Goal: Information Seeking & Learning: Learn about a topic

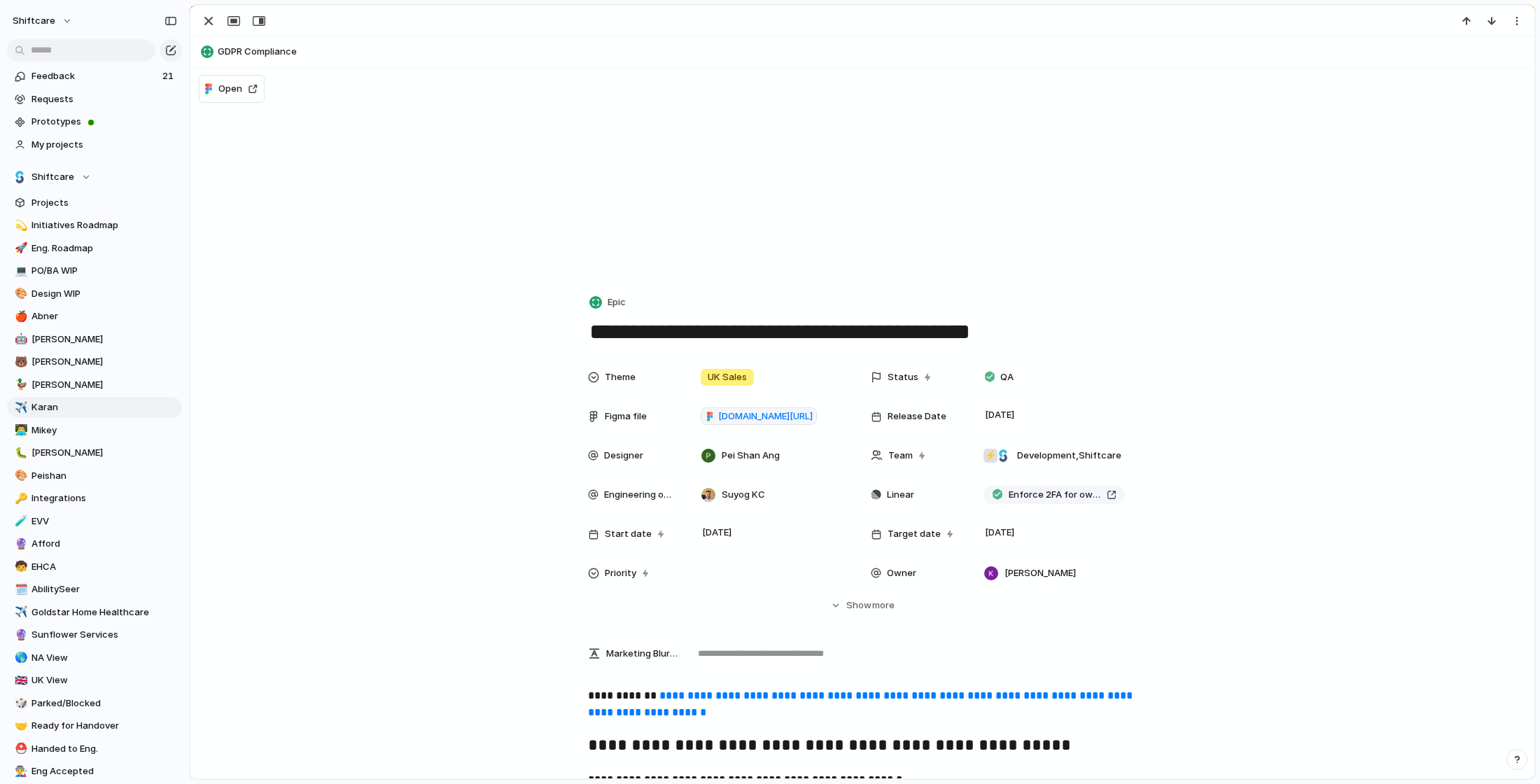
scroll to position [601, 0]
click at [209, 22] on div "button" at bounding box center [209, 21] width 17 height 17
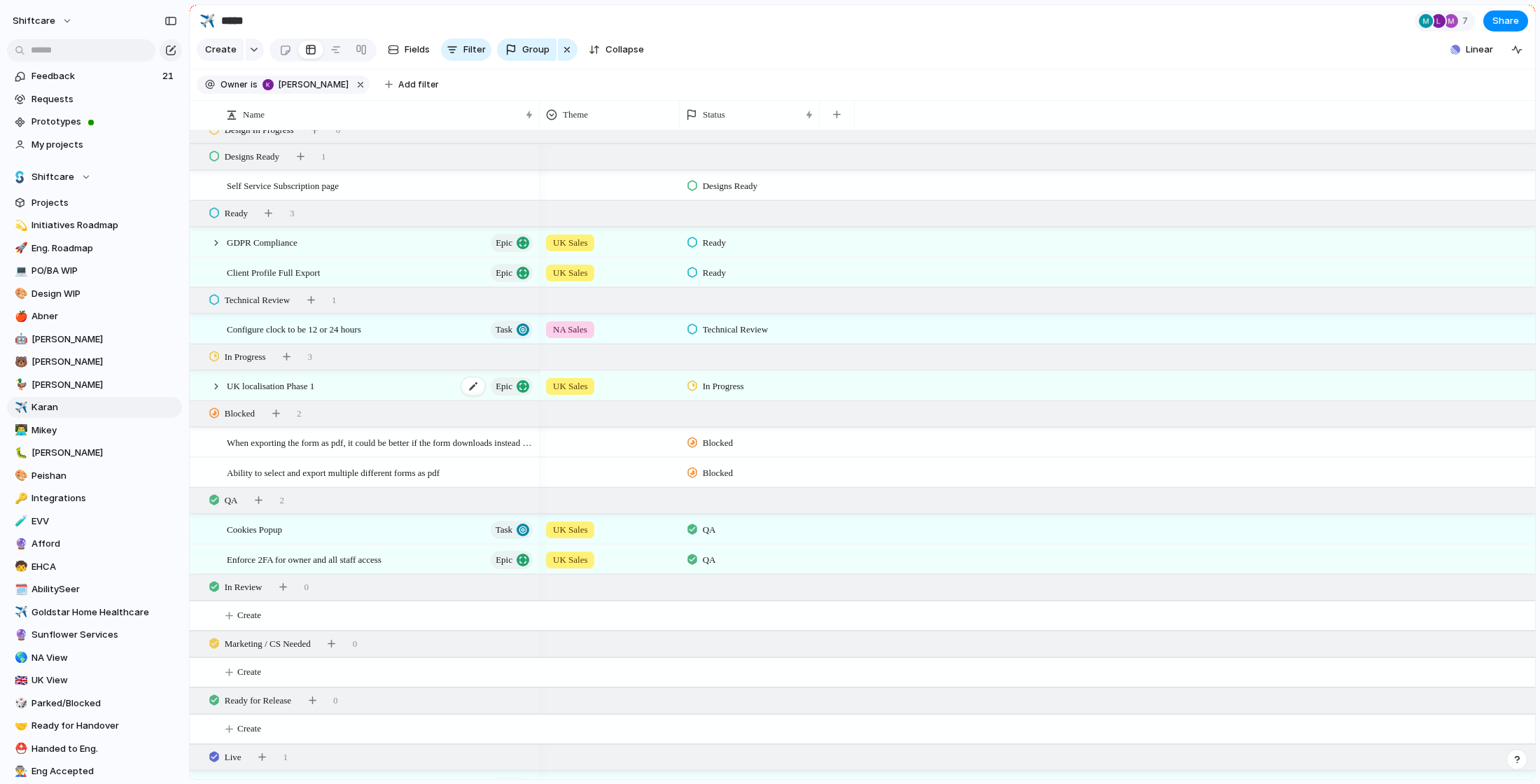
click at [378, 393] on div "UK localisation Phase 1 Epic" at bounding box center [380, 386] width 308 height 29
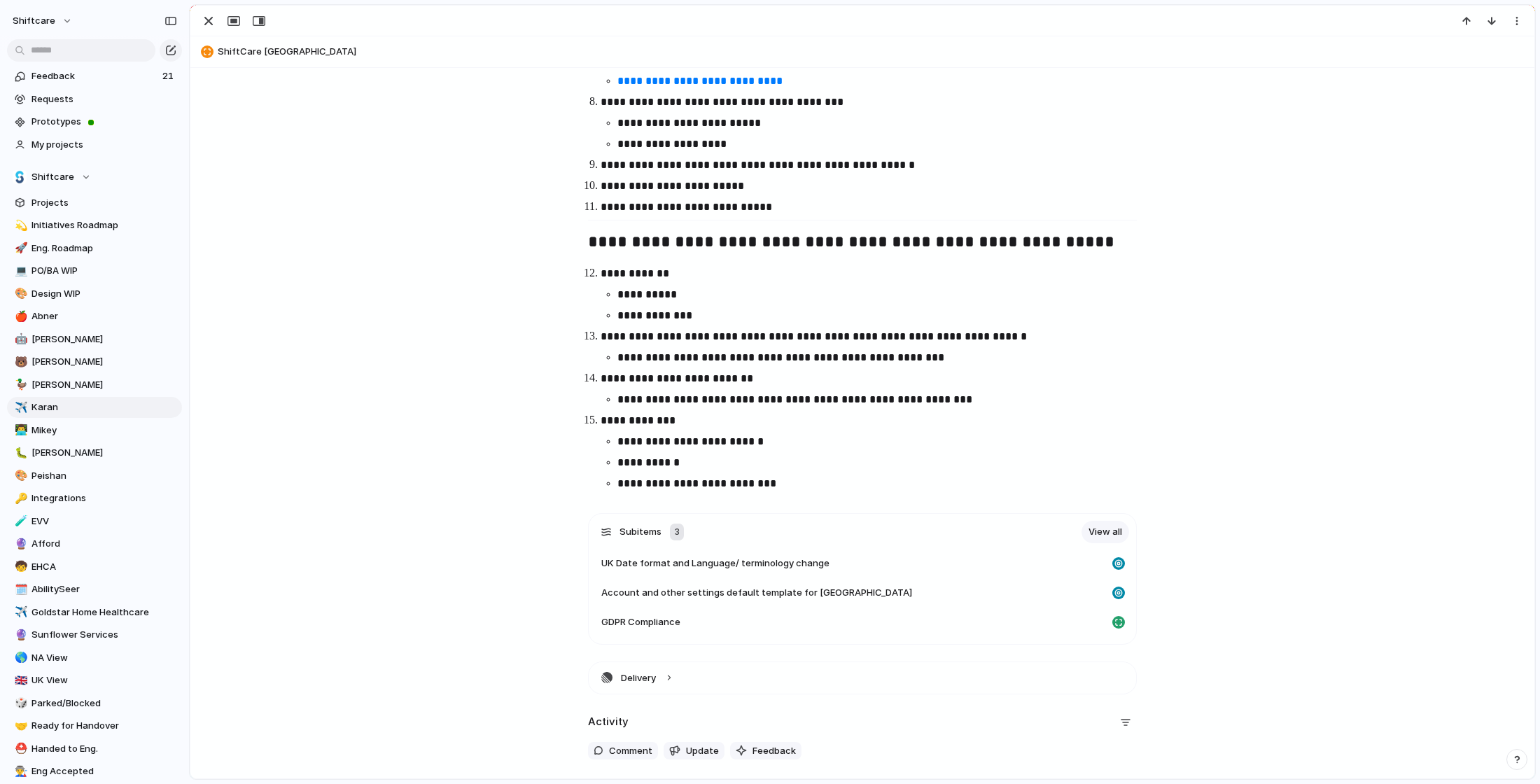
scroll to position [1181, 0]
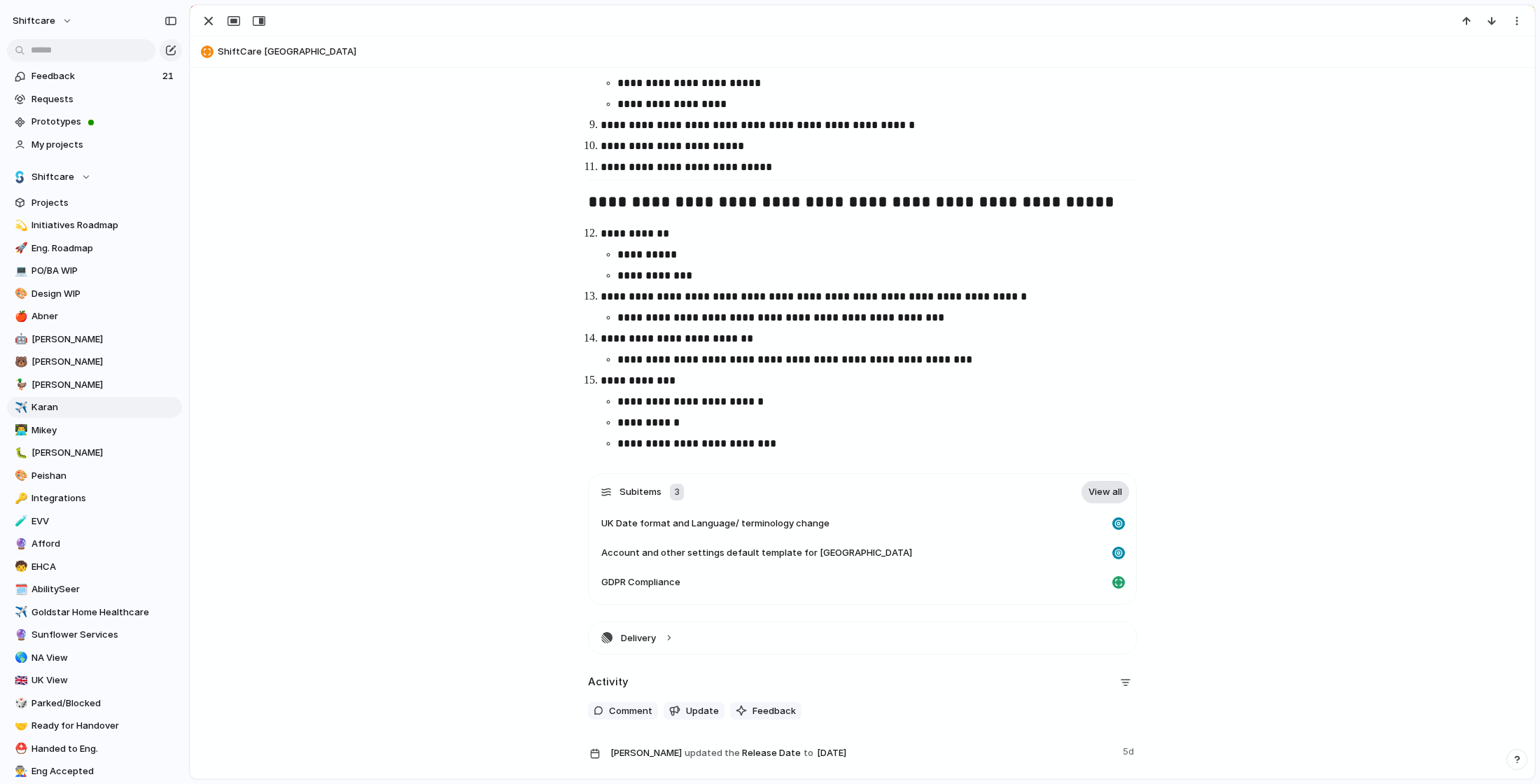
click at [1088, 480] on link "View all" at bounding box center [1105, 491] width 48 height 22
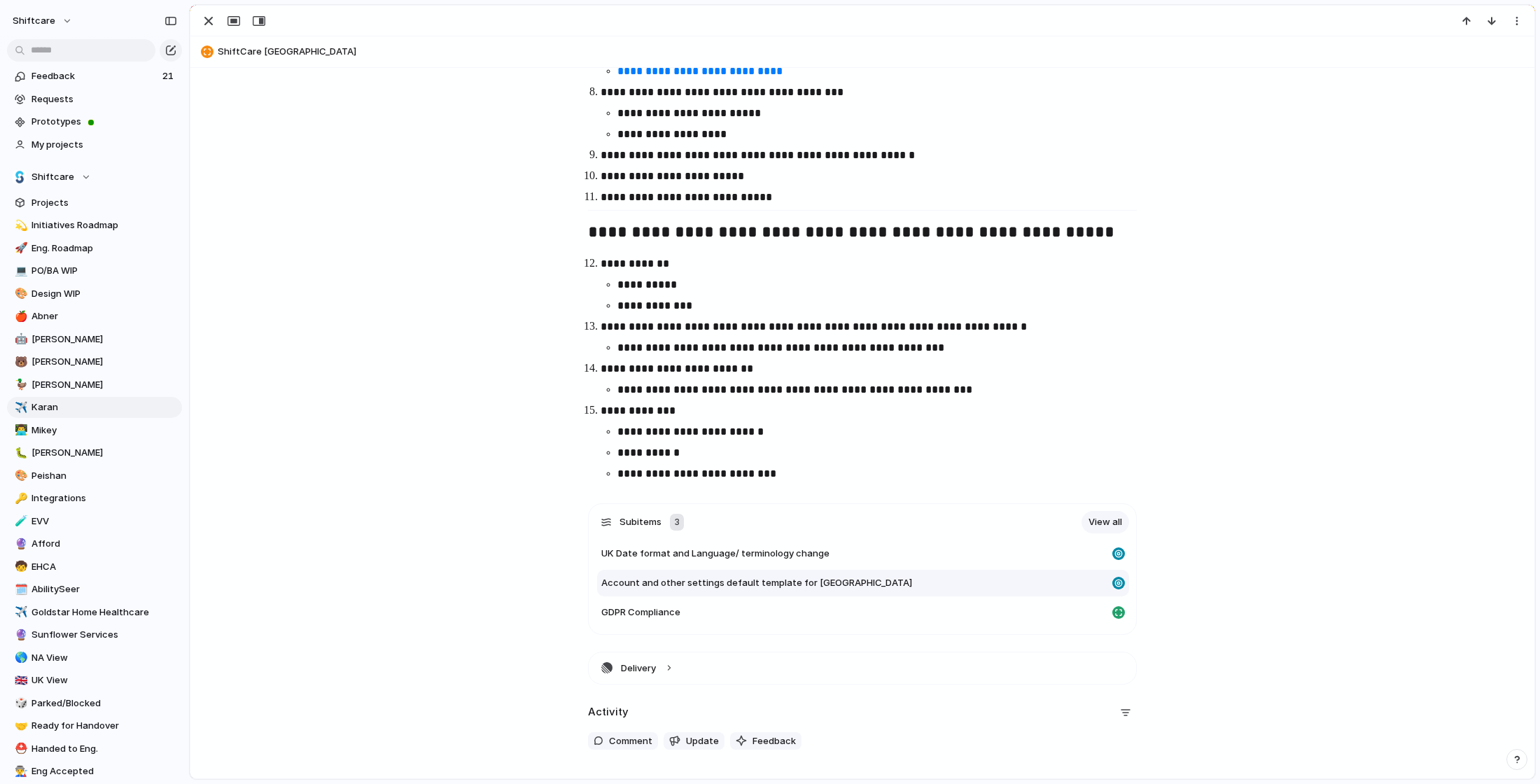
scroll to position [1153, 0]
click at [1103, 510] on link "View all" at bounding box center [1105, 520] width 48 height 22
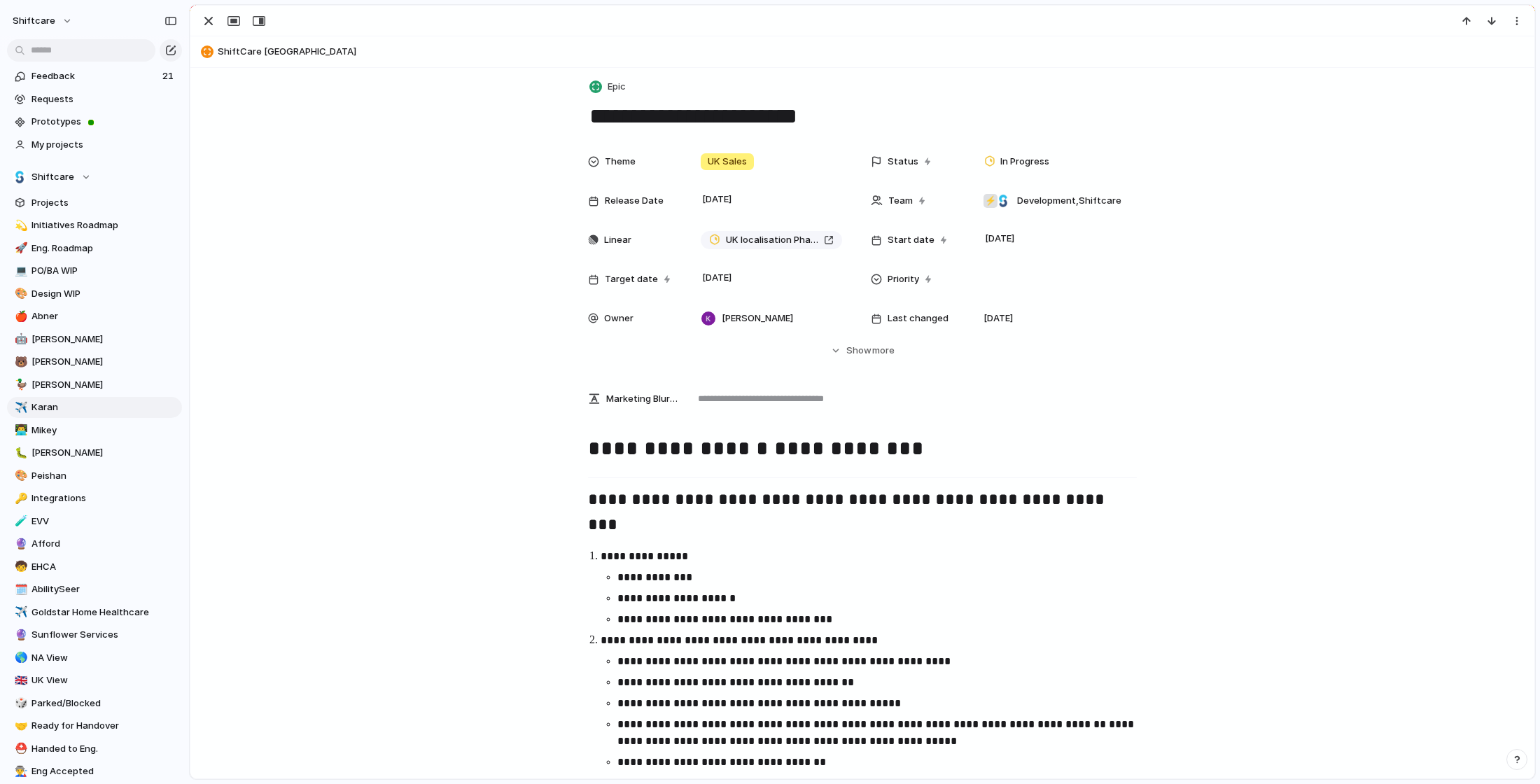
scroll to position [0, 0]
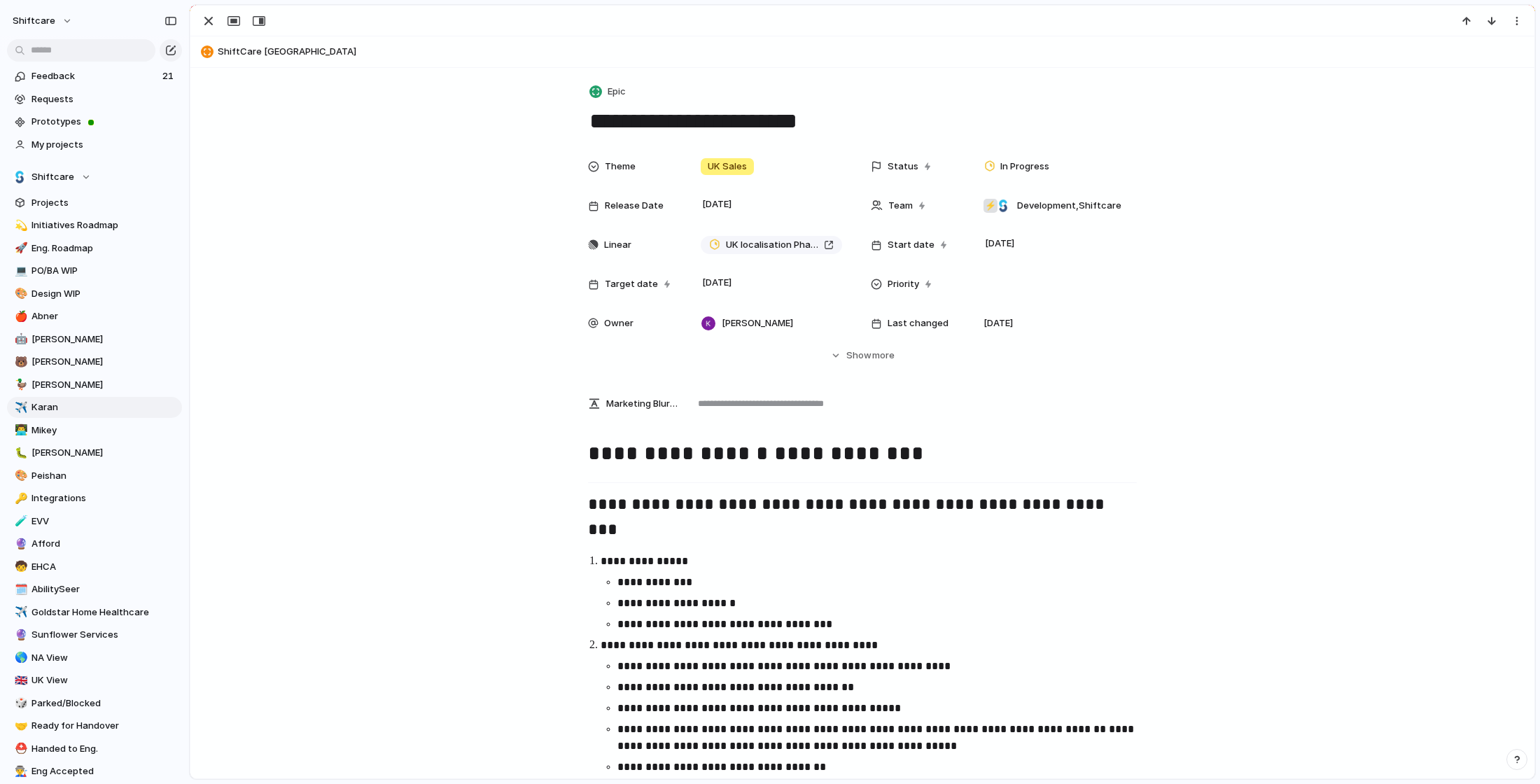
click at [234, 56] on button "ShiftCare [GEOGRAPHIC_DATA]" at bounding box center [863, 51] width 1332 height 22
type textarea "**********"
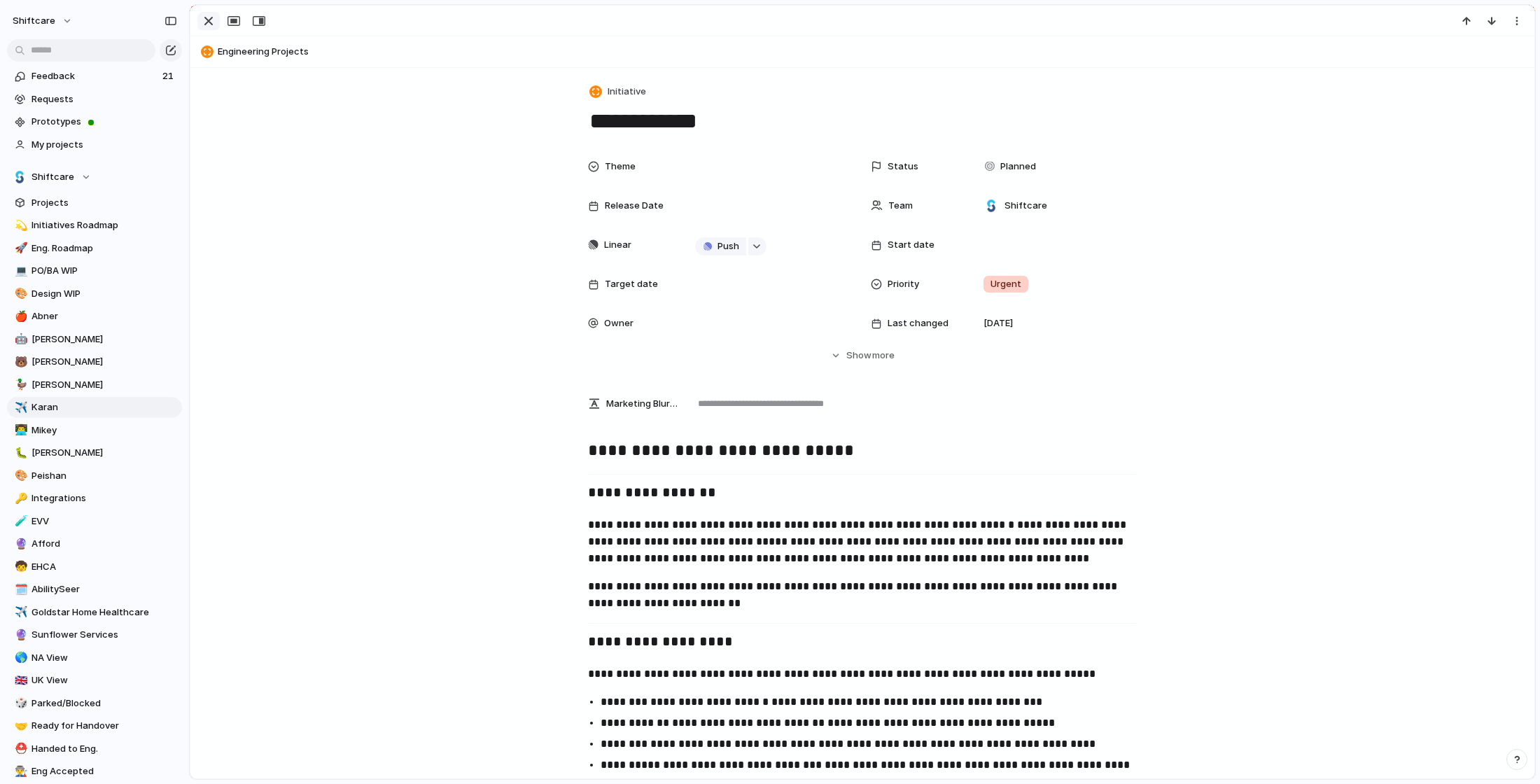
click at [214, 17] on div "button" at bounding box center [209, 21] width 17 height 17
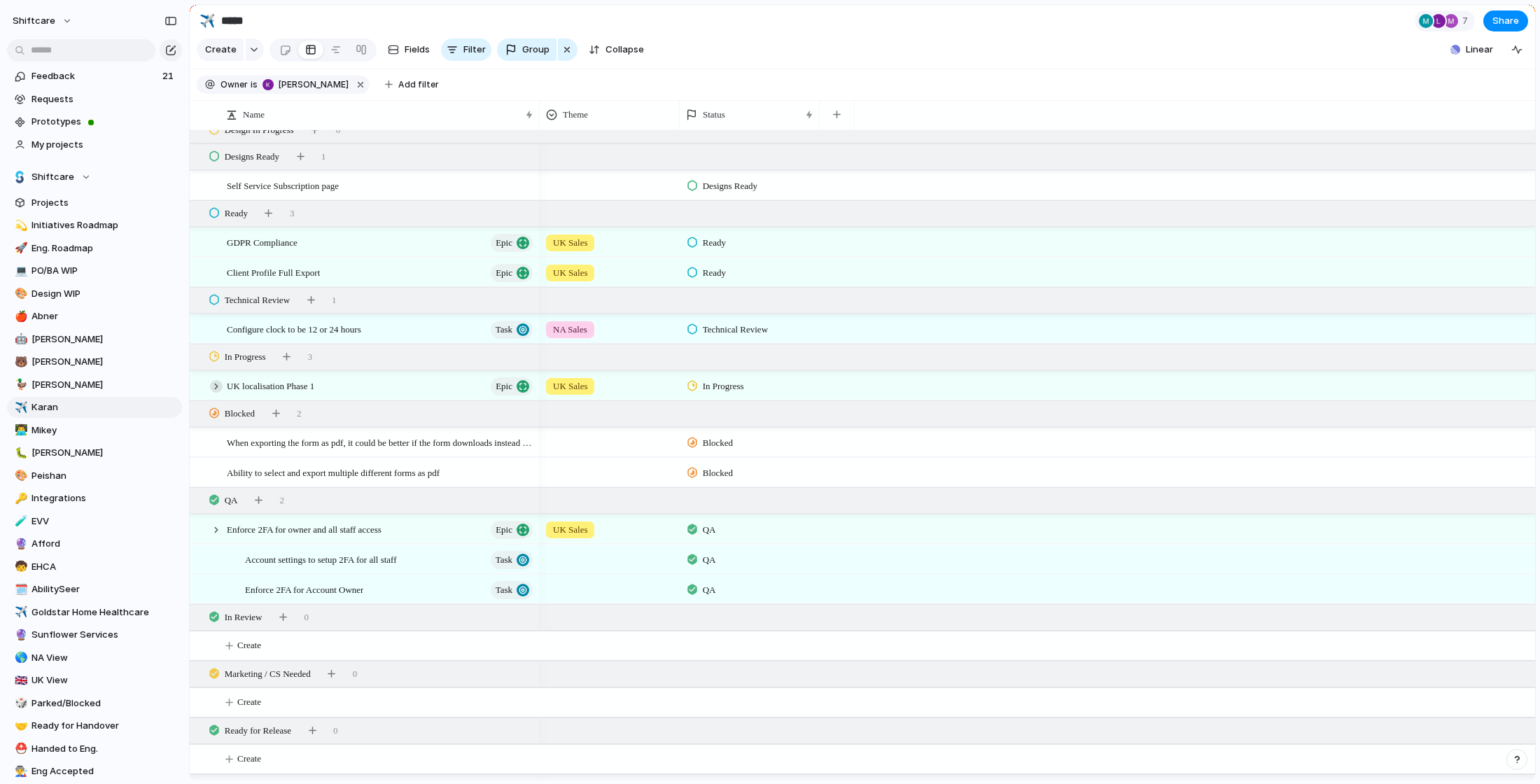
click at [217, 384] on div at bounding box center [216, 386] width 12 height 12
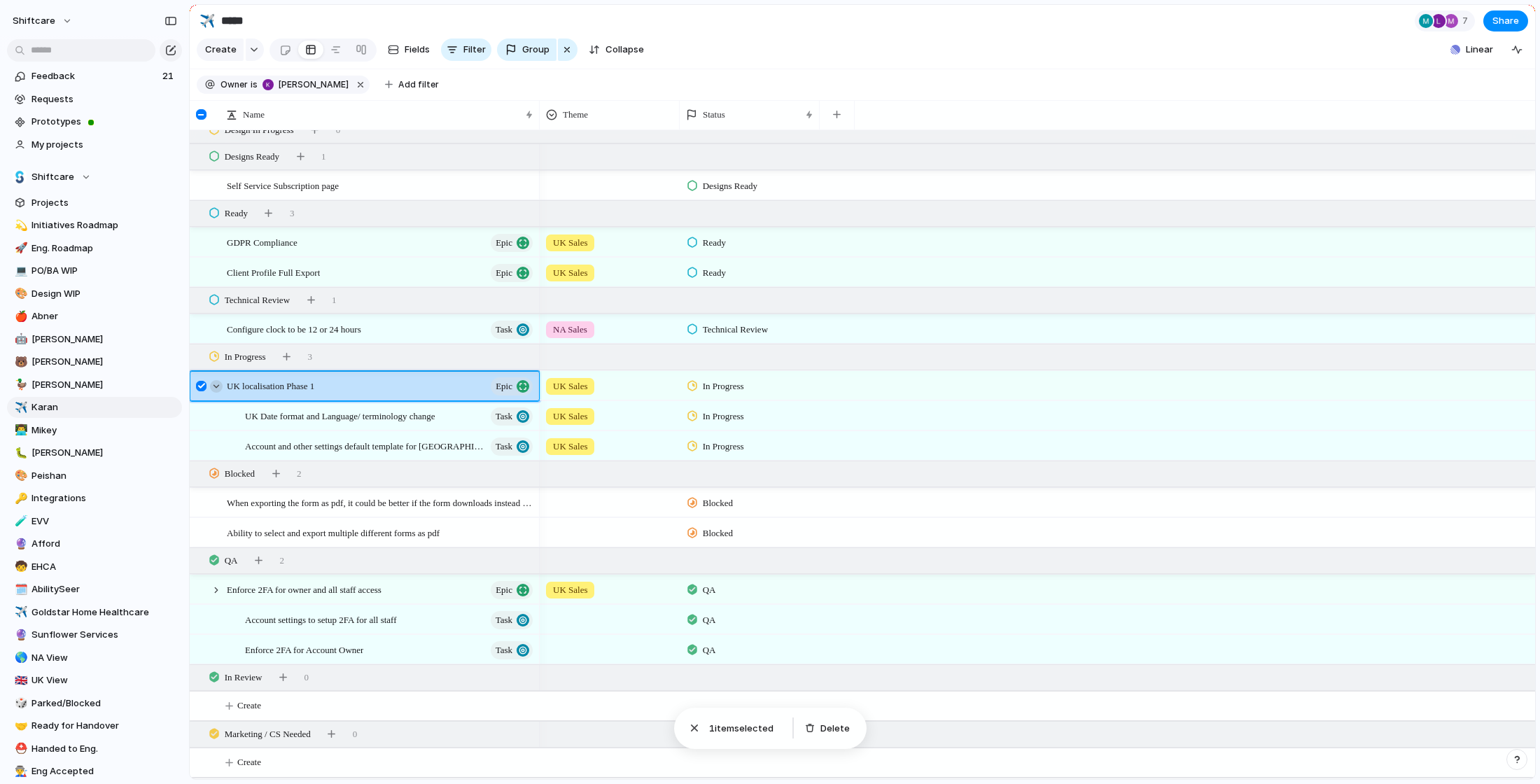
click at [217, 384] on div at bounding box center [216, 386] width 12 height 12
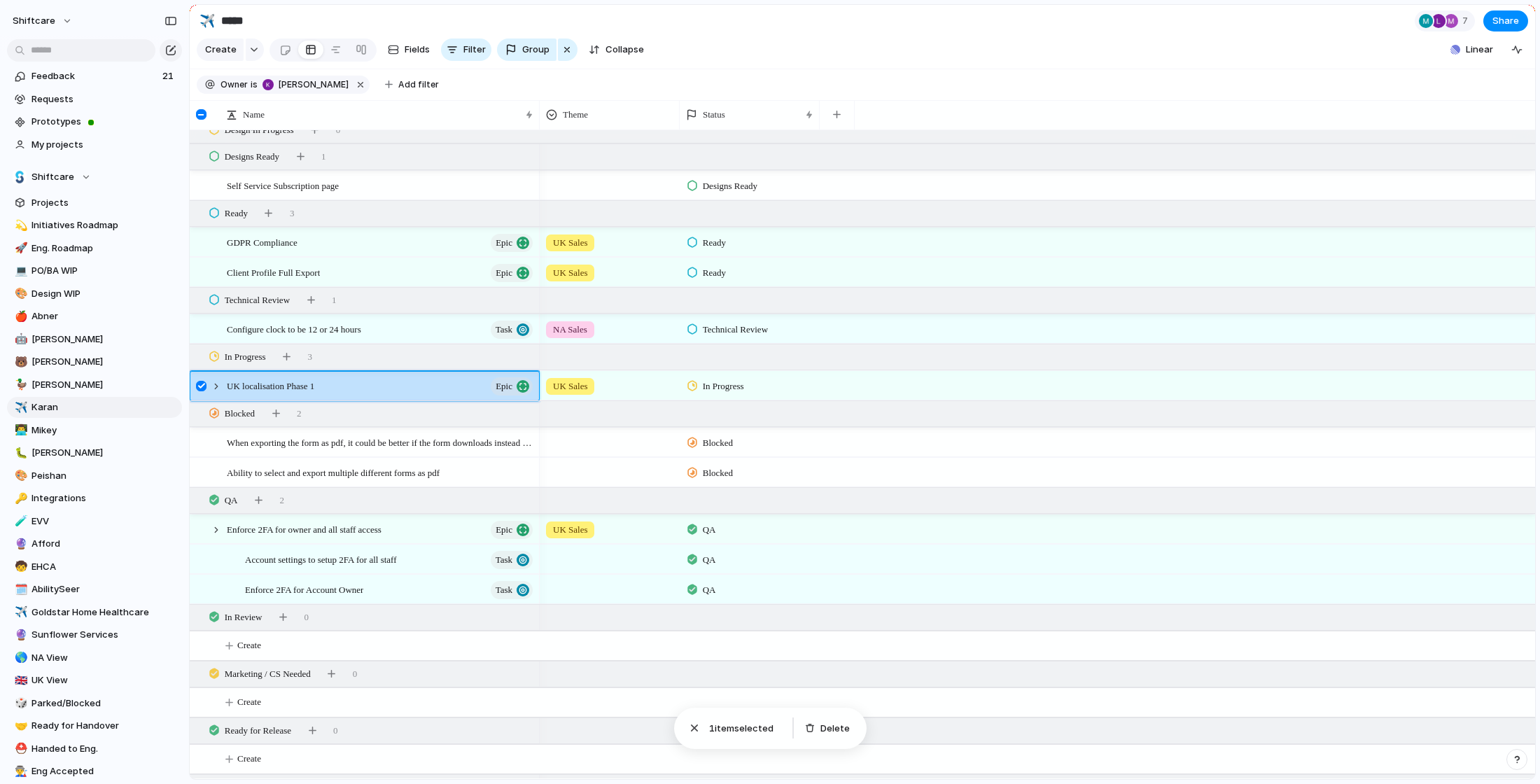
click at [203, 386] on div at bounding box center [201, 386] width 11 height 11
click at [216, 527] on div at bounding box center [216, 529] width 12 height 12
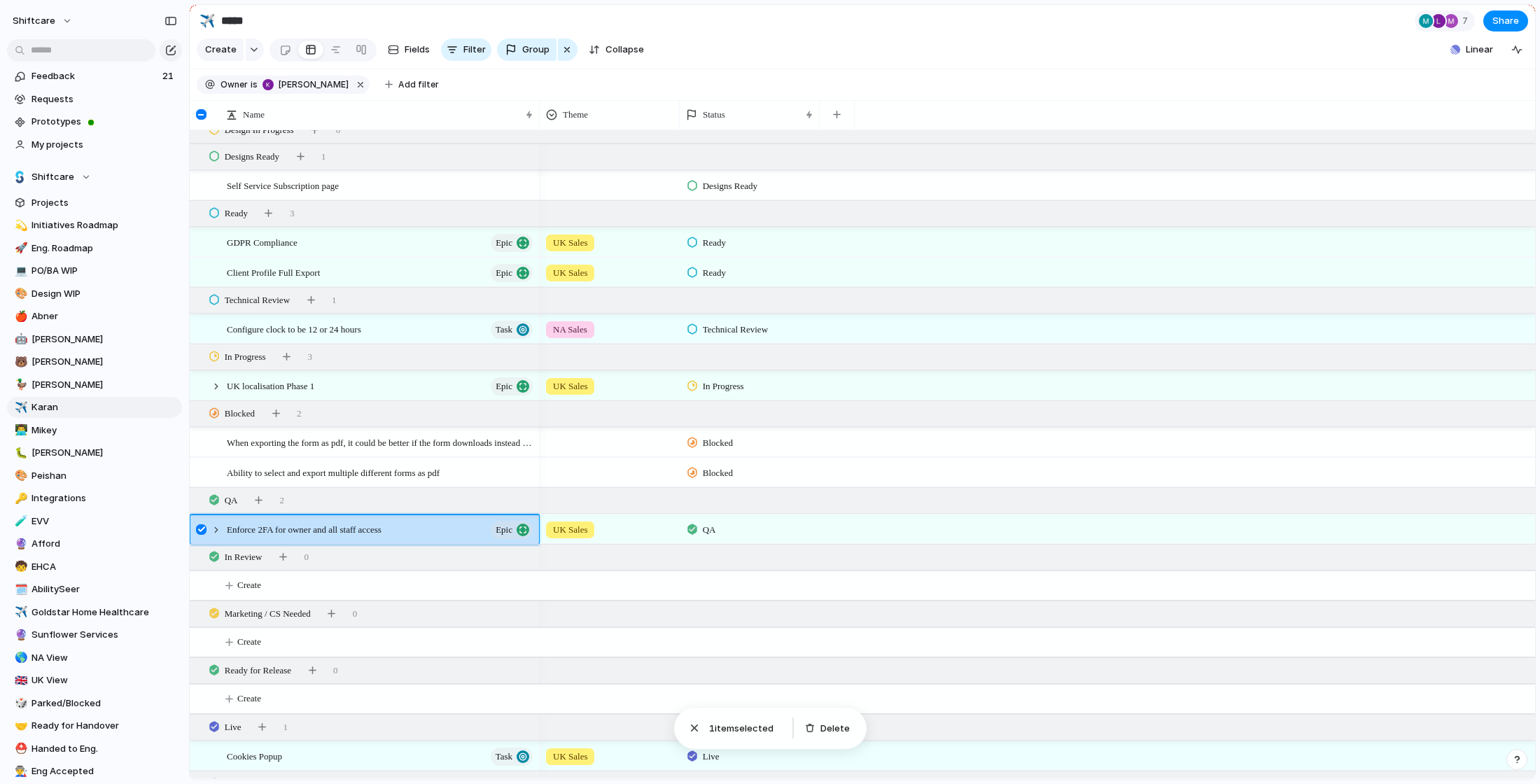
click at [201, 530] on div at bounding box center [201, 529] width 11 height 11
click at [216, 532] on div at bounding box center [216, 529] width 12 height 12
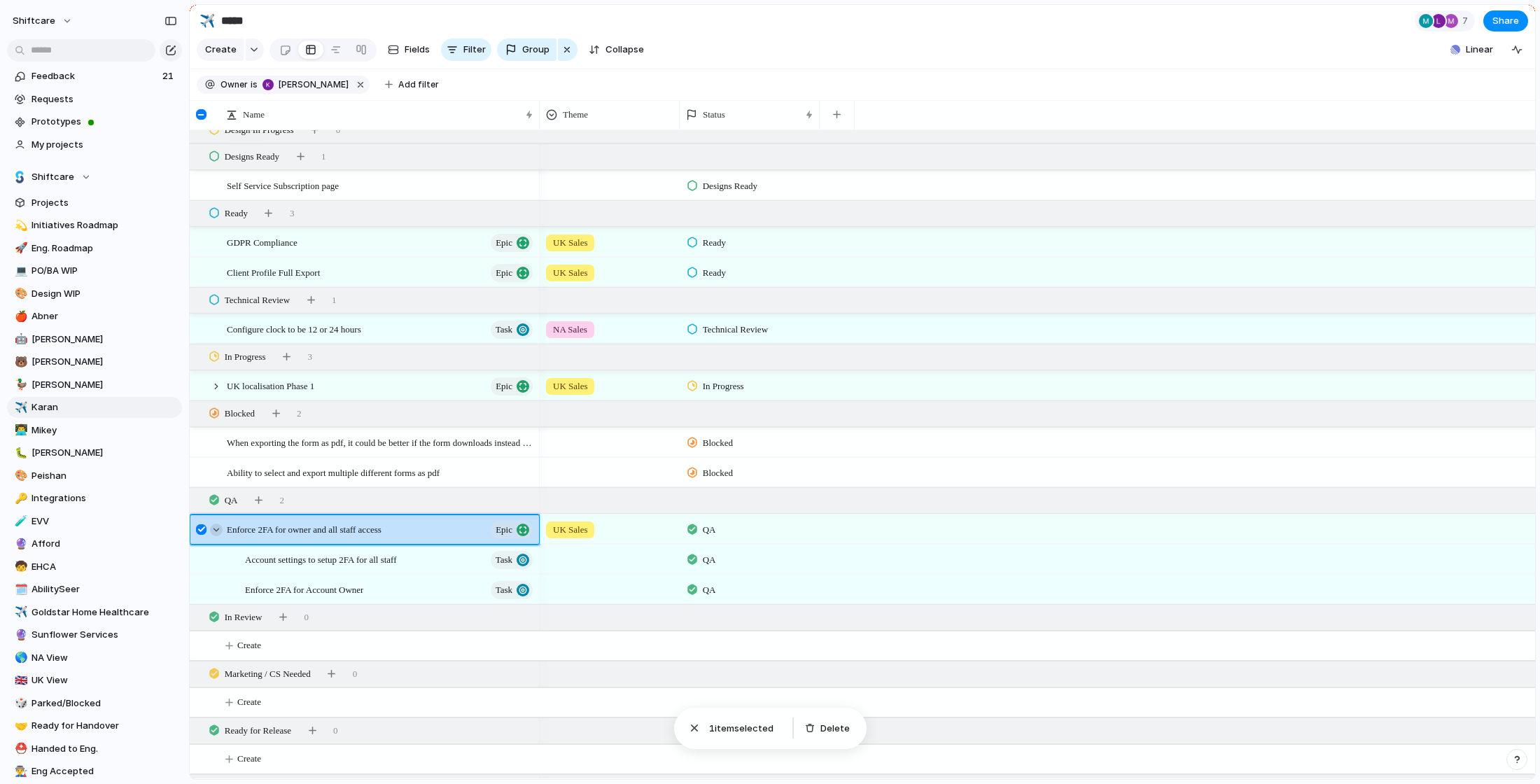
click at [216, 532] on div at bounding box center [216, 529] width 12 height 12
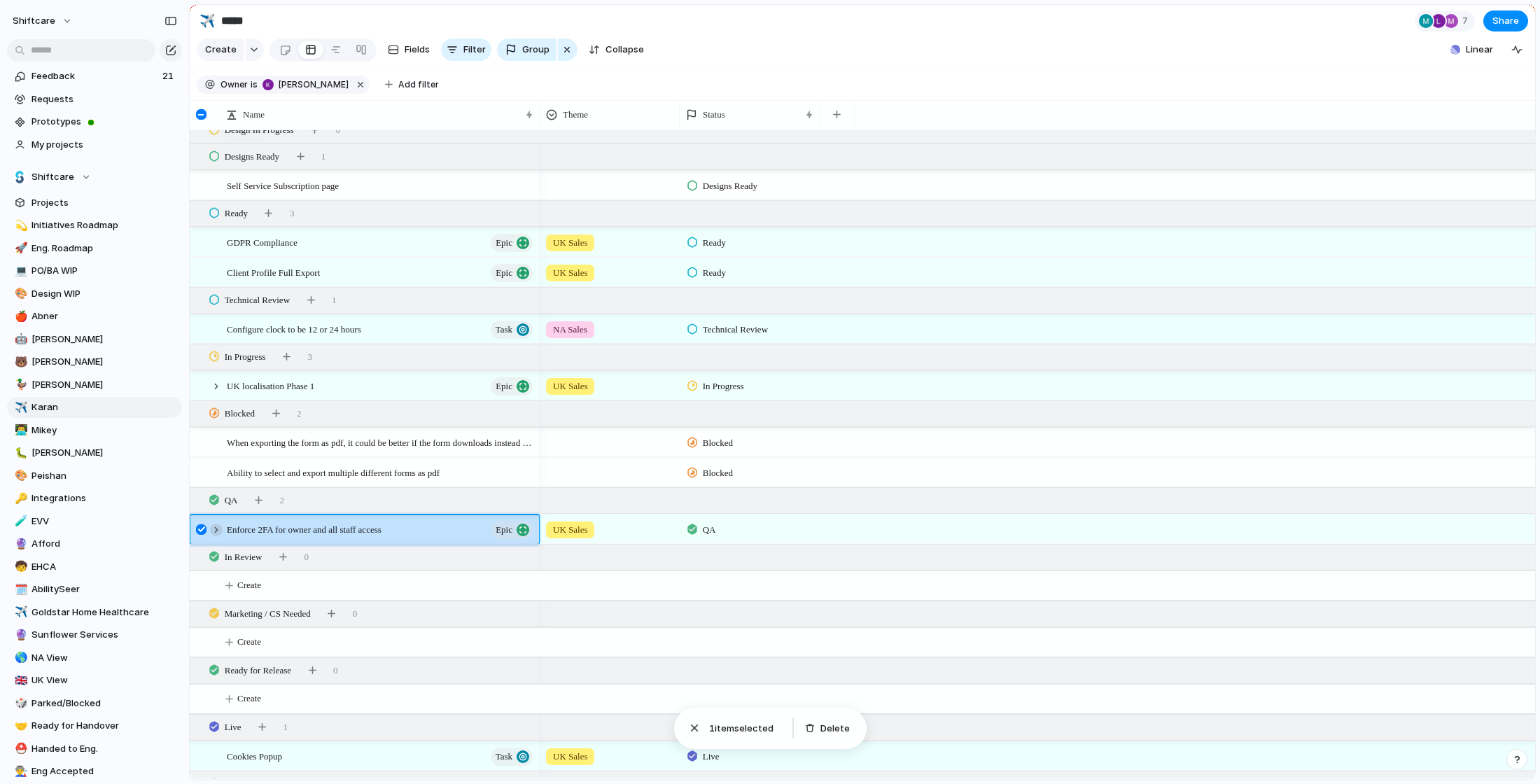
click at [216, 532] on div at bounding box center [216, 529] width 12 height 12
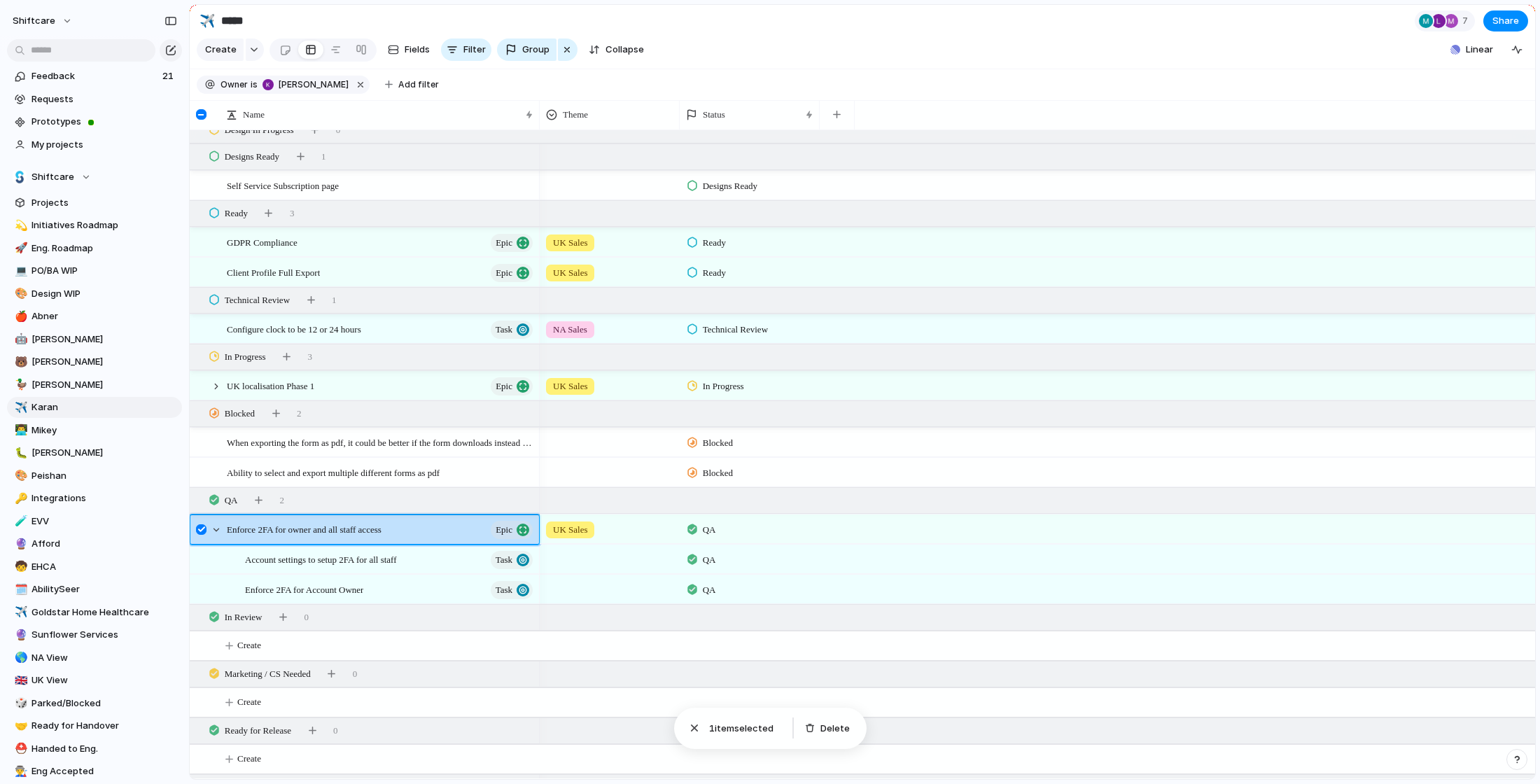
click at [197, 530] on div at bounding box center [201, 529] width 11 height 11
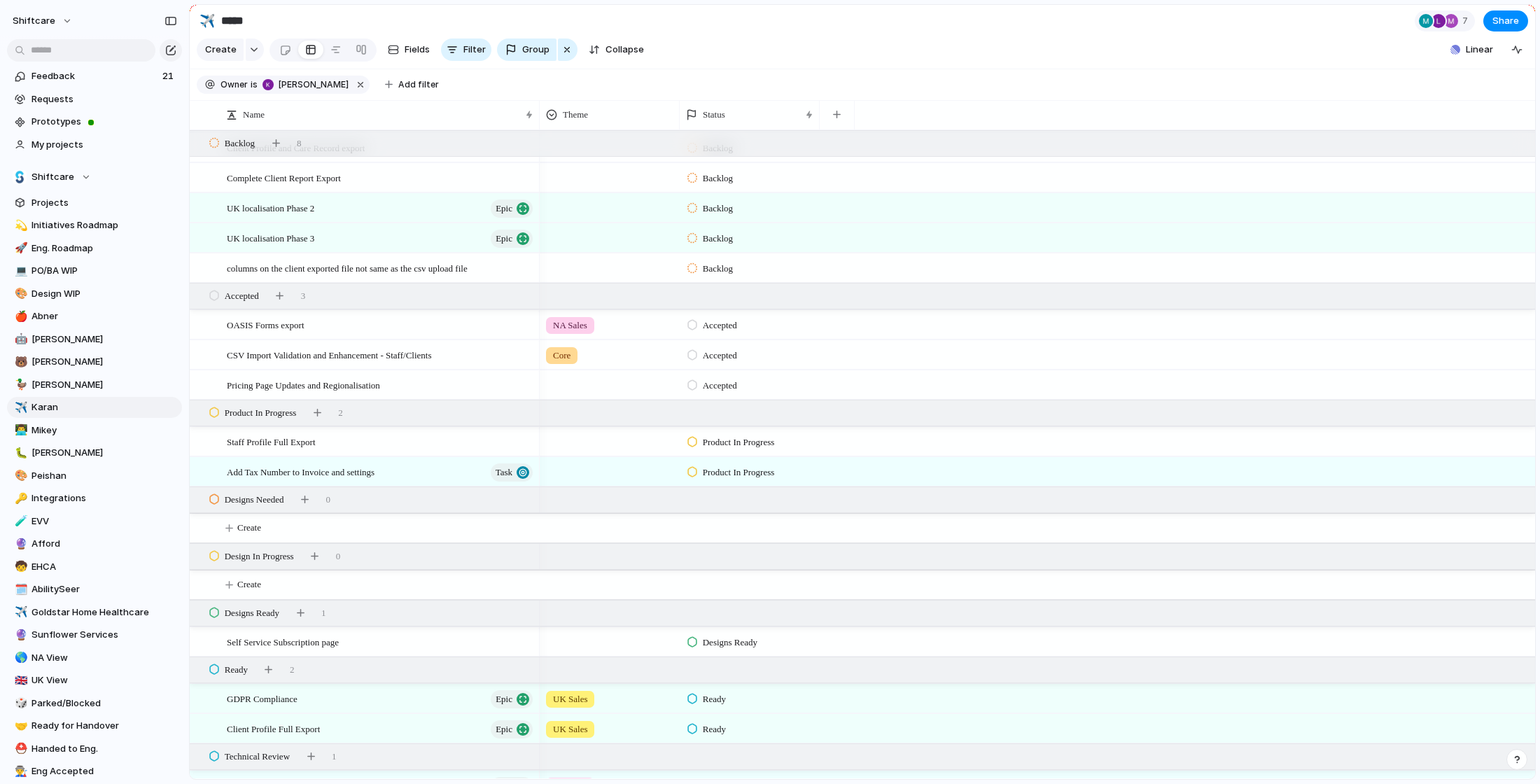
scroll to position [74, 0]
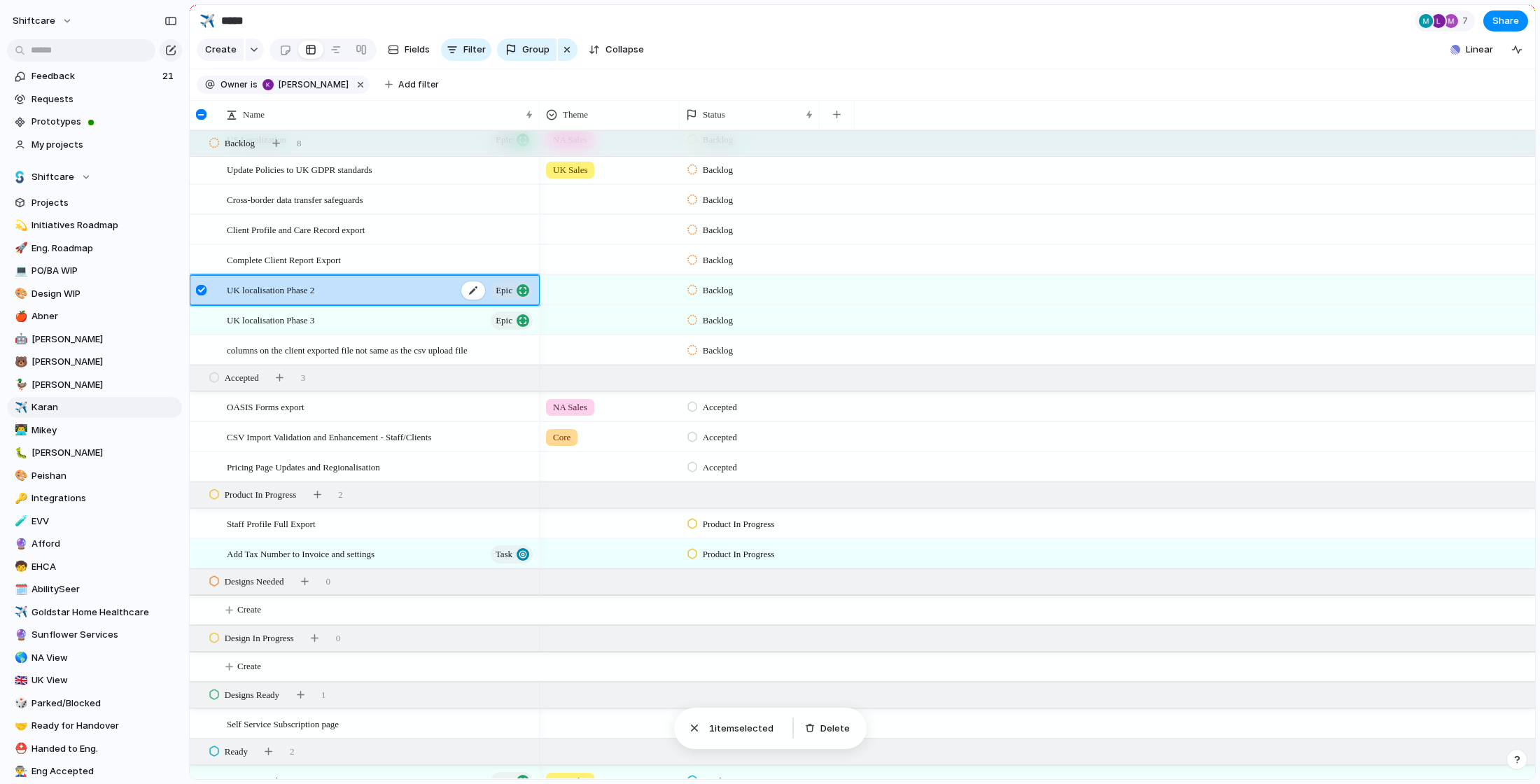
click at [386, 289] on div "UK localisation Phase 2 Epic" at bounding box center [380, 290] width 308 height 29
click at [359, 295] on div "UK localisation Phase 2 Epic" at bounding box center [380, 290] width 308 height 29
click at [292, 289] on span "UK localisation Phase 2" at bounding box center [270, 289] width 88 height 16
click at [205, 290] on div at bounding box center [201, 289] width 11 height 11
click at [344, 300] on div "UK localisation Phase 2 Epic" at bounding box center [380, 290] width 308 height 29
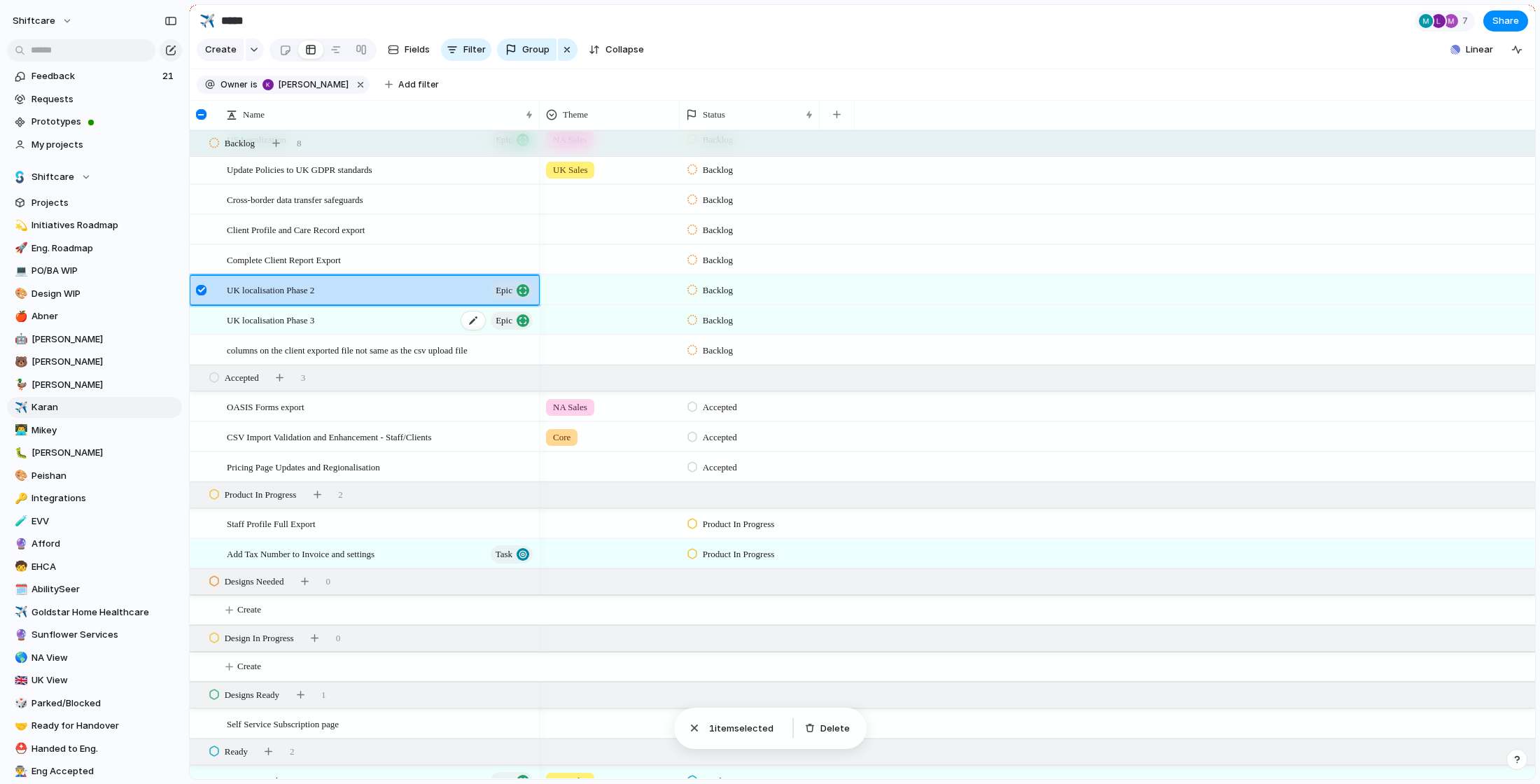
click at [342, 318] on div "UK localisation Phase 3 Epic" at bounding box center [380, 320] width 308 height 29
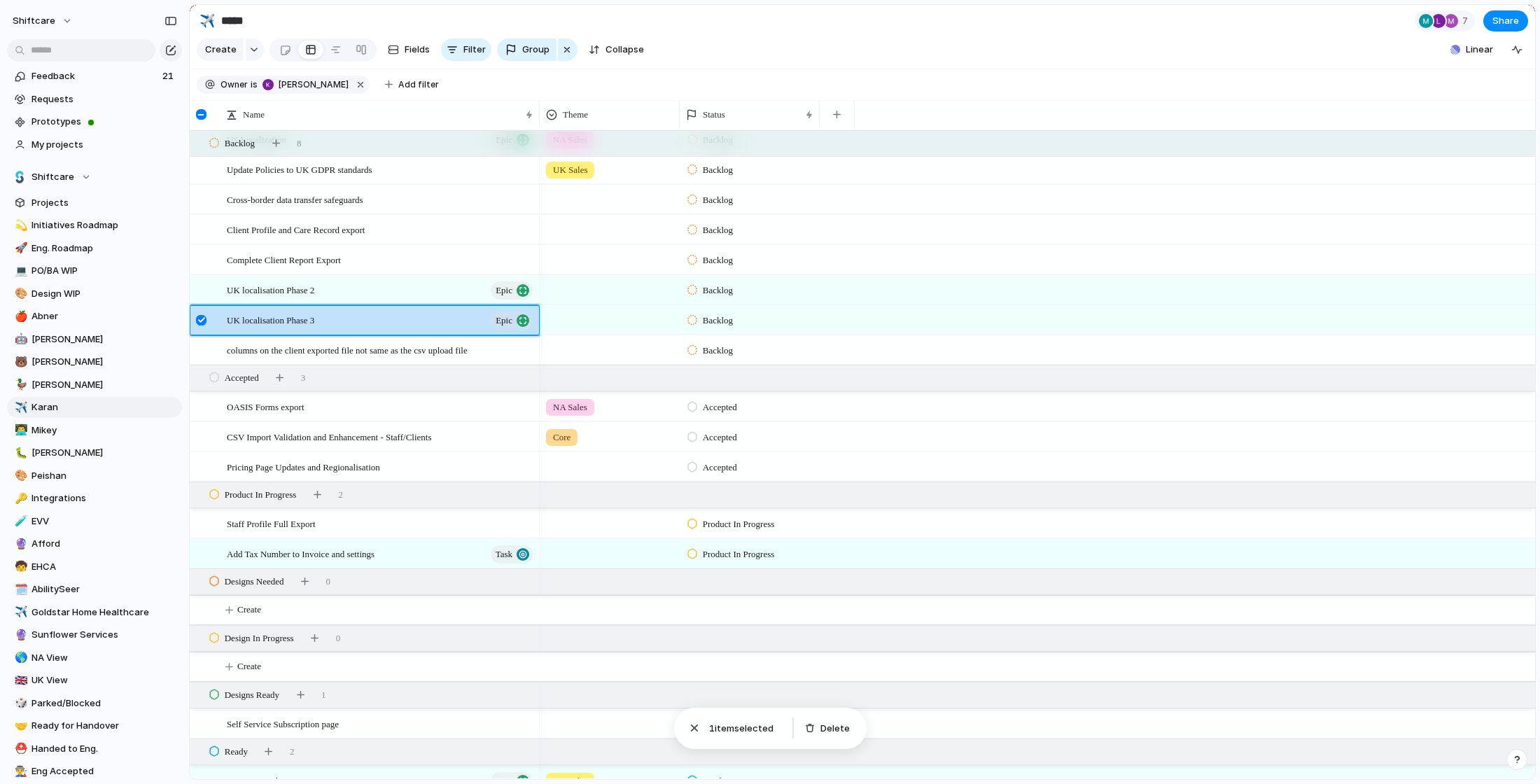
click at [197, 318] on div at bounding box center [201, 320] width 11 height 11
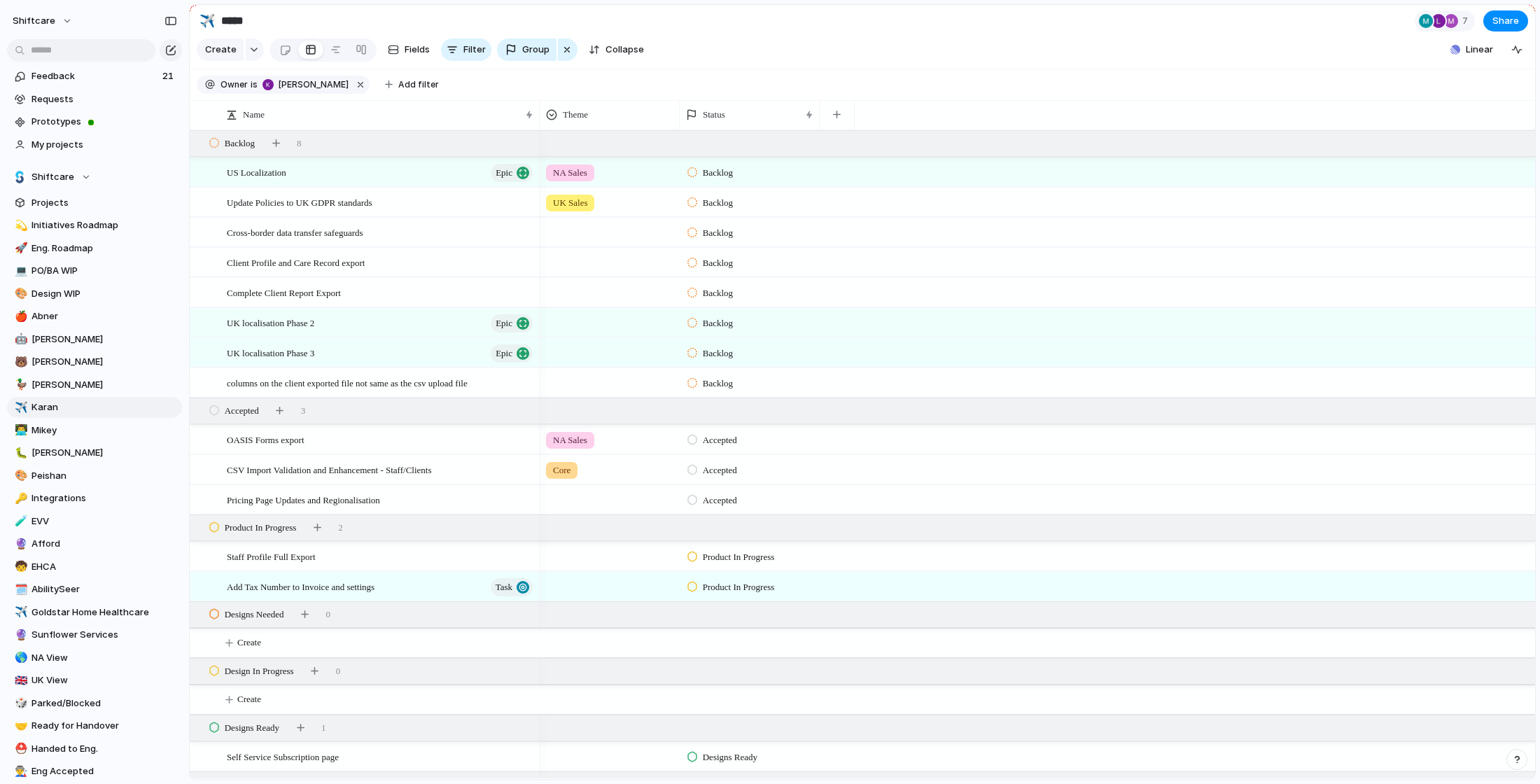
click at [806, 50] on section "Create Fields Filter Group Zoom Collapse Linear" at bounding box center [863, 52] width 1345 height 33
click at [55, 428] on span "Mikey" at bounding box center [104, 430] width 145 height 14
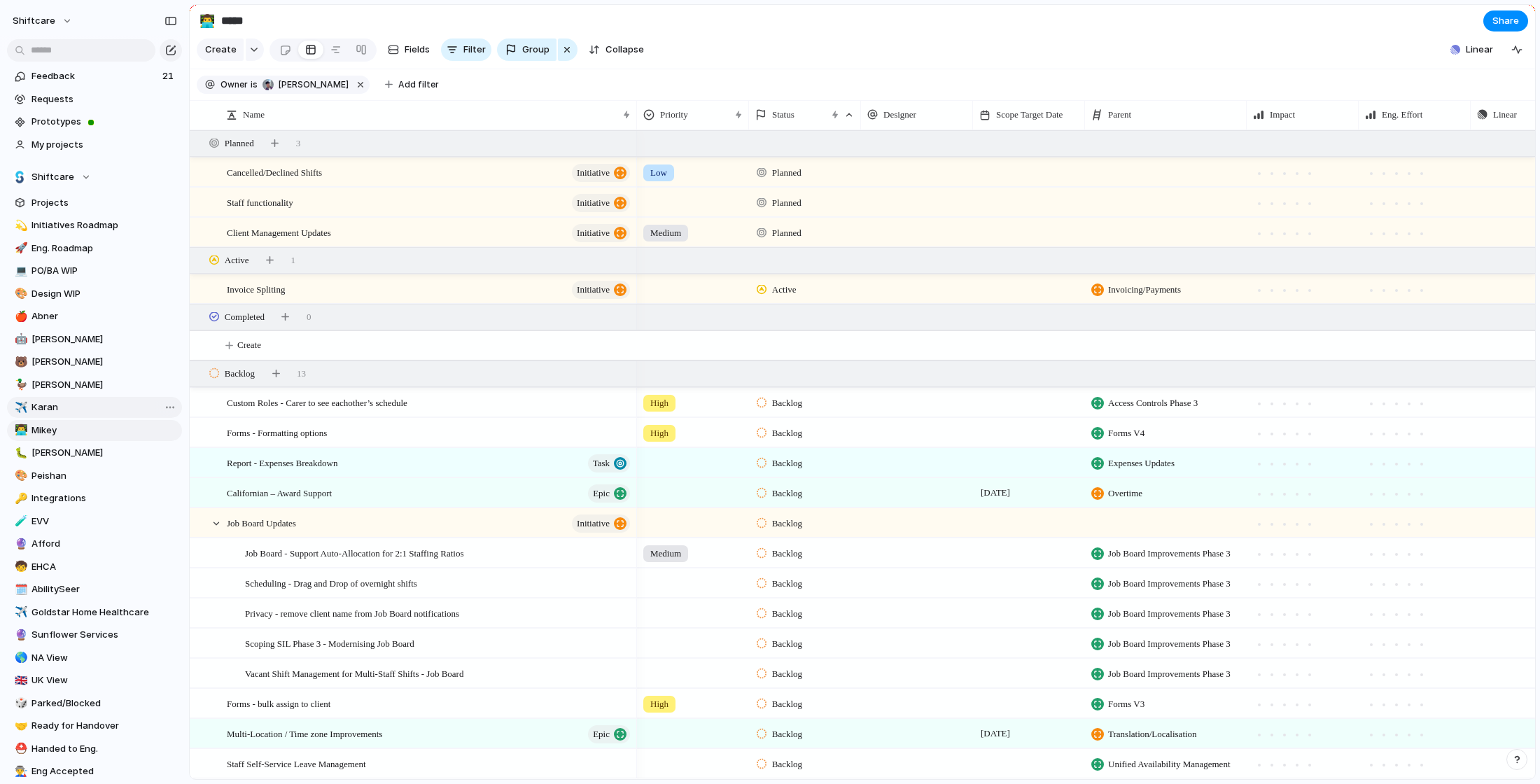
click at [54, 404] on span "Karan" at bounding box center [104, 407] width 145 height 14
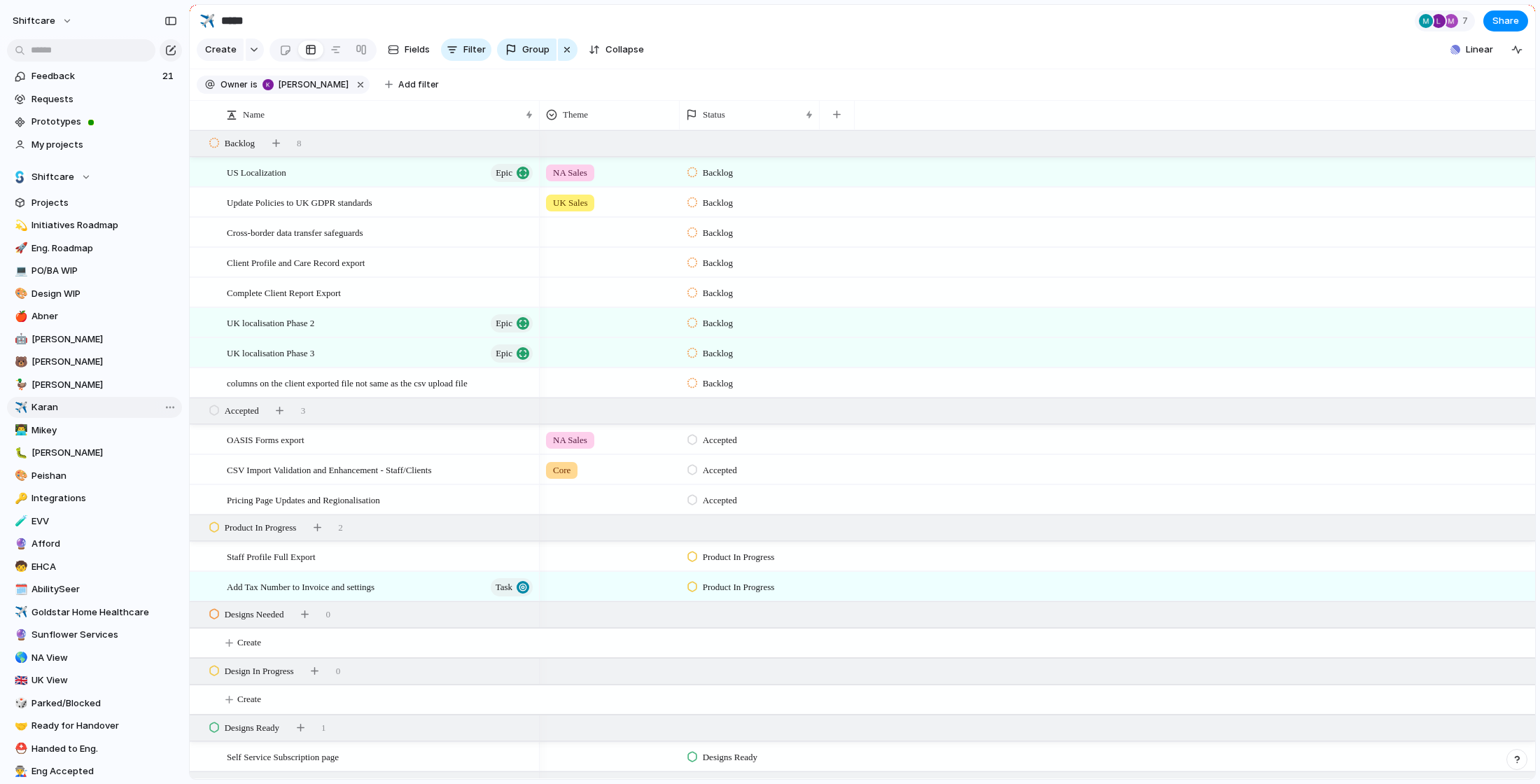
type input "*****"
click at [412, 174] on div "US Localization Epic" at bounding box center [380, 173] width 308 height 29
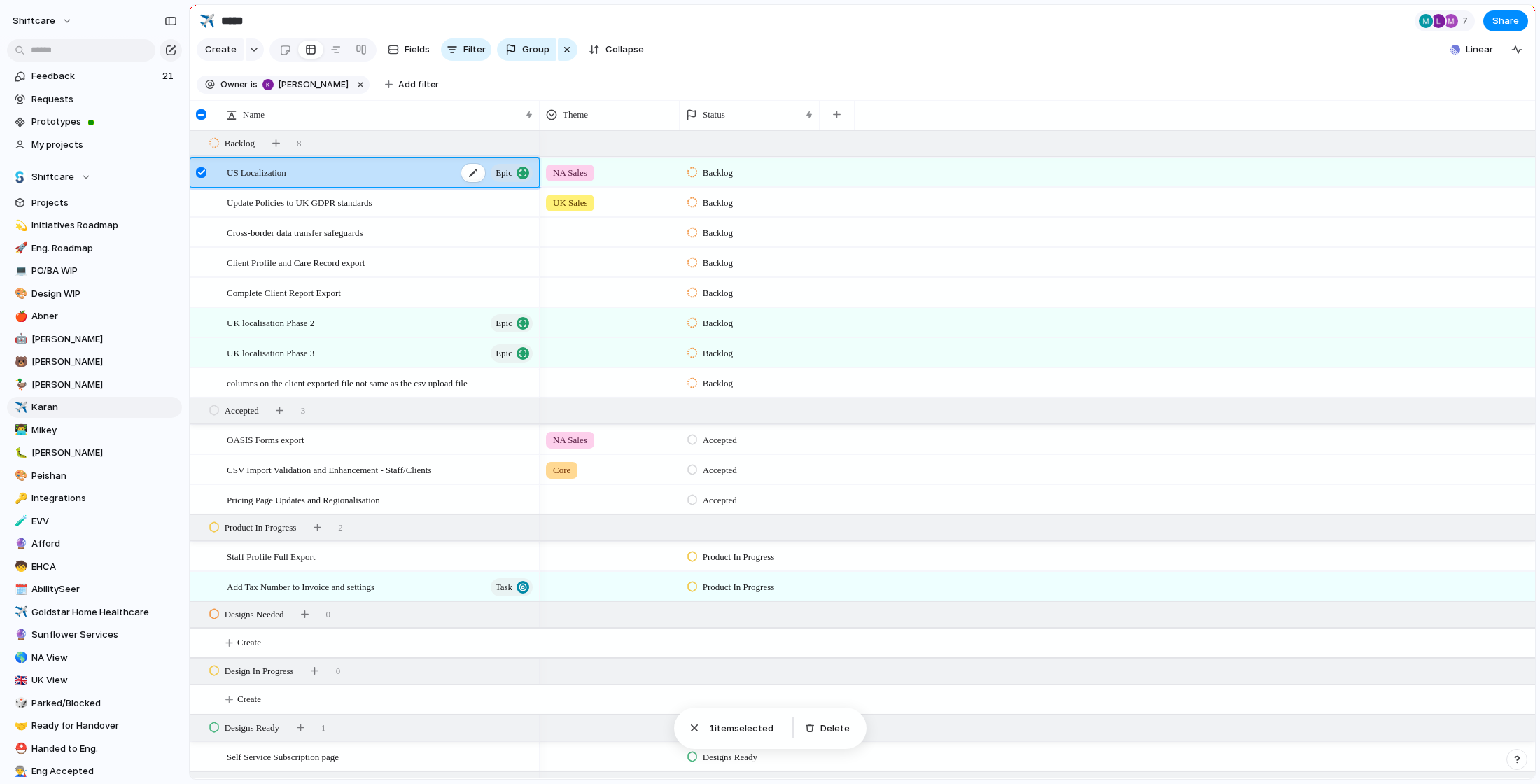
click at [376, 172] on div "US Localization Epic" at bounding box center [380, 173] width 308 height 29
click at [520, 169] on div "button" at bounding box center [523, 172] width 12 height 12
click at [324, 160] on div "US Localization Epic" at bounding box center [380, 173] width 308 height 29
click at [201, 169] on div at bounding box center [201, 172] width 11 height 11
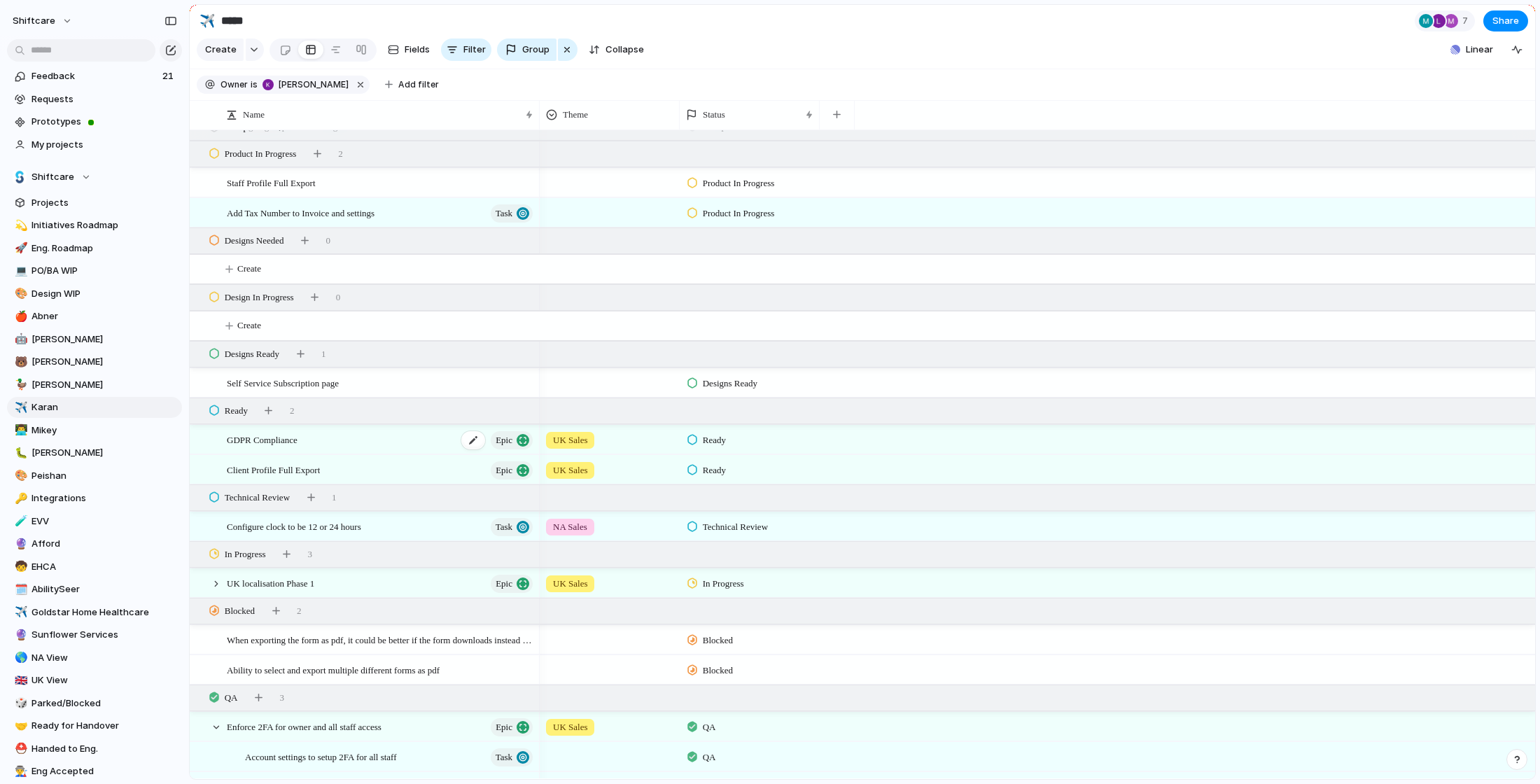
click at [294, 441] on span "GDPR Compliance" at bounding box center [262, 438] width 71 height 16
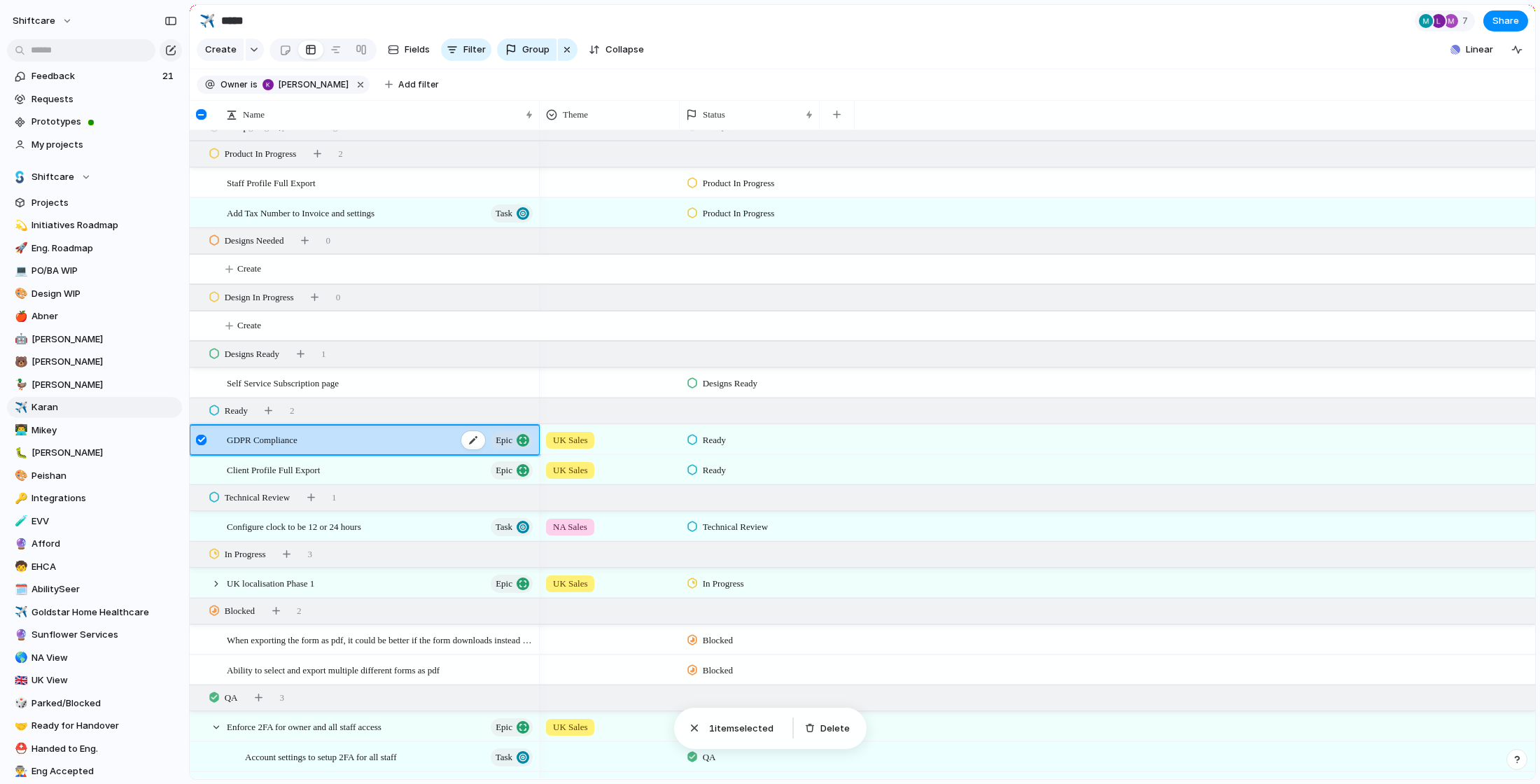
click at [294, 441] on span "GDPR Compliance" at bounding box center [262, 438] width 71 height 16
click at [199, 434] on div at bounding box center [201, 439] width 11 height 11
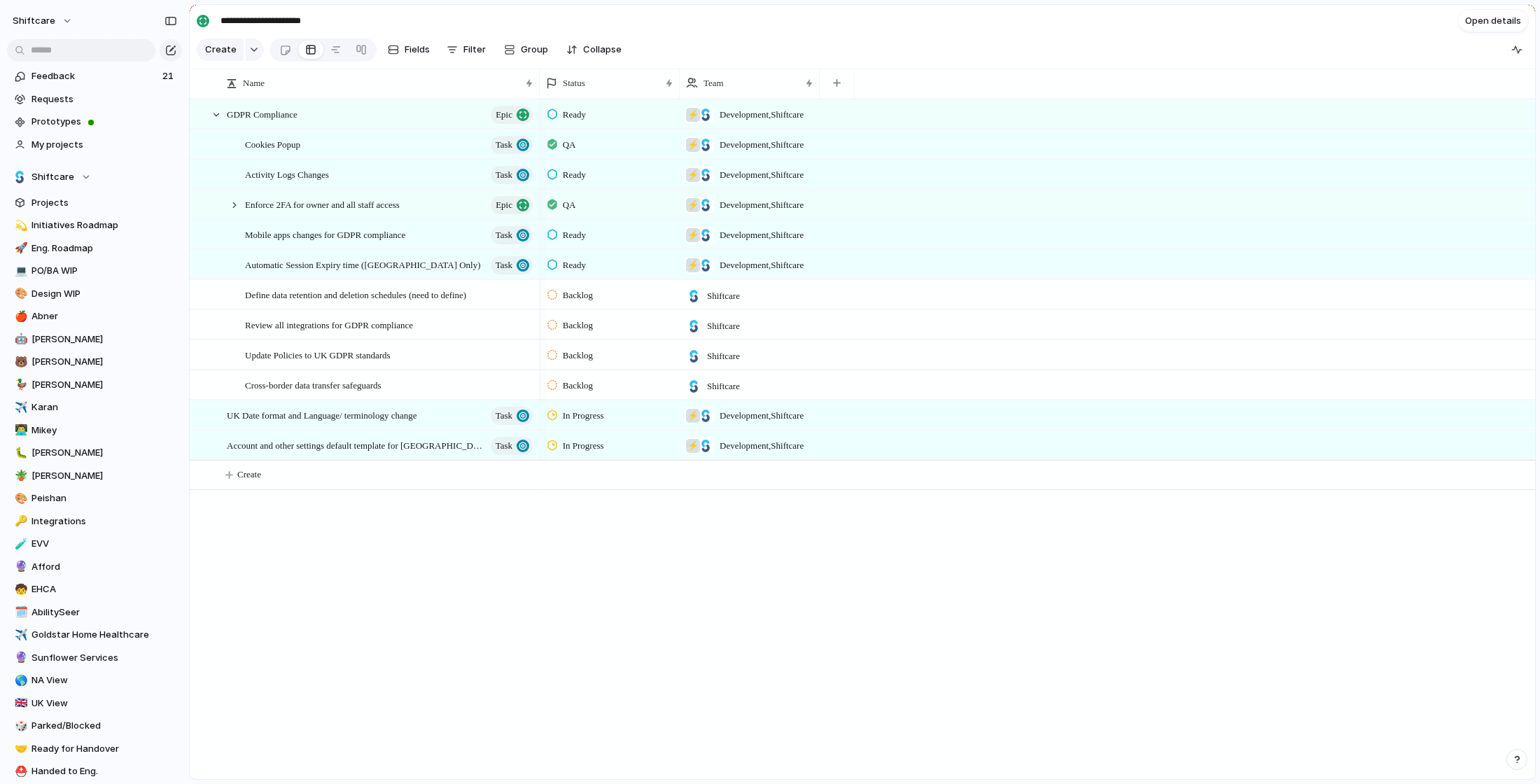
click at [590, 235] on div "Ready" at bounding box center [568, 235] width 43 height 17
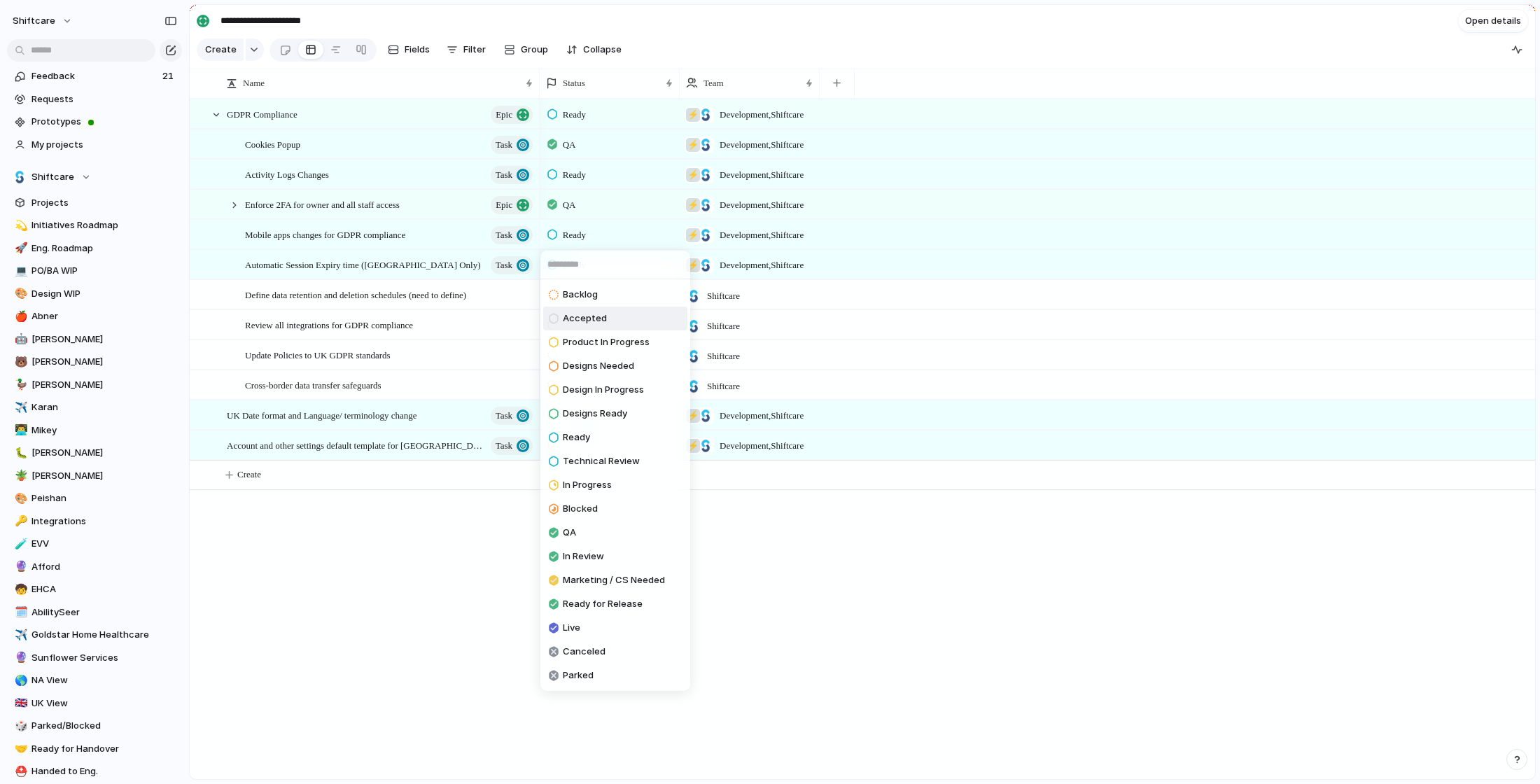
click at [436, 554] on div "Backlog Accepted Product In Progress Designs Needed Design In Progress Designs …" at bounding box center [770, 392] width 1540 height 784
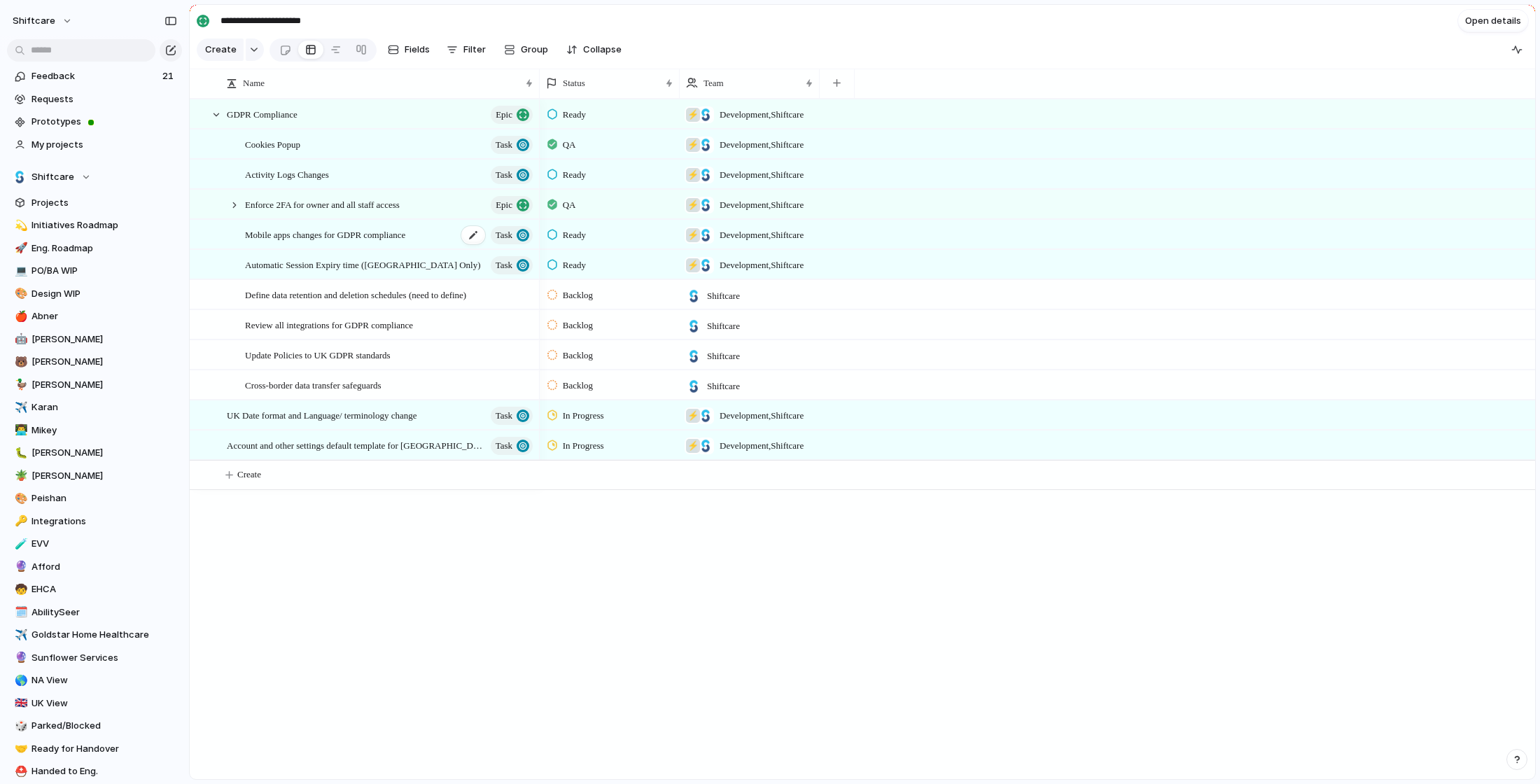
click at [447, 236] on div "Mobile apps changes for GDPR compliance Task" at bounding box center [389, 235] width 289 height 29
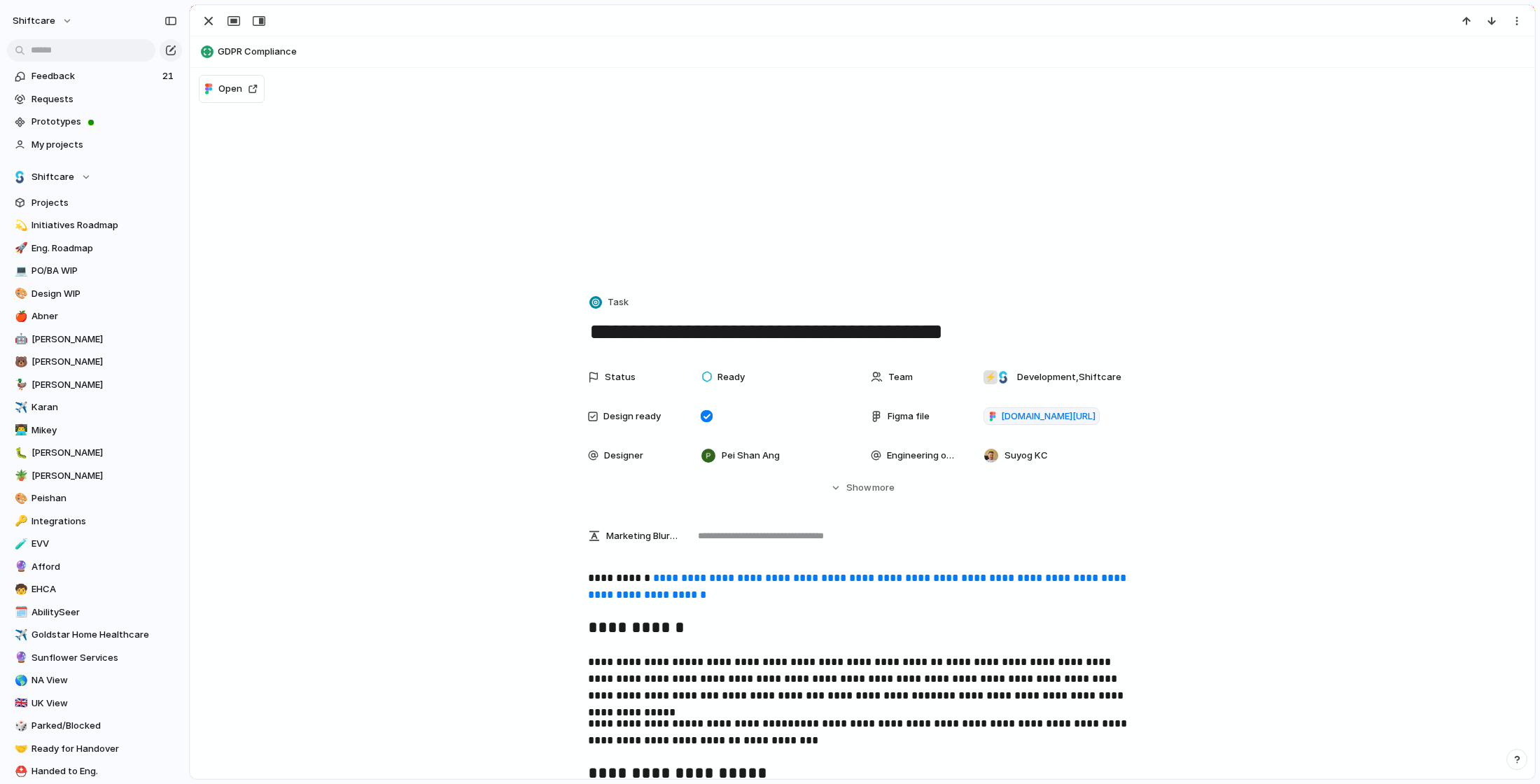
click at [941, 572] on link "**********" at bounding box center [858, 585] width 541 height 28
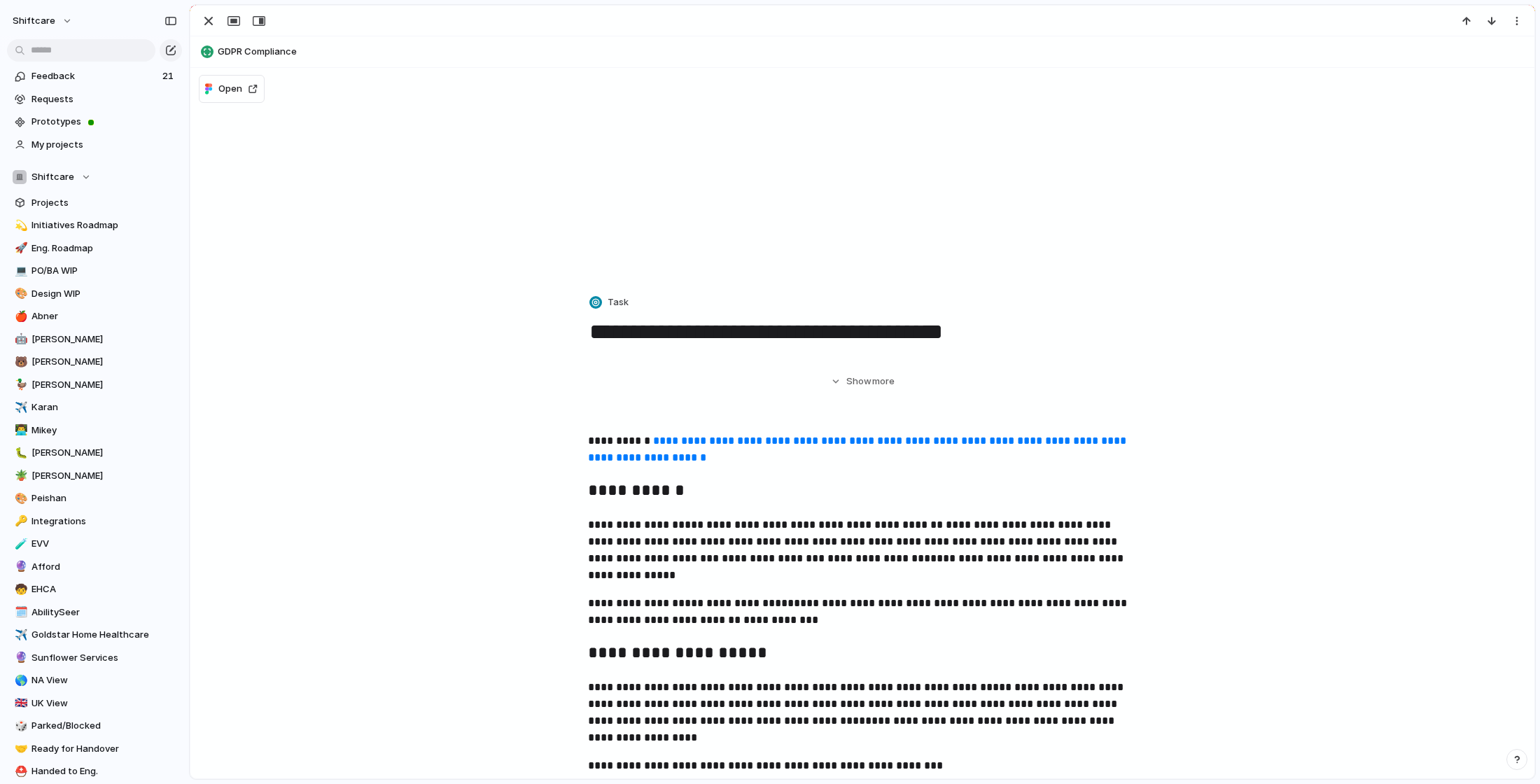
type input "**********"
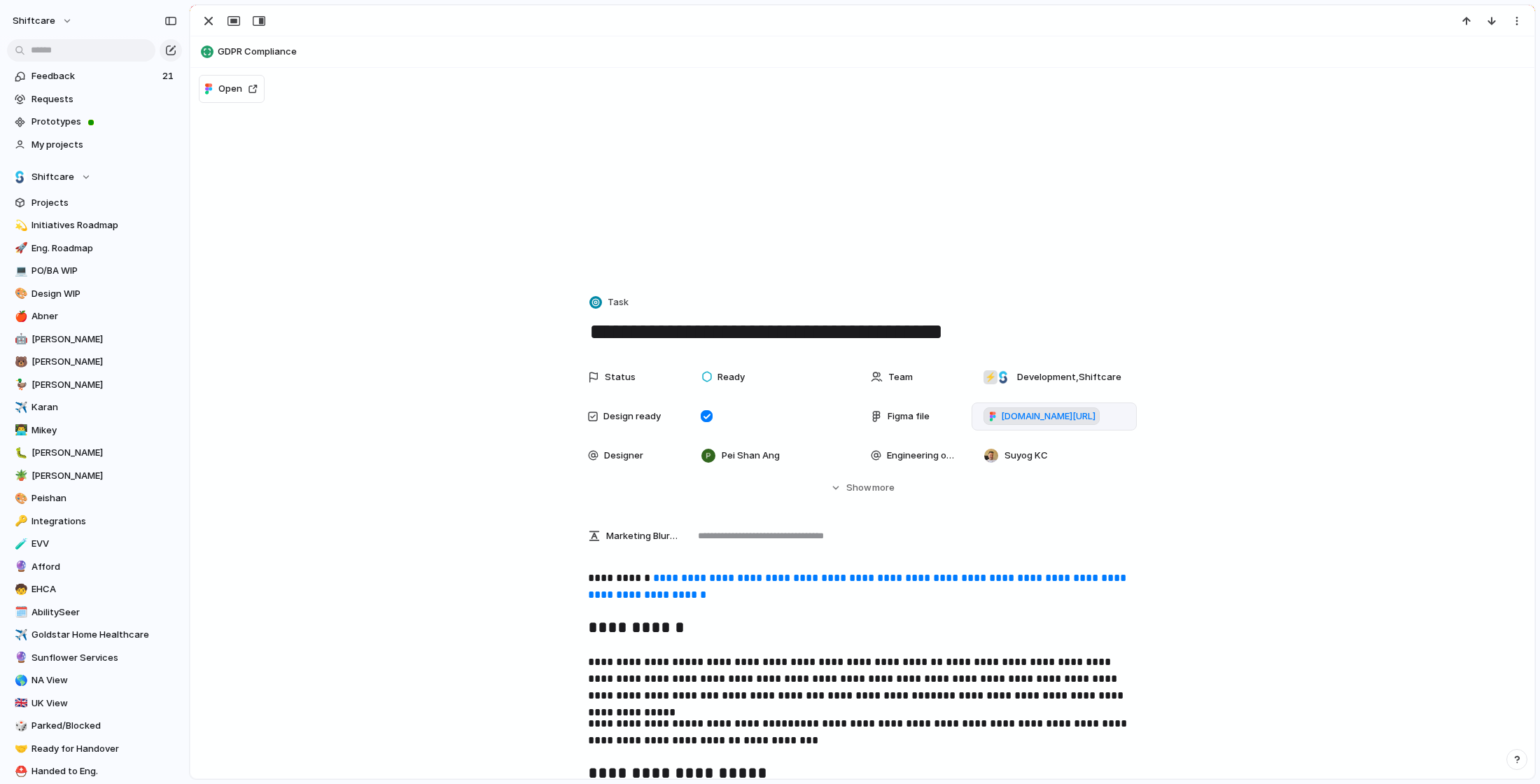
click at [1055, 411] on span "figma.com/design/p3KrFp3PgiAXsk77OcM9Bn/Mobile-Apps-GDPR?node-id=7001-1131&p=f&…" at bounding box center [1048, 416] width 95 height 14
click at [720, 375] on span "Ready" at bounding box center [731, 377] width 28 height 14
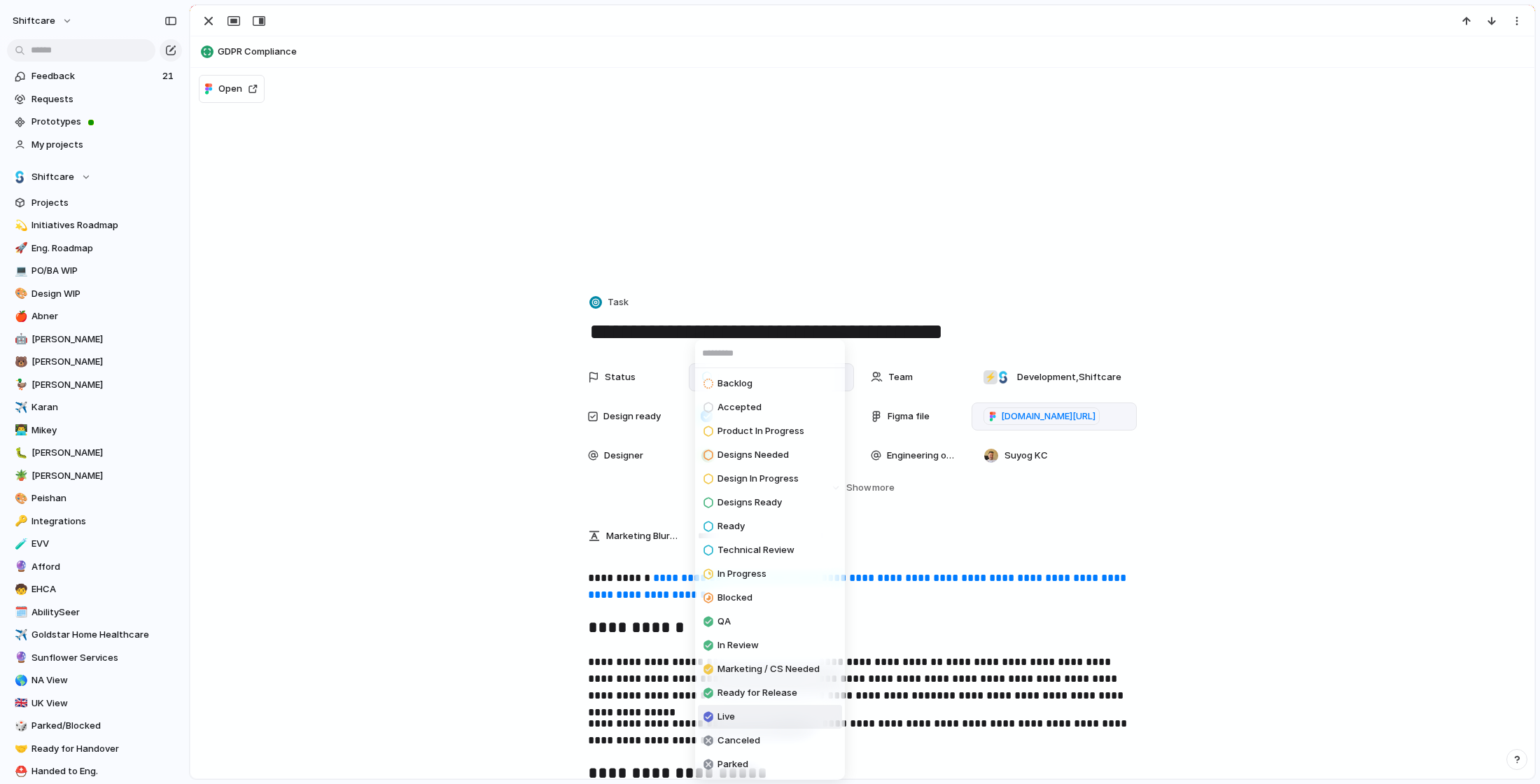
click at [725, 716] on span "Live" at bounding box center [726, 716] width 17 height 14
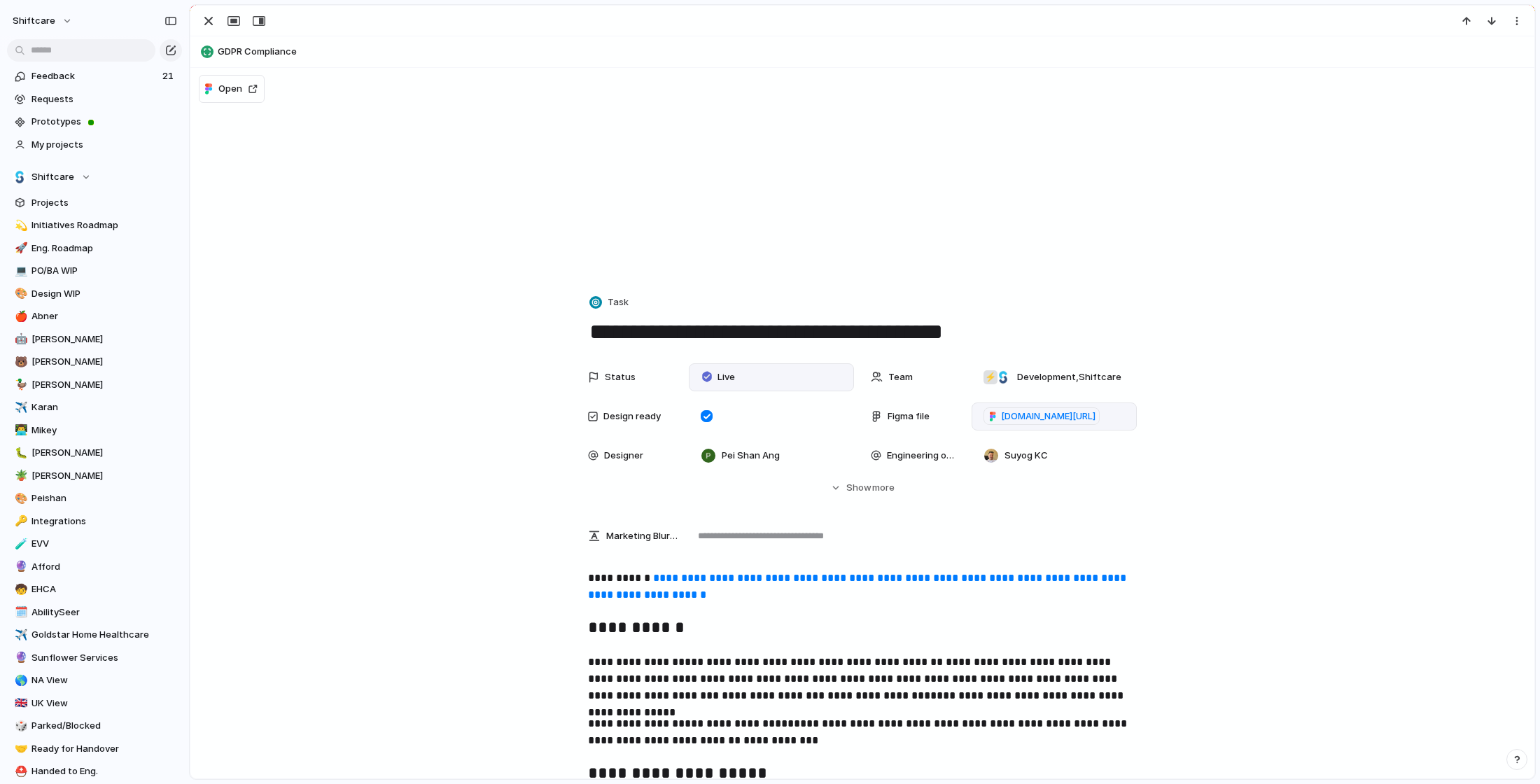
click at [234, 49] on button "GDPR Compliance" at bounding box center [863, 51] width 1332 height 22
type textarea "**********"
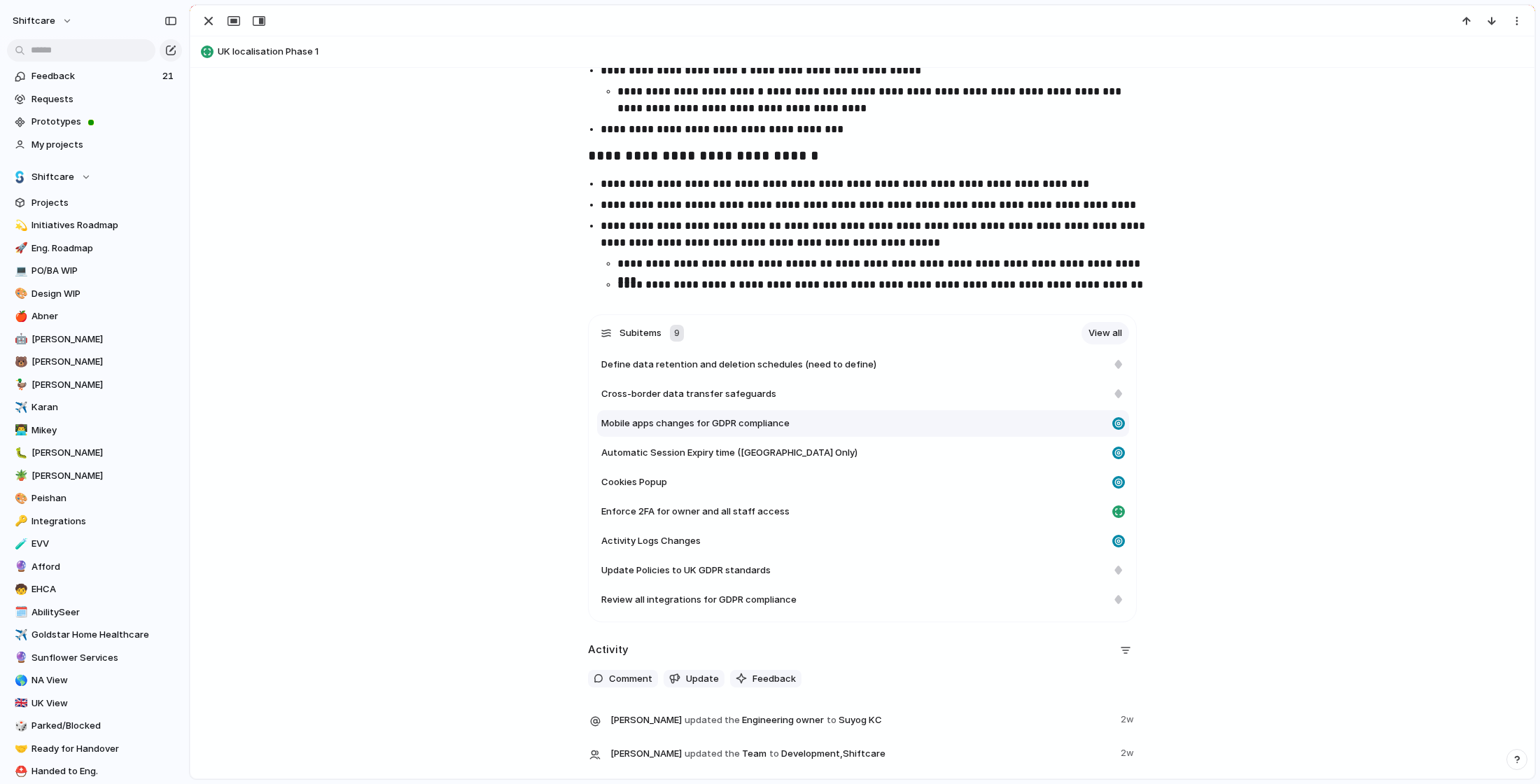
scroll to position [1455, 0]
click at [1110, 333] on link "View all" at bounding box center [1105, 331] width 48 height 22
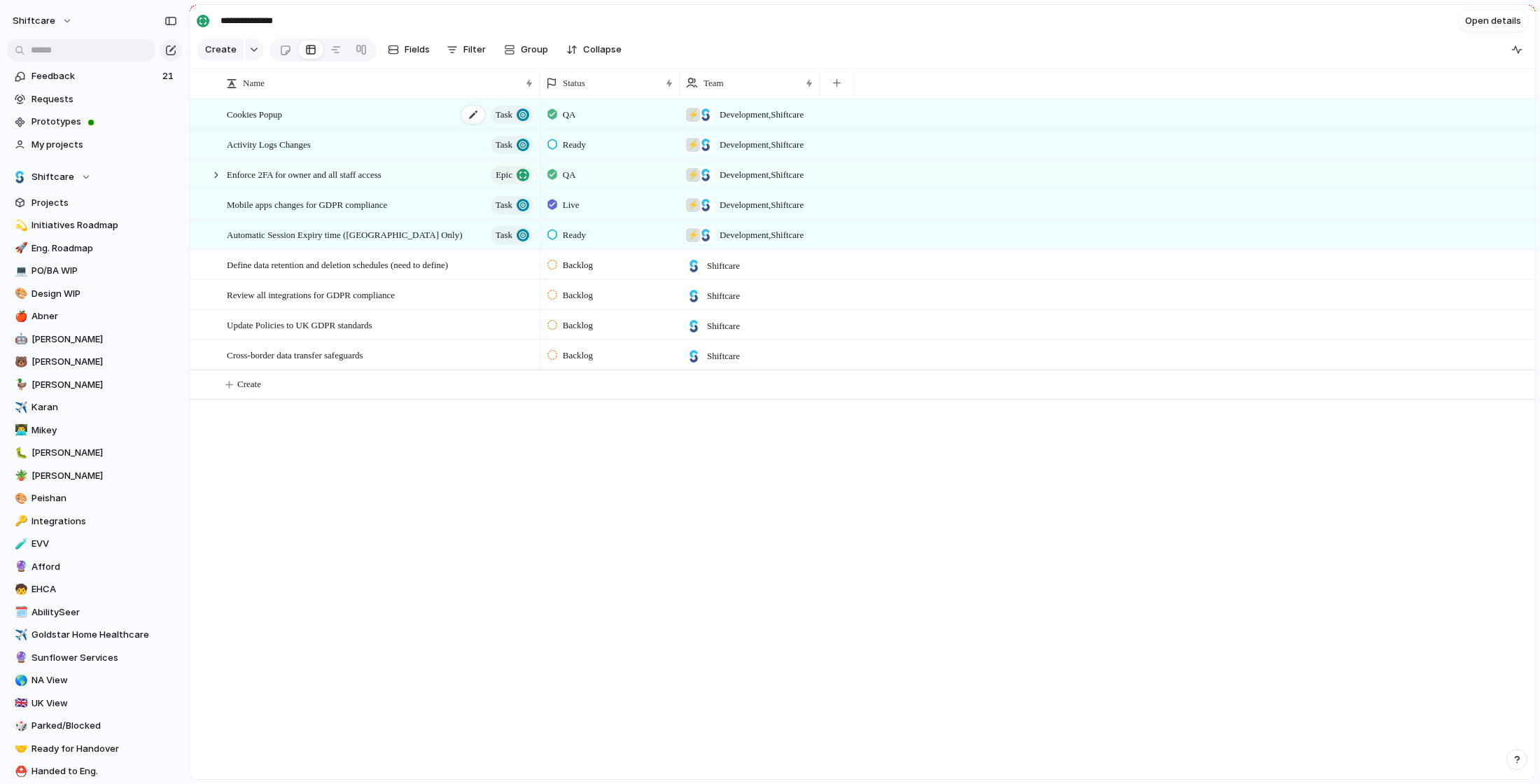
click at [318, 117] on div "Cookies Popup Task" at bounding box center [380, 115] width 308 height 29
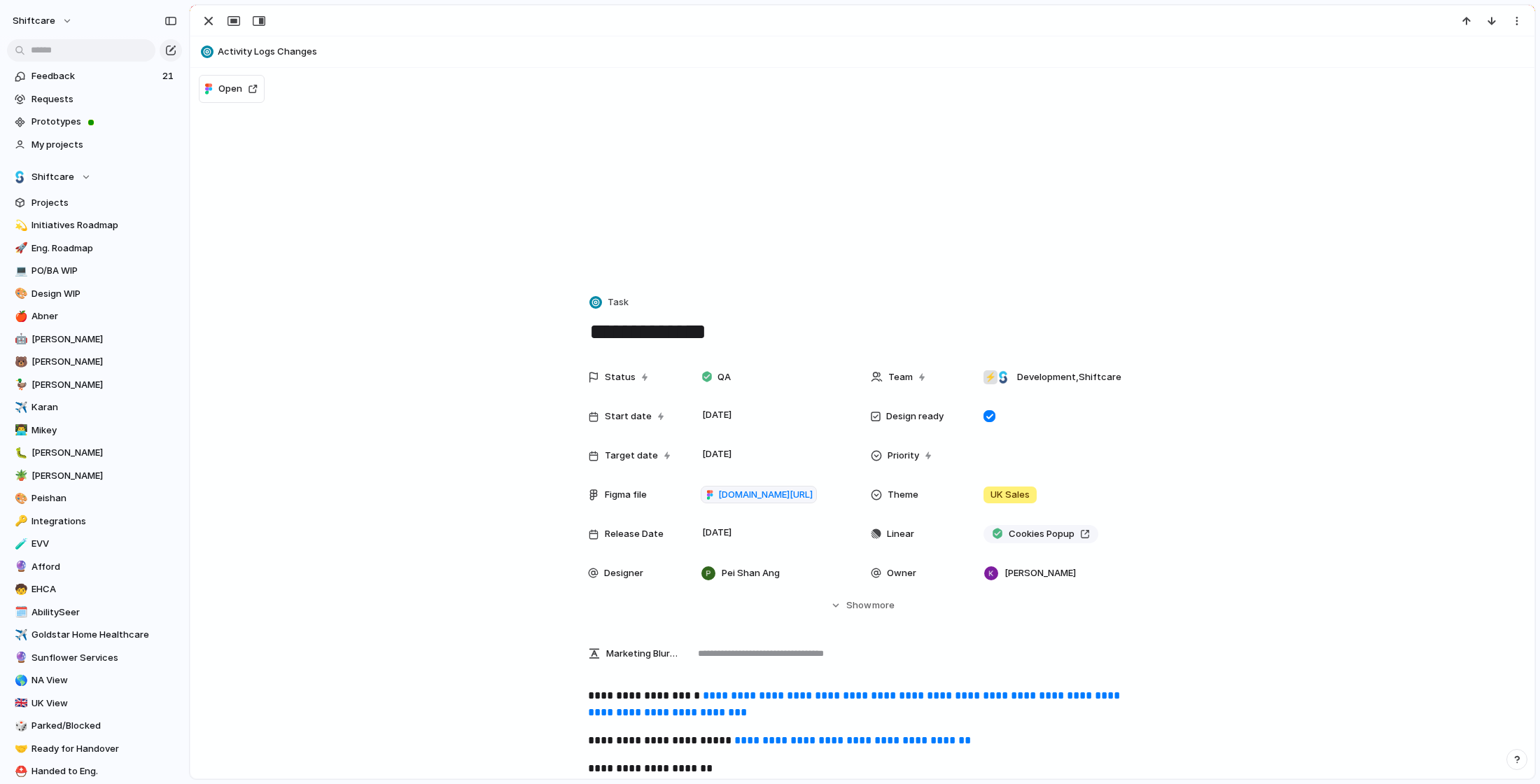
click at [208, 20] on div "button" at bounding box center [209, 21] width 17 height 17
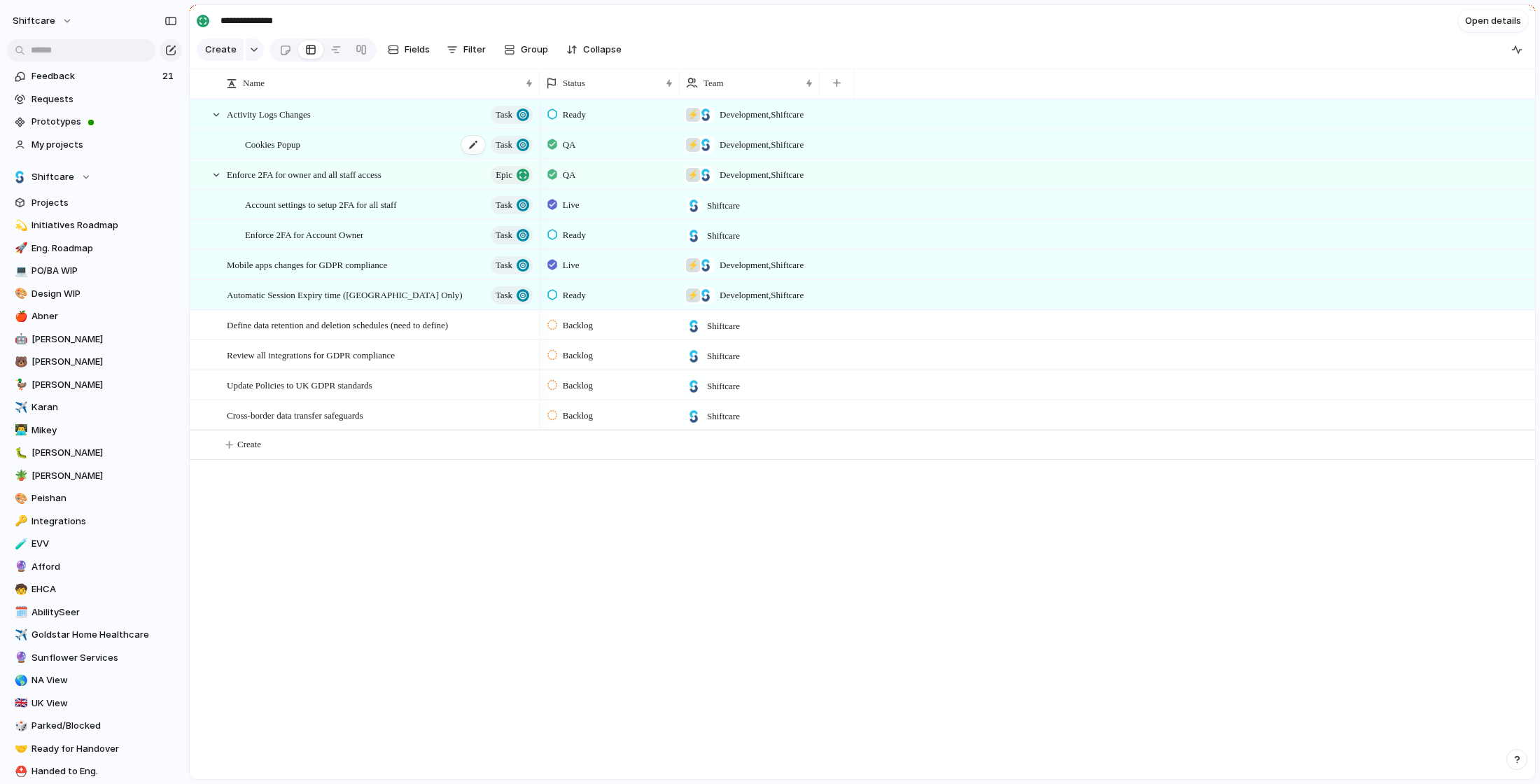
click at [370, 138] on div "Cookies Popup Task" at bounding box center [389, 144] width 289 height 29
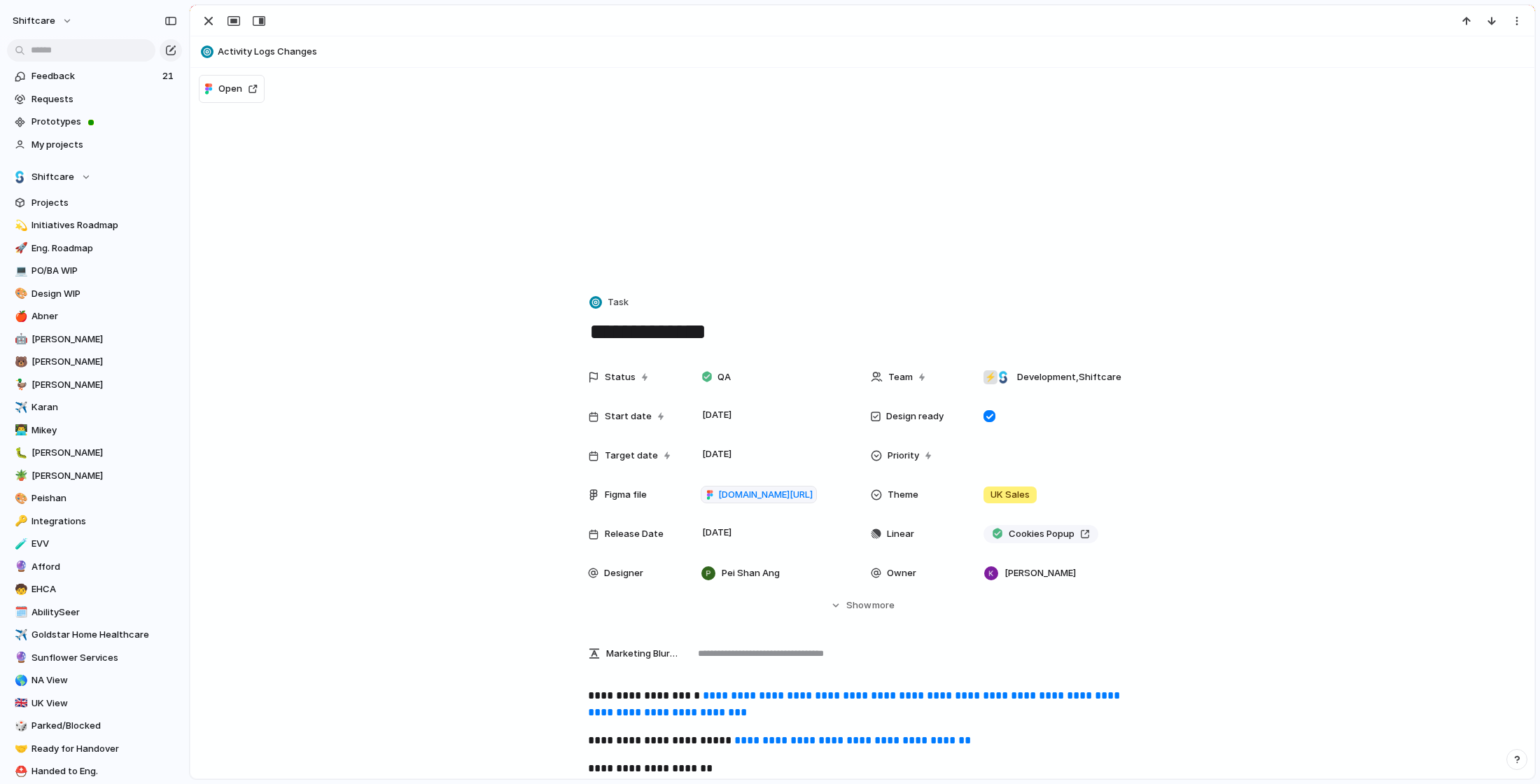
scroll to position [169, 0]
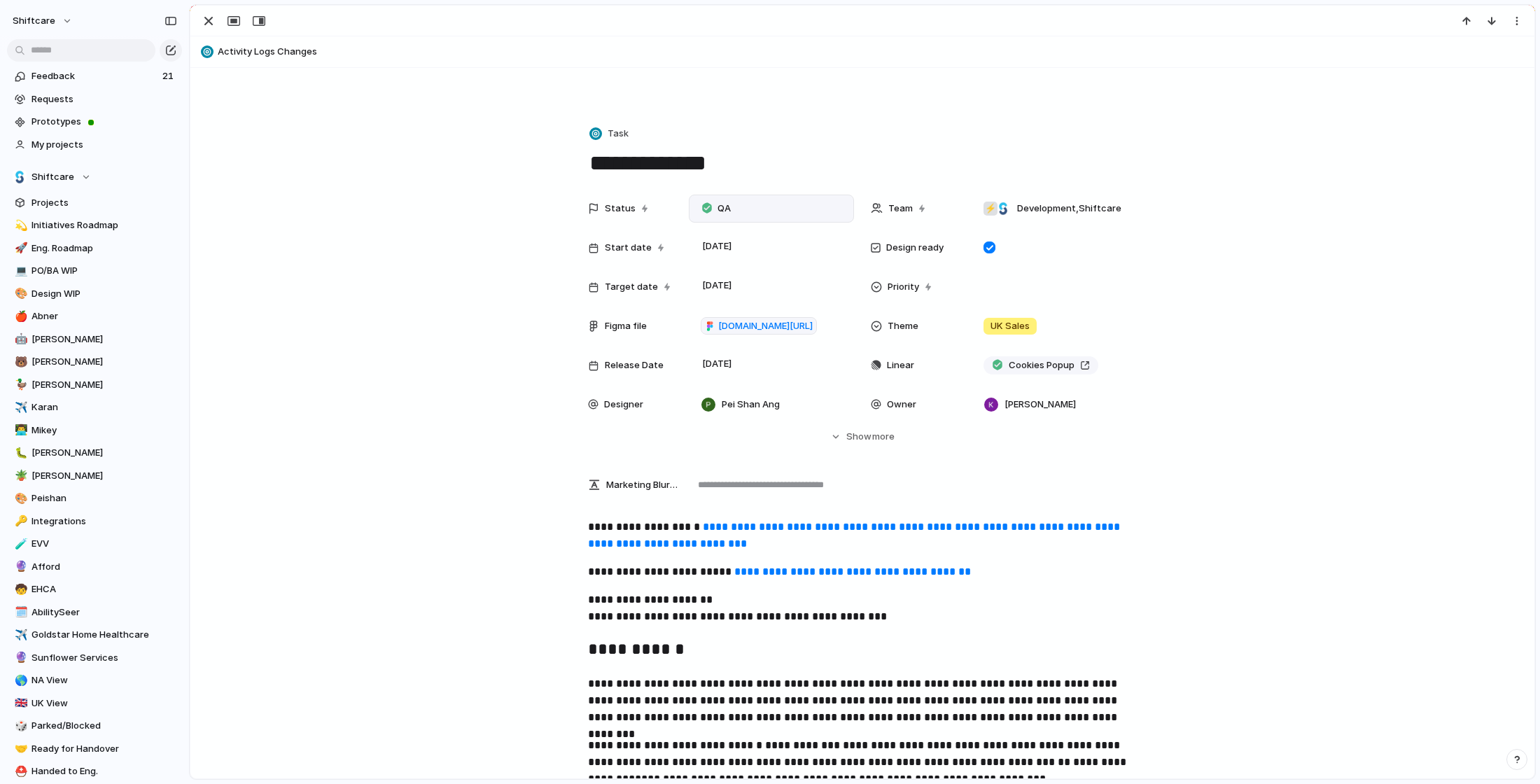
click at [714, 203] on div "QA" at bounding box center [718, 209] width 32 height 17
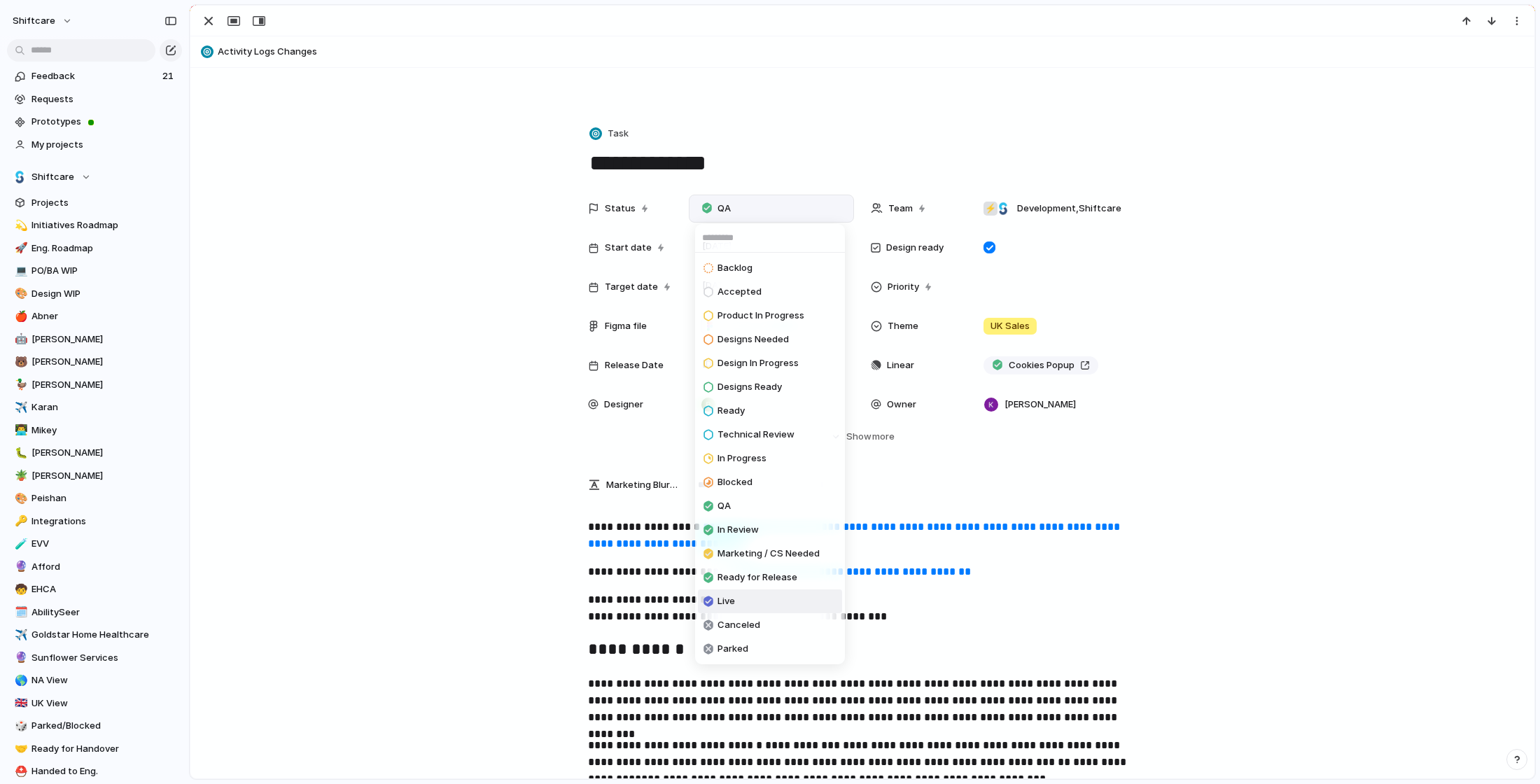
click at [735, 596] on span "Live" at bounding box center [726, 601] width 17 height 14
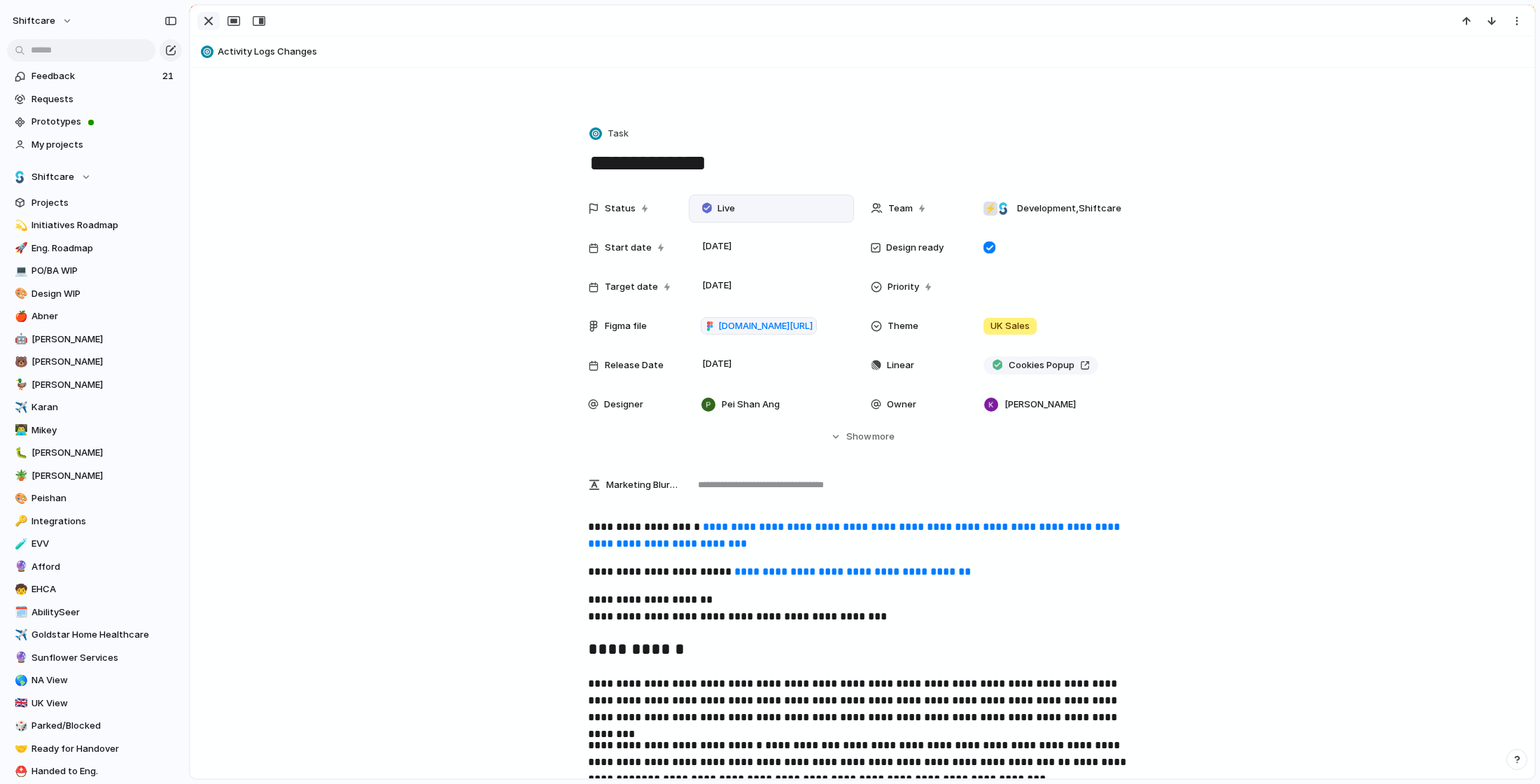
click at [210, 24] on div "button" at bounding box center [209, 21] width 17 height 17
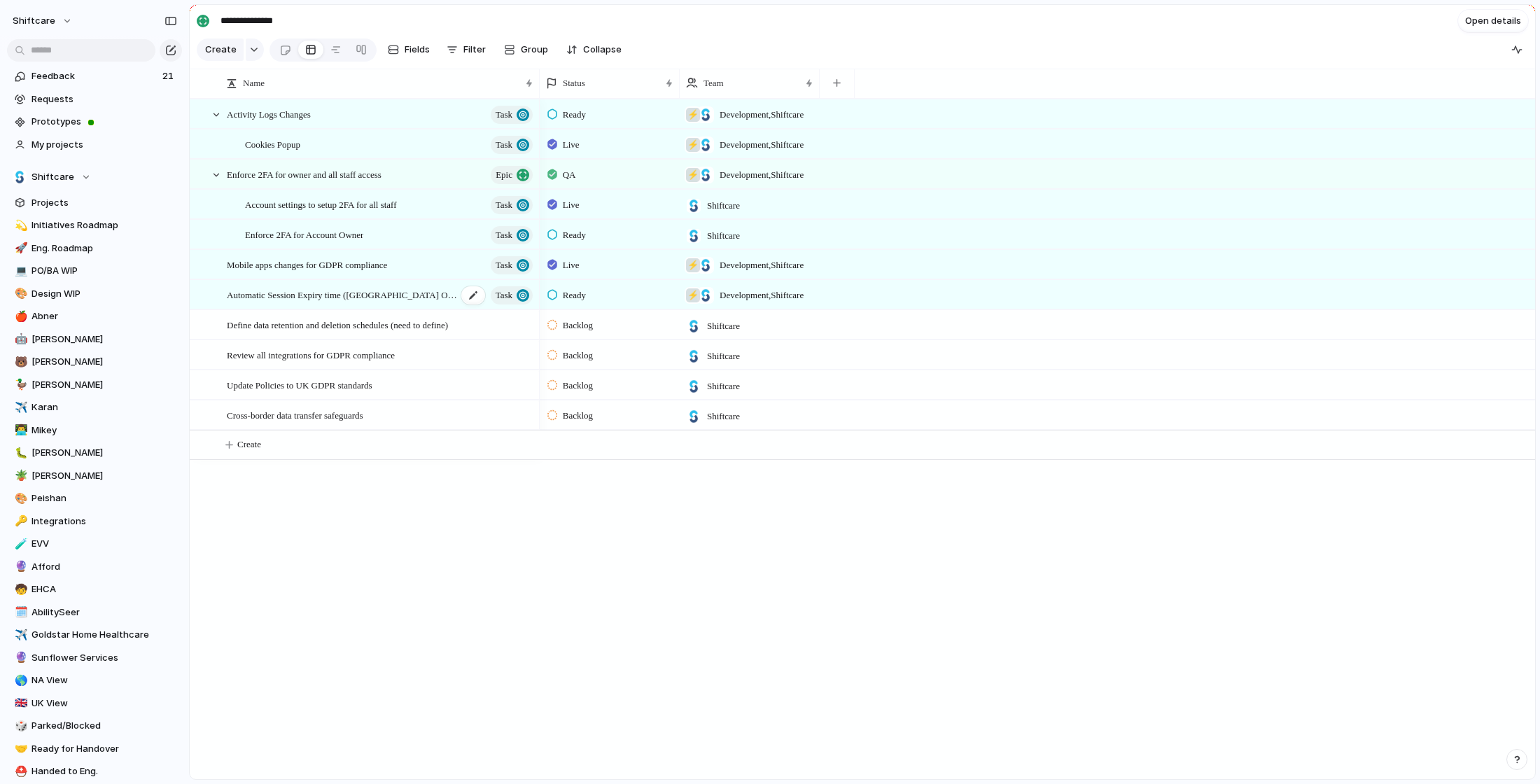
click at [435, 297] on div "Automatic Session Expiry time (UK Only) Task" at bounding box center [380, 295] width 308 height 29
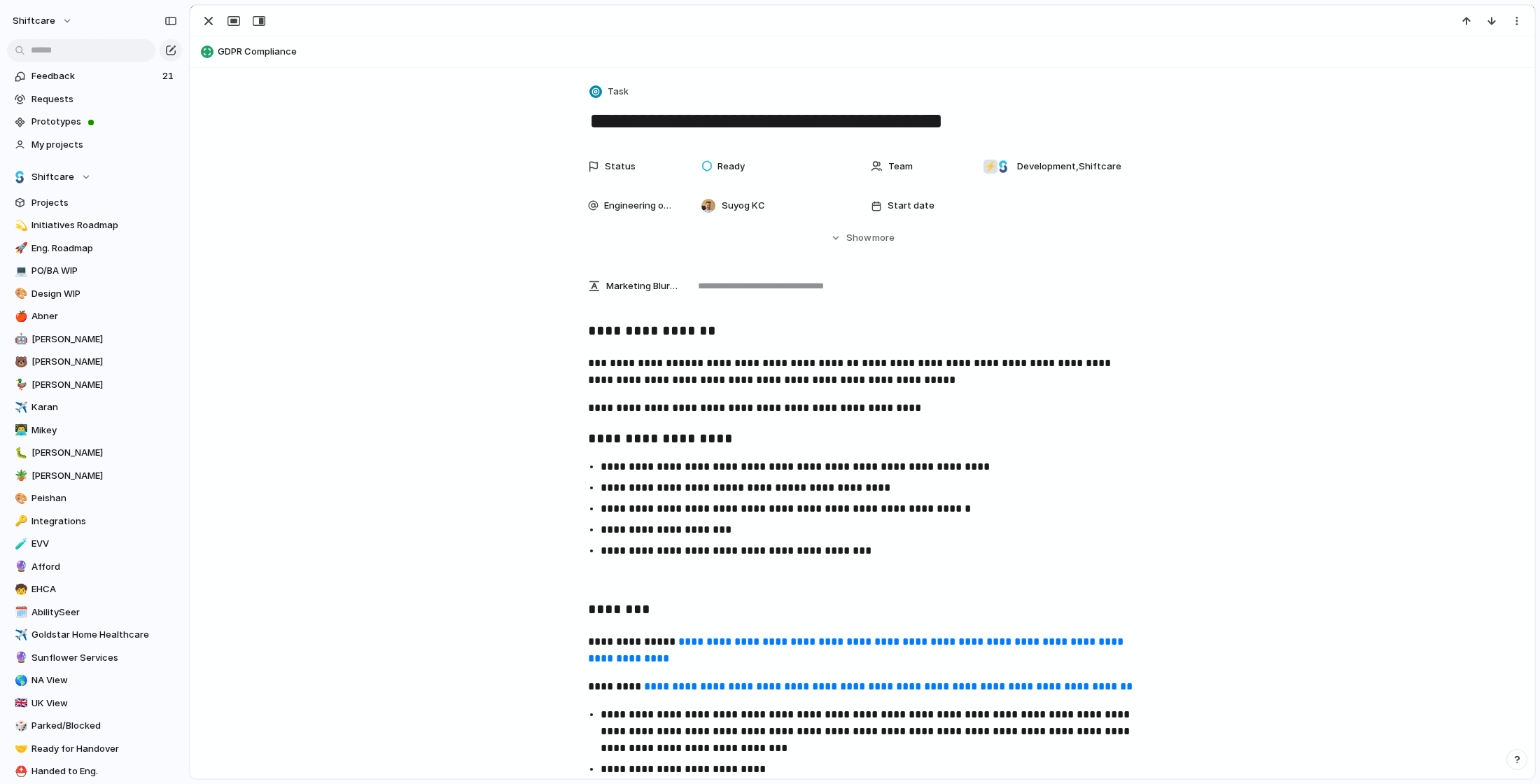
click at [1398, 430] on div "**********" at bounding box center [863, 551] width 1311 height 462
click at [207, 23] on div "button" at bounding box center [209, 21] width 17 height 17
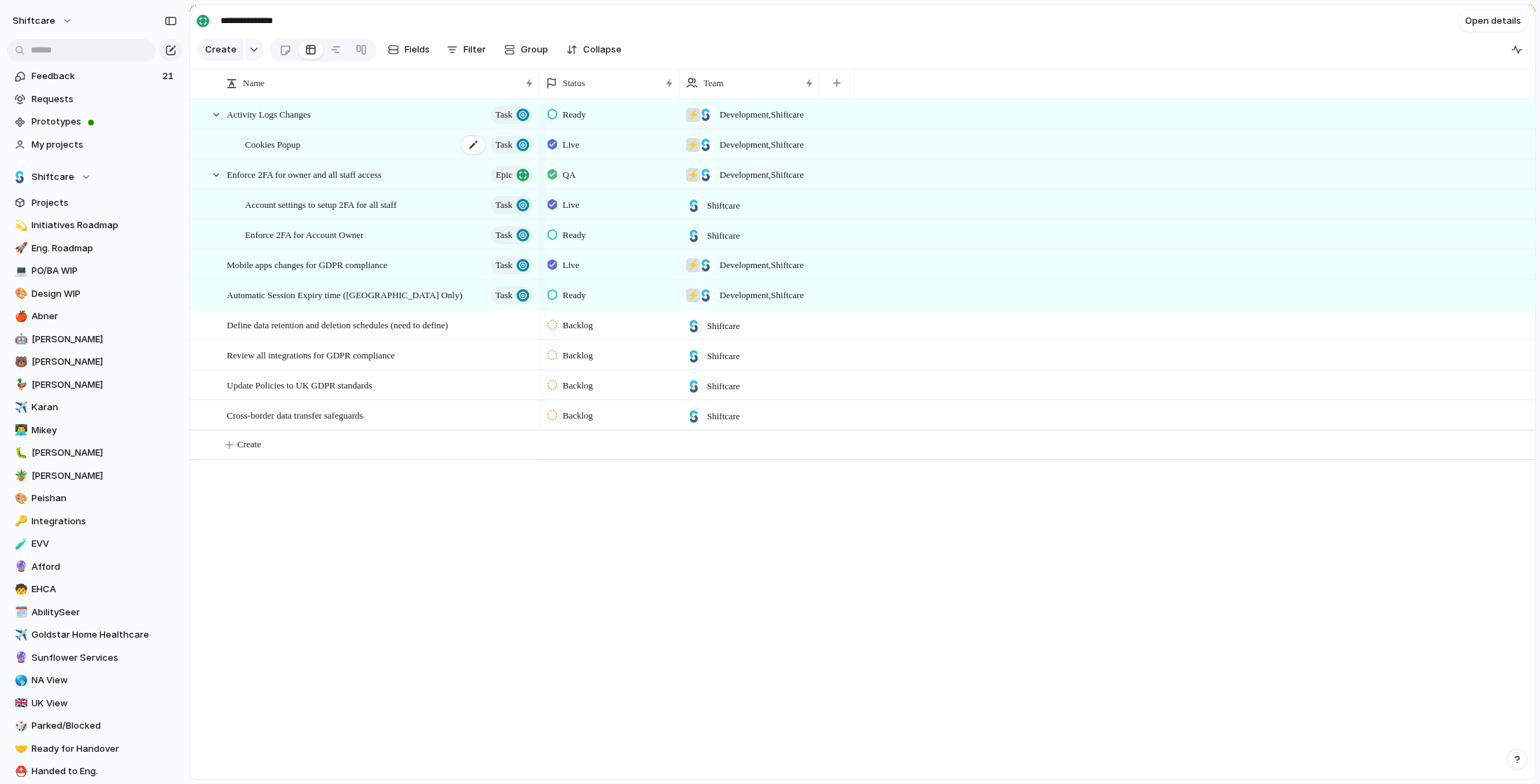
click at [392, 143] on div "Cookies Popup Task" at bounding box center [389, 144] width 289 height 29
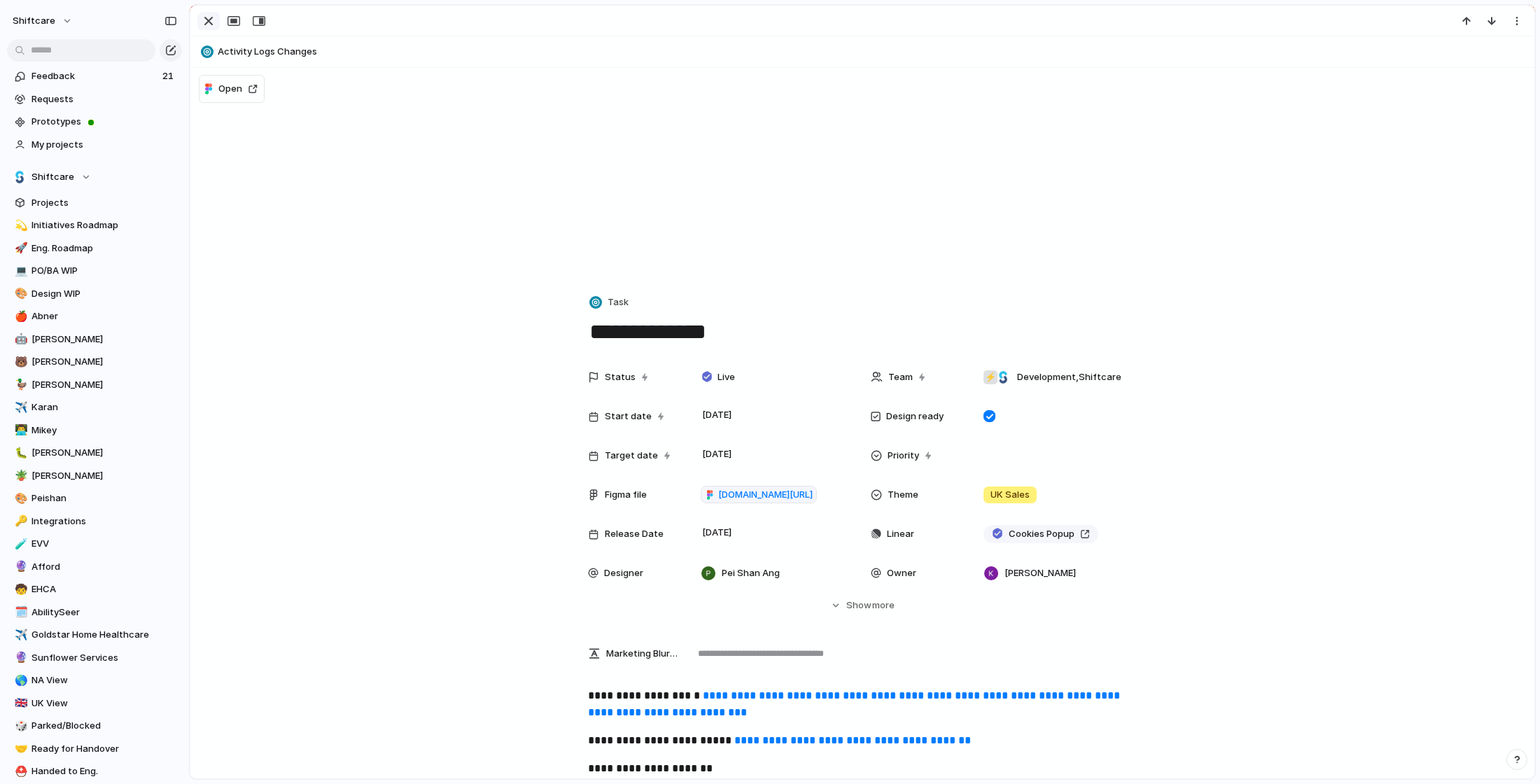
click at [214, 20] on div "button" at bounding box center [209, 21] width 17 height 17
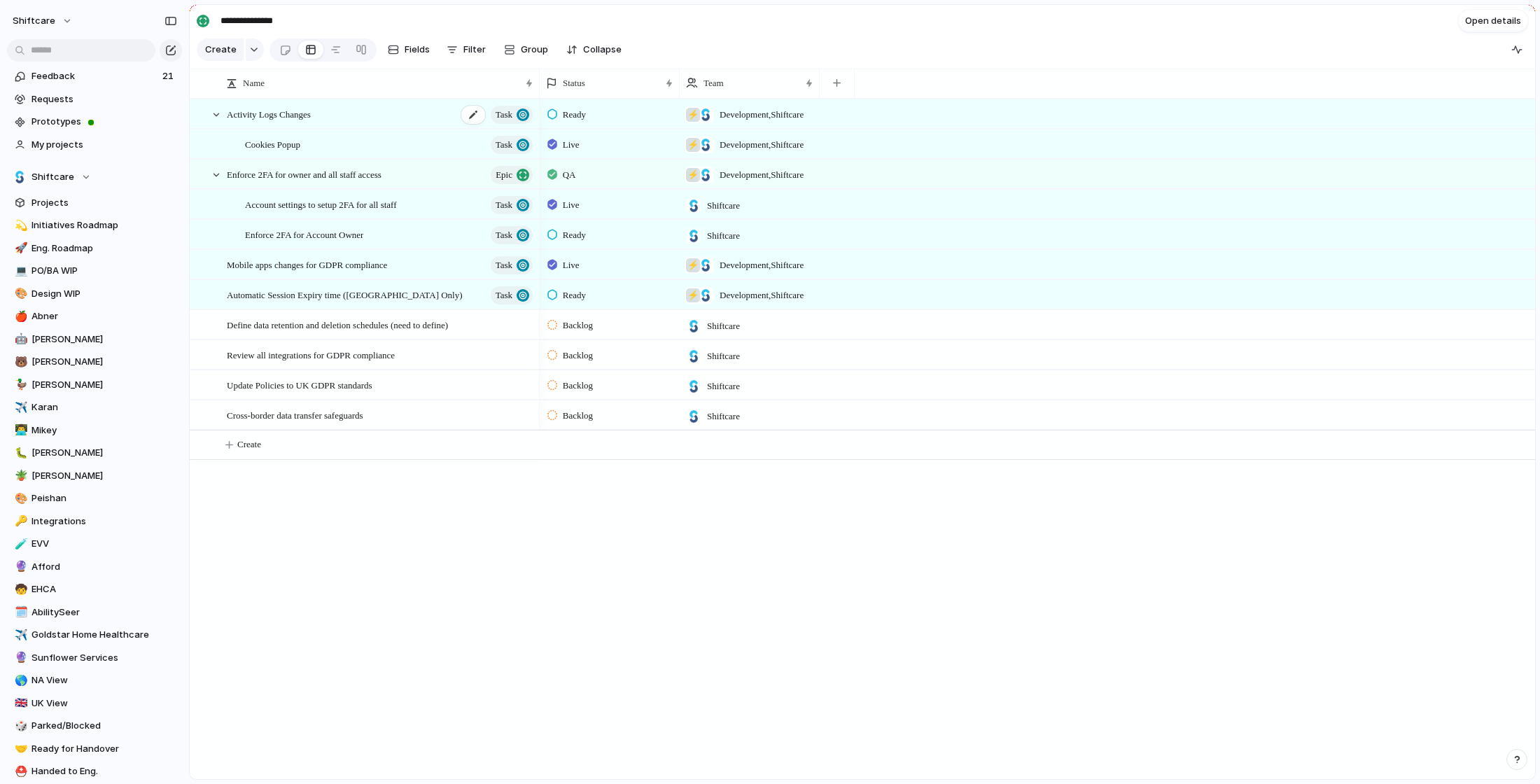
click at [357, 113] on div "Activity Logs Changes Task" at bounding box center [380, 115] width 308 height 29
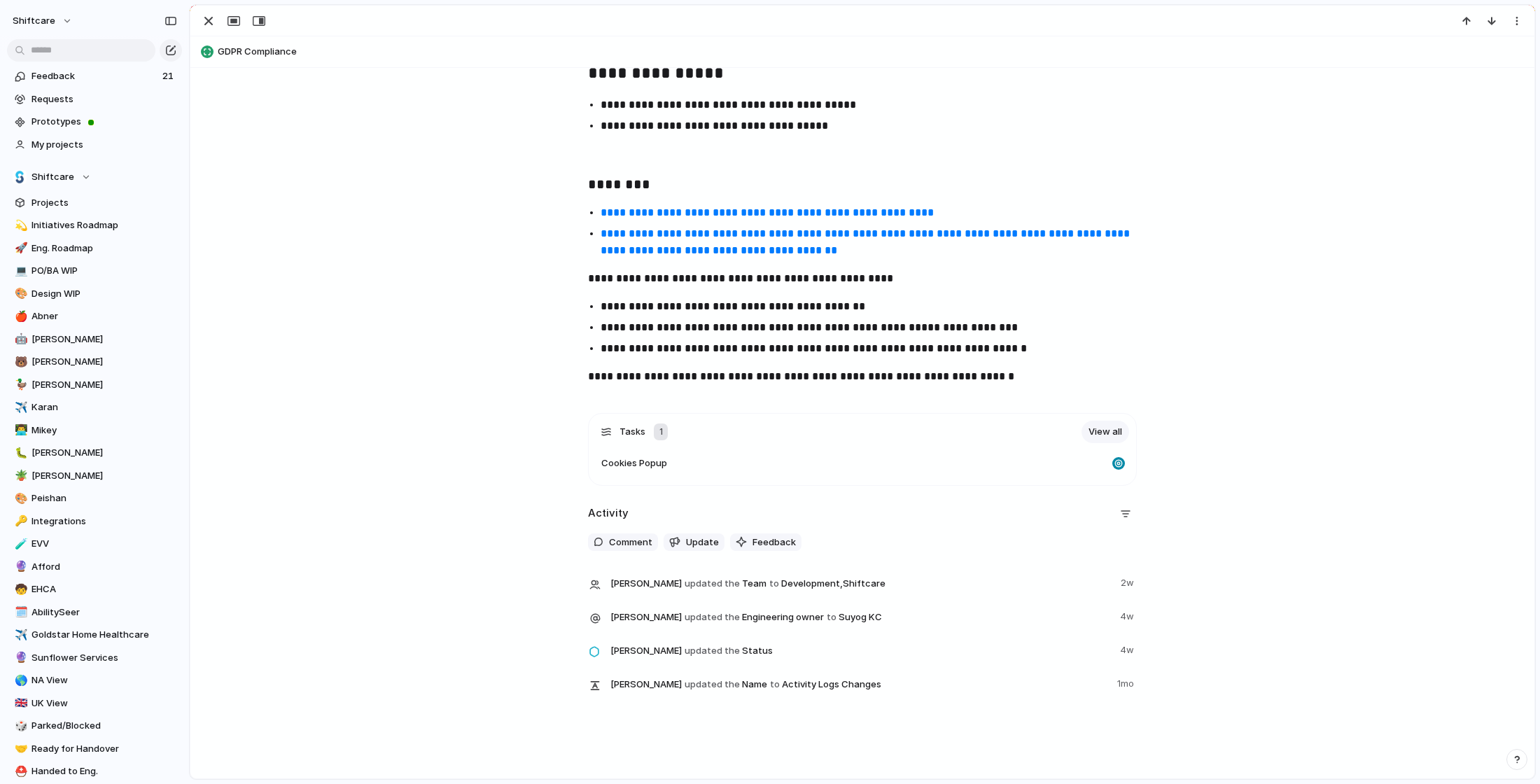
scroll to position [2531, 0]
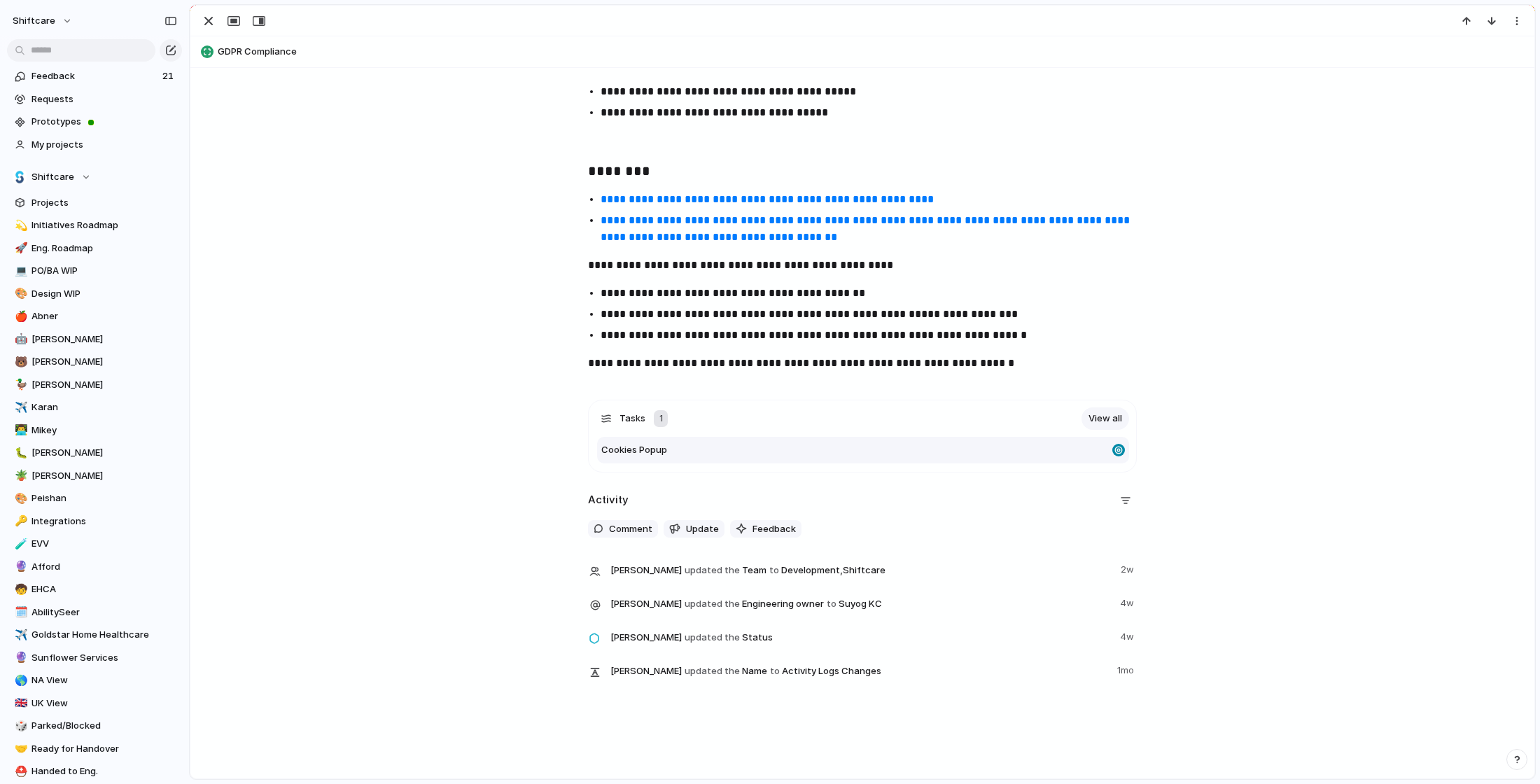
click at [707, 448] on div "Cookies Popup" at bounding box center [853, 450] width 505 height 14
type textarea "**********"
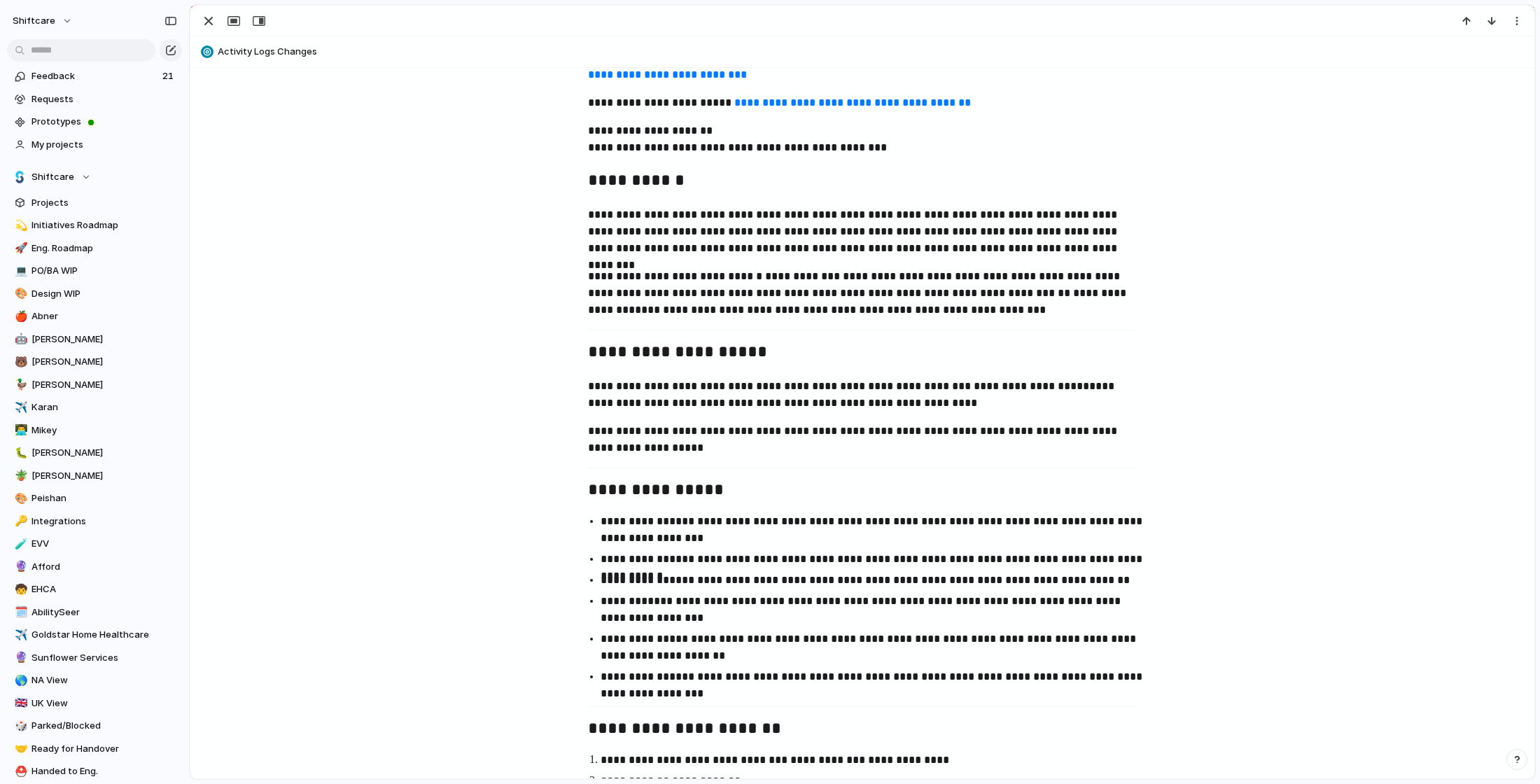
scroll to position [219, 0]
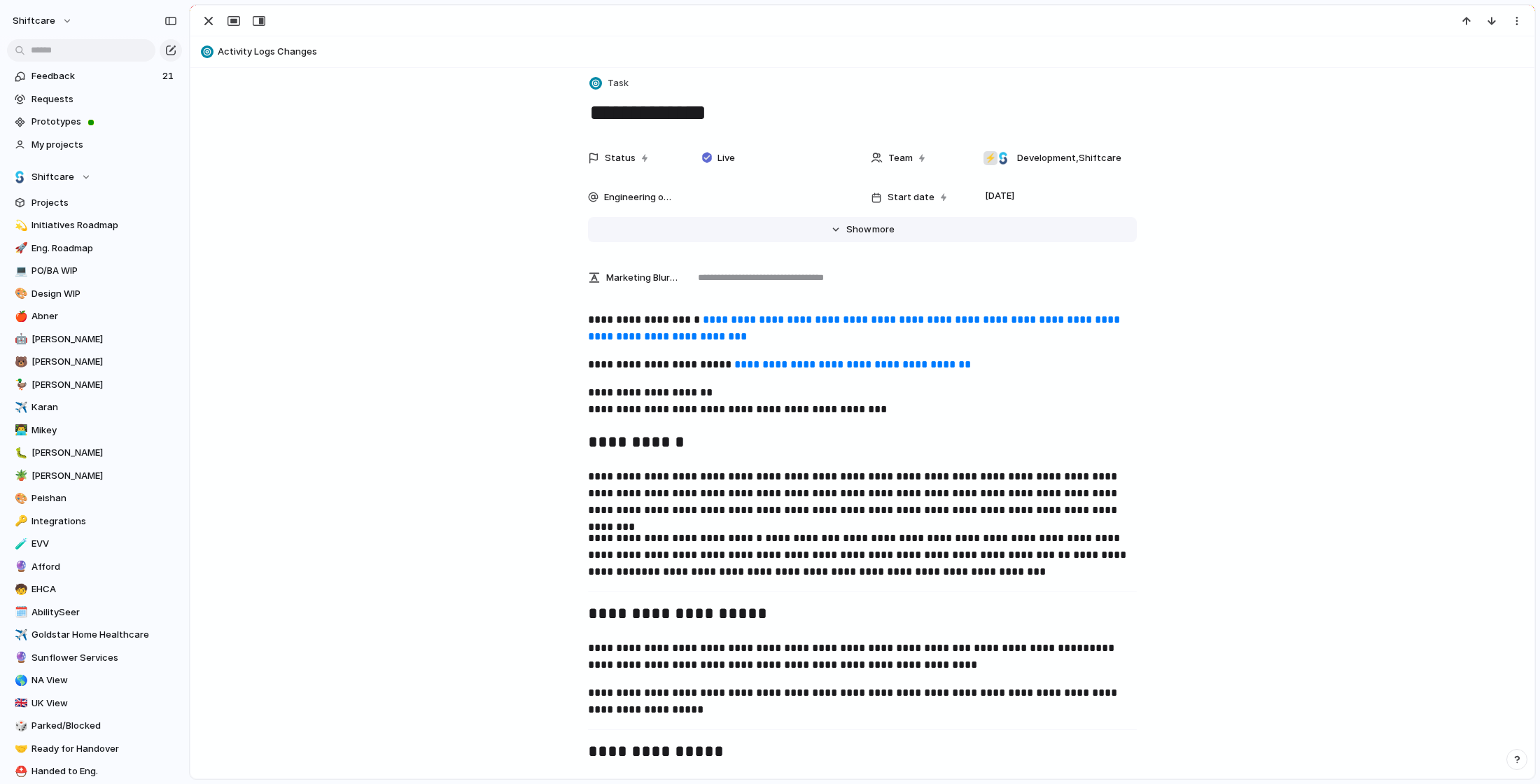
click at [845, 239] on button "Hide Show more" at bounding box center [862, 229] width 548 height 25
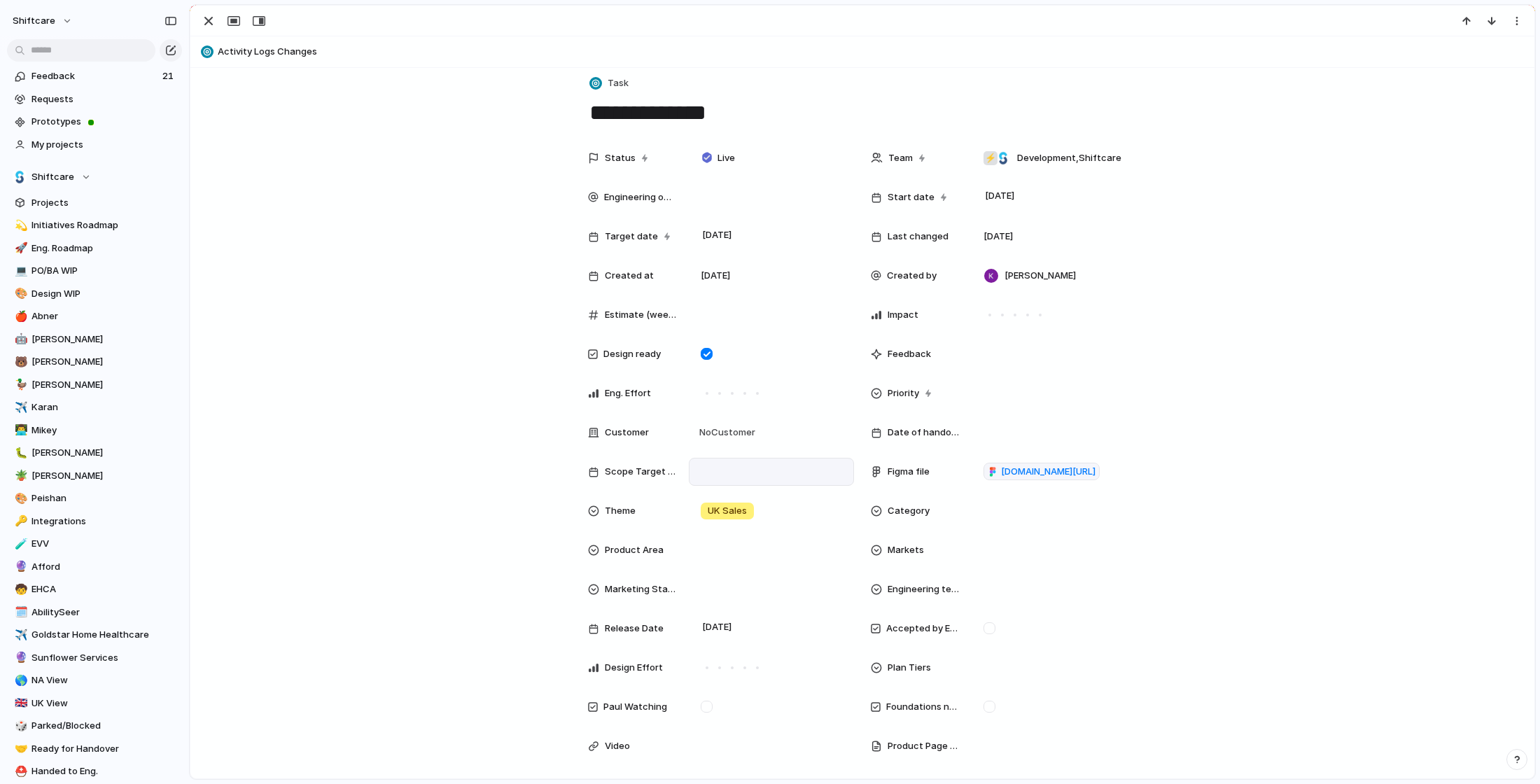
scroll to position [593, 0]
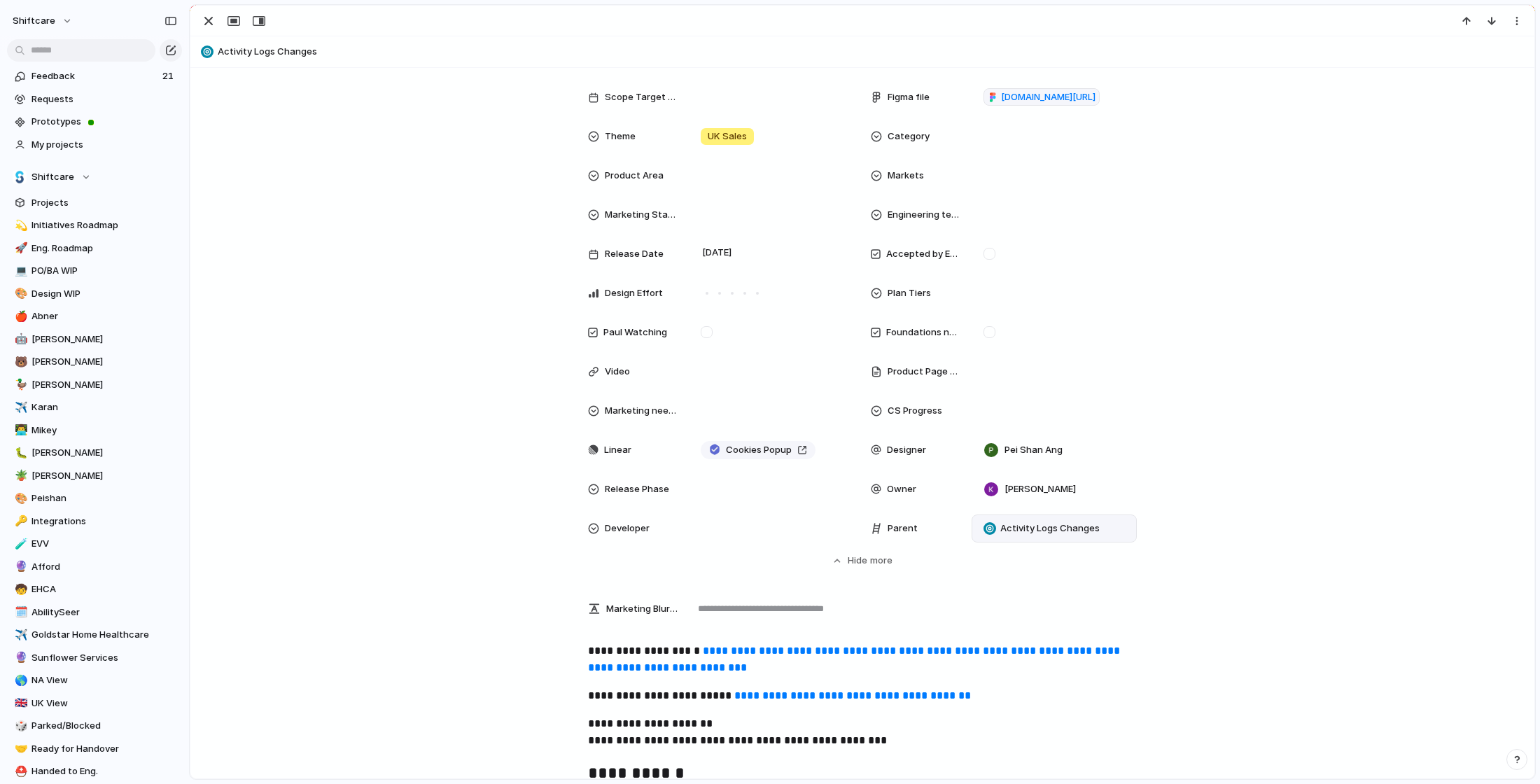
click at [1031, 533] on span "Activity Logs Changes" at bounding box center [1050, 528] width 99 height 14
type input "****"
click at [1065, 623] on span "GDPR Compliance" at bounding box center [1043, 628] width 79 height 14
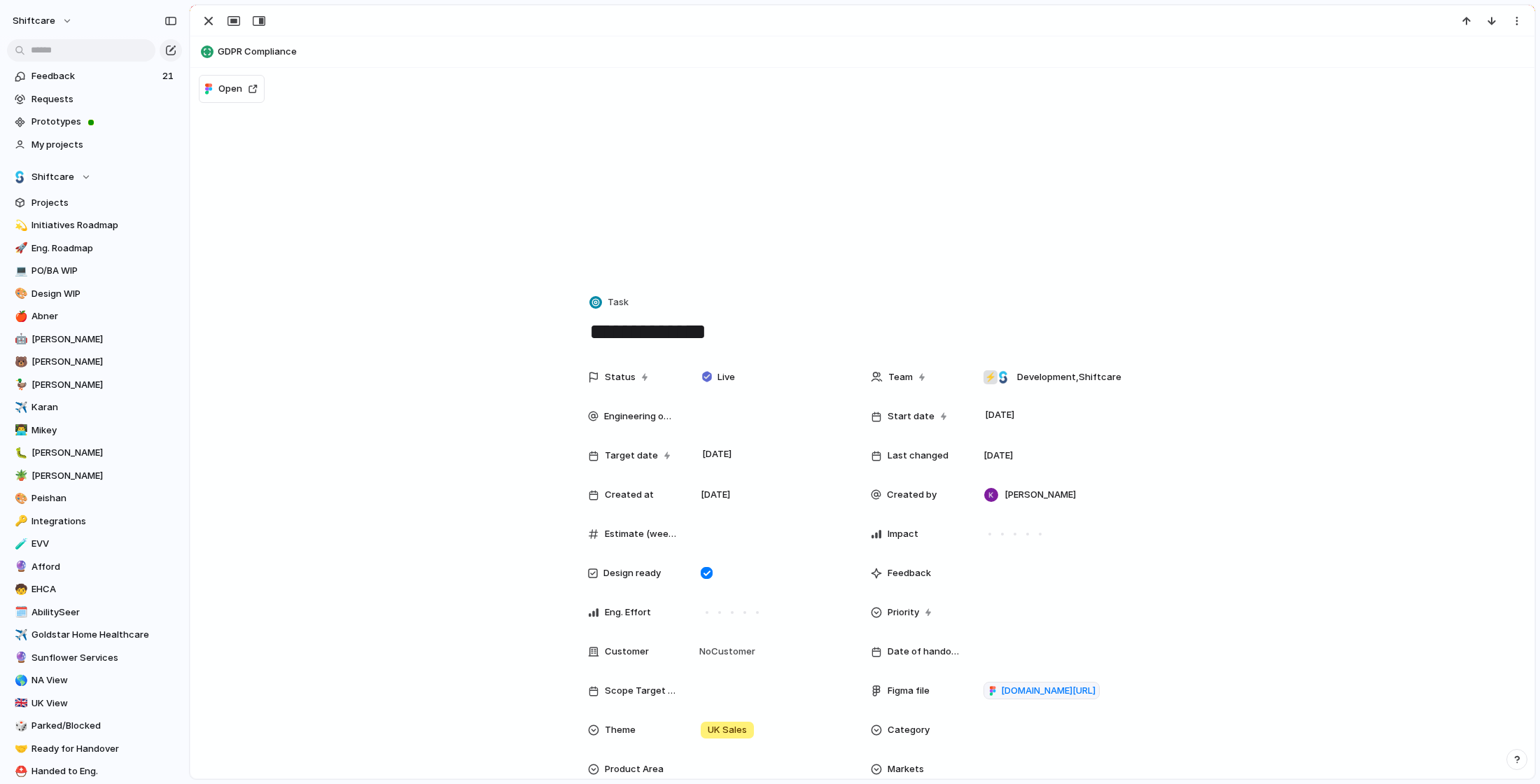
click at [240, 57] on span "GDPR Compliance" at bounding box center [873, 52] width 1311 height 14
type textarea "**********"
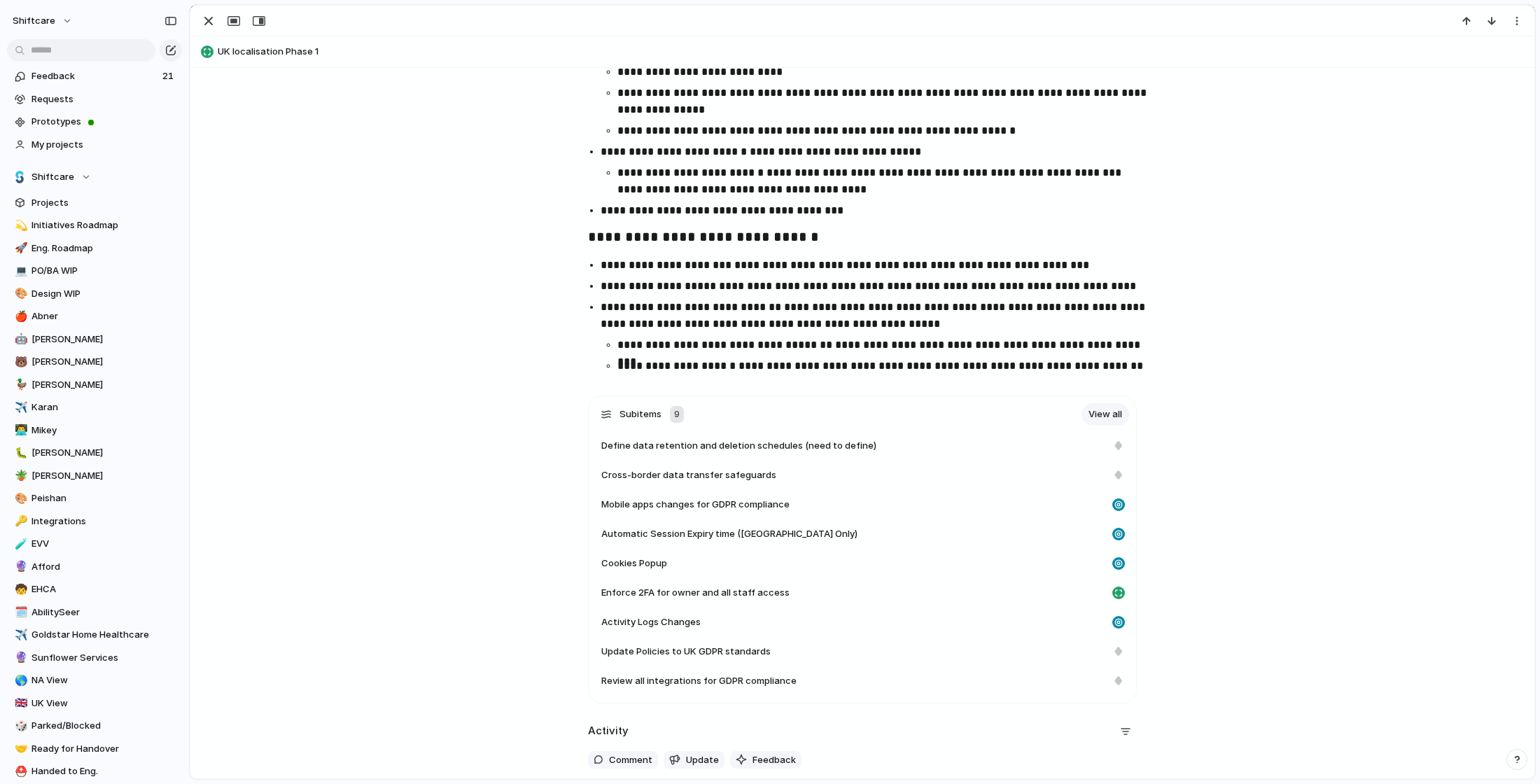
scroll to position [2144, 0]
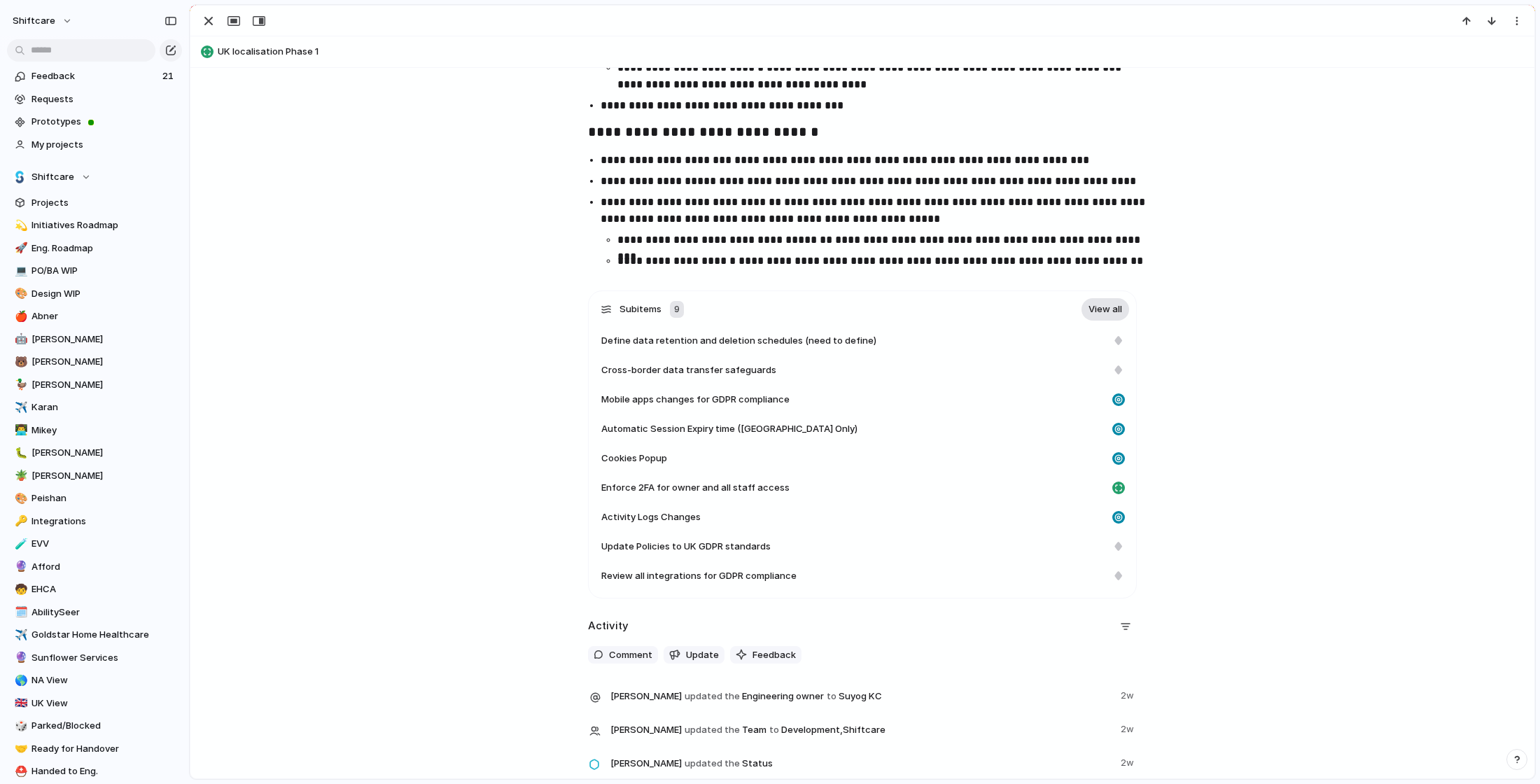
click at [1110, 307] on link "View all" at bounding box center [1105, 308] width 48 height 22
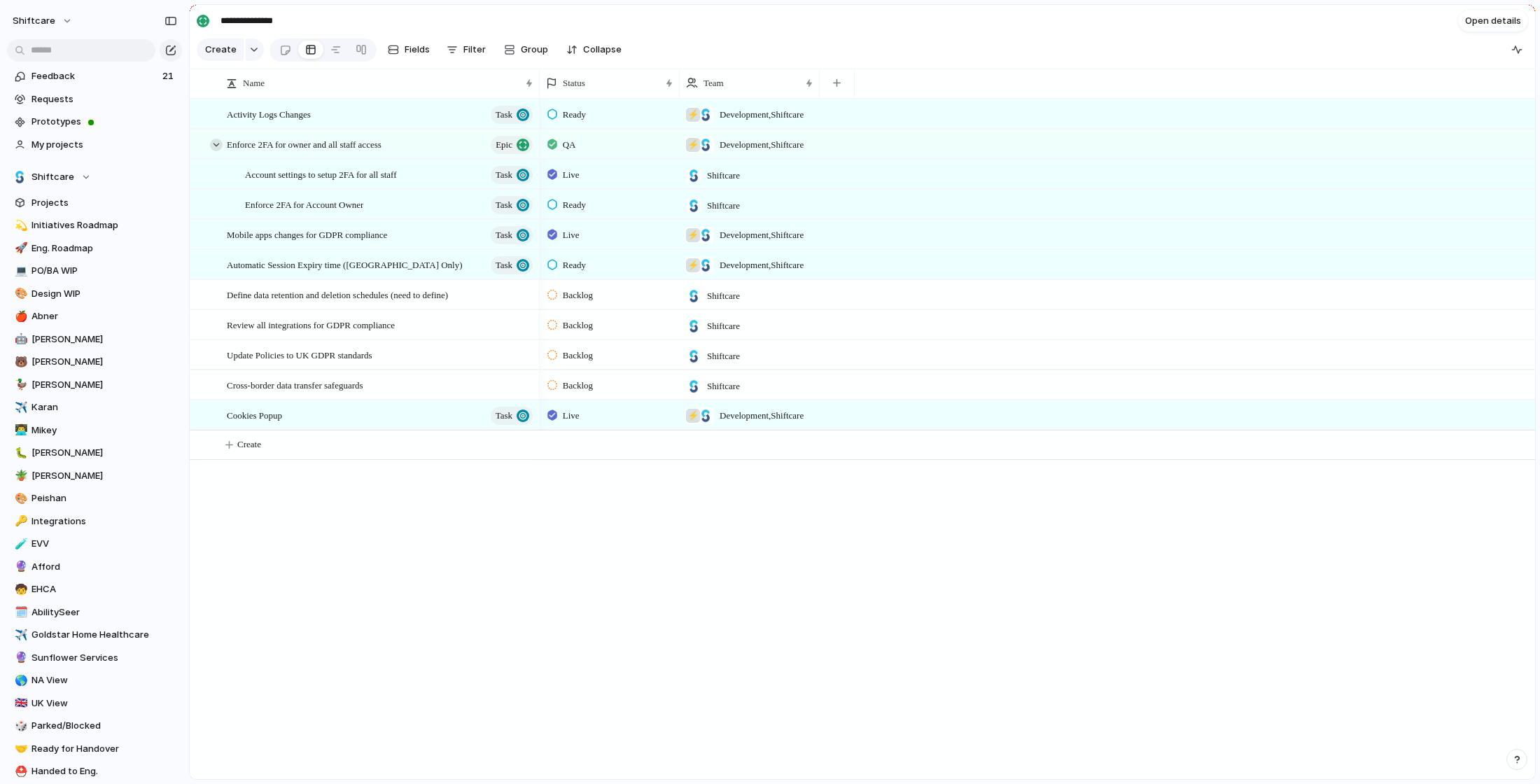
click at [219, 144] on div at bounding box center [216, 144] width 12 height 12
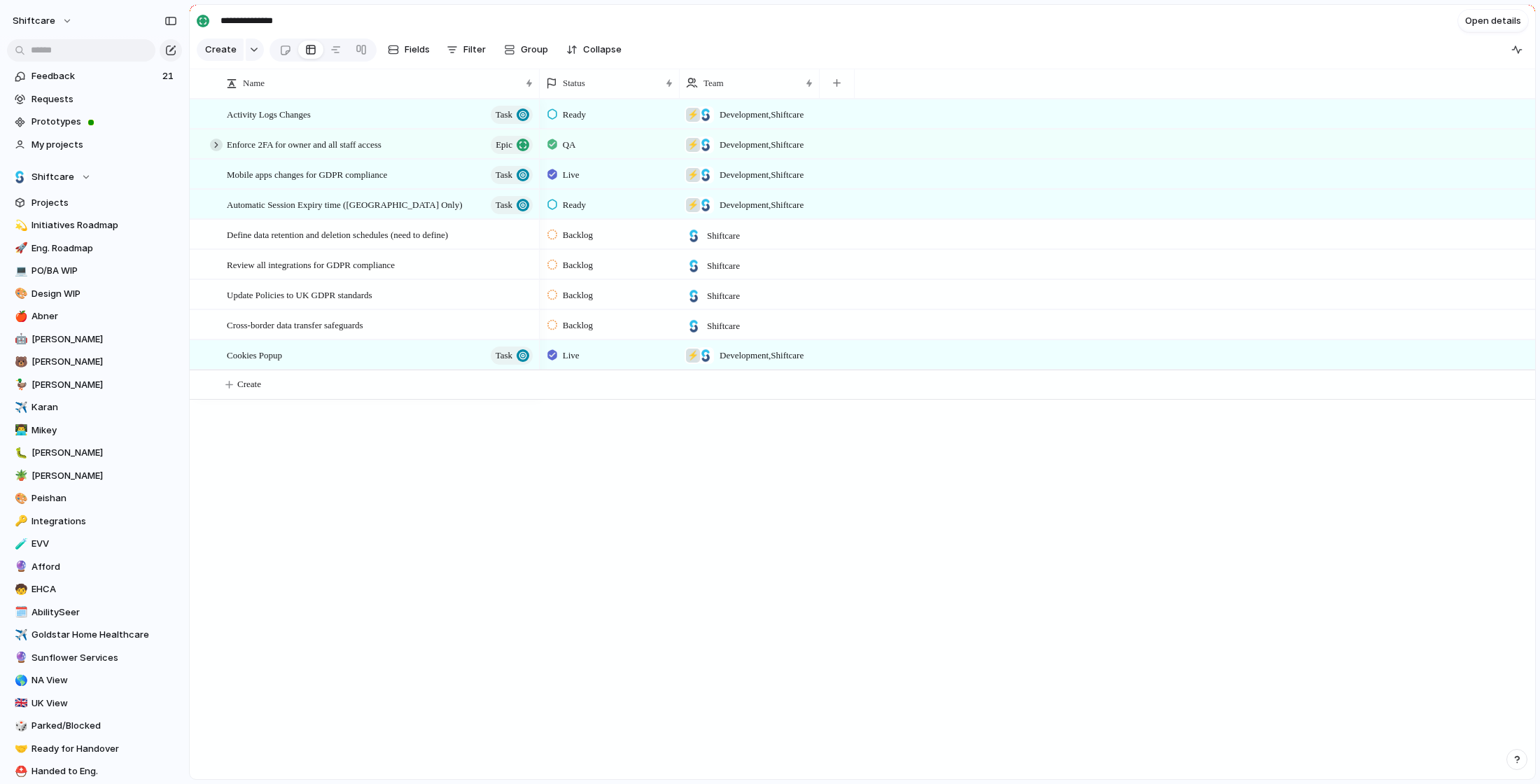
click at [218, 145] on div at bounding box center [216, 144] width 12 height 12
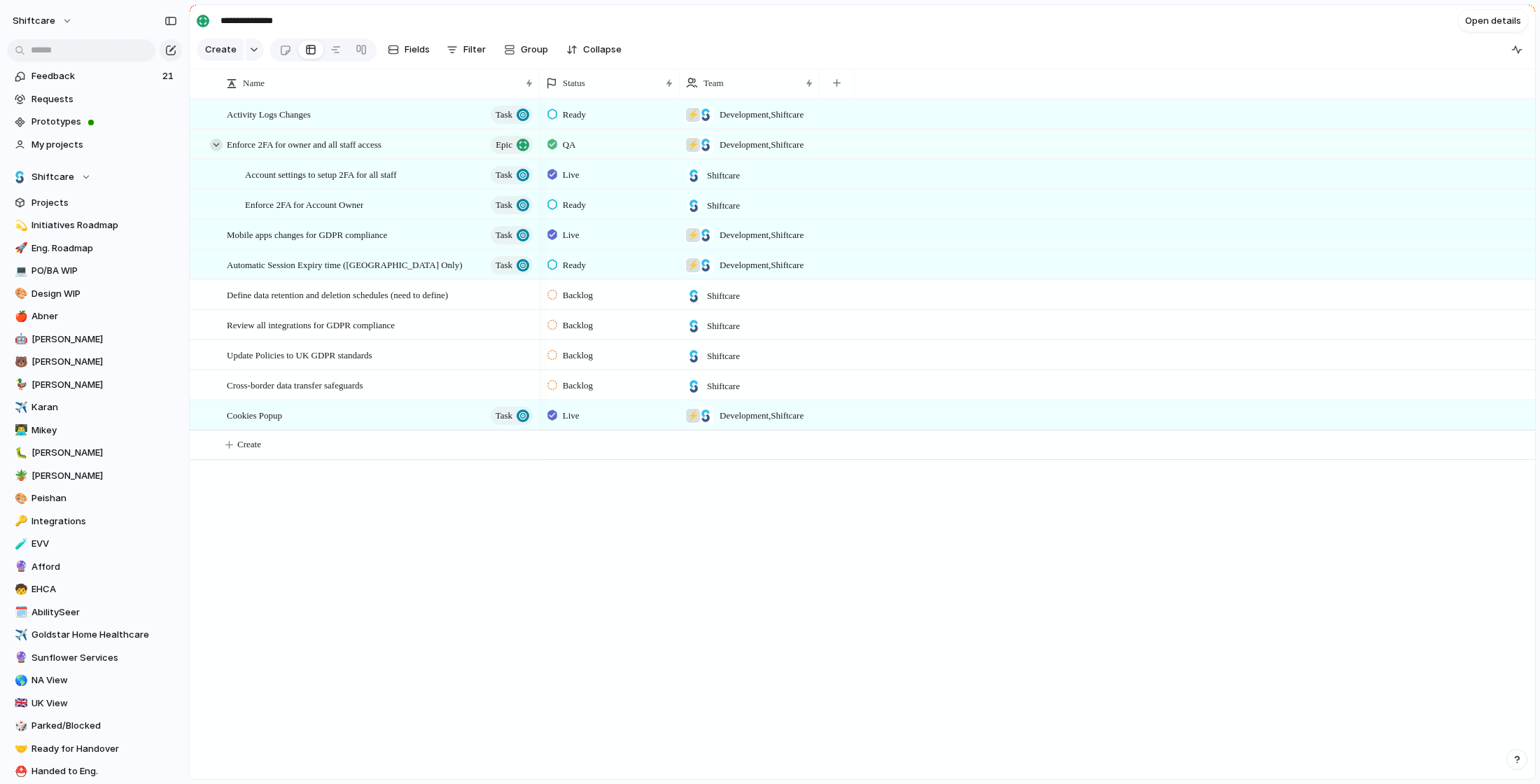
click at [218, 145] on div at bounding box center [216, 144] width 12 height 12
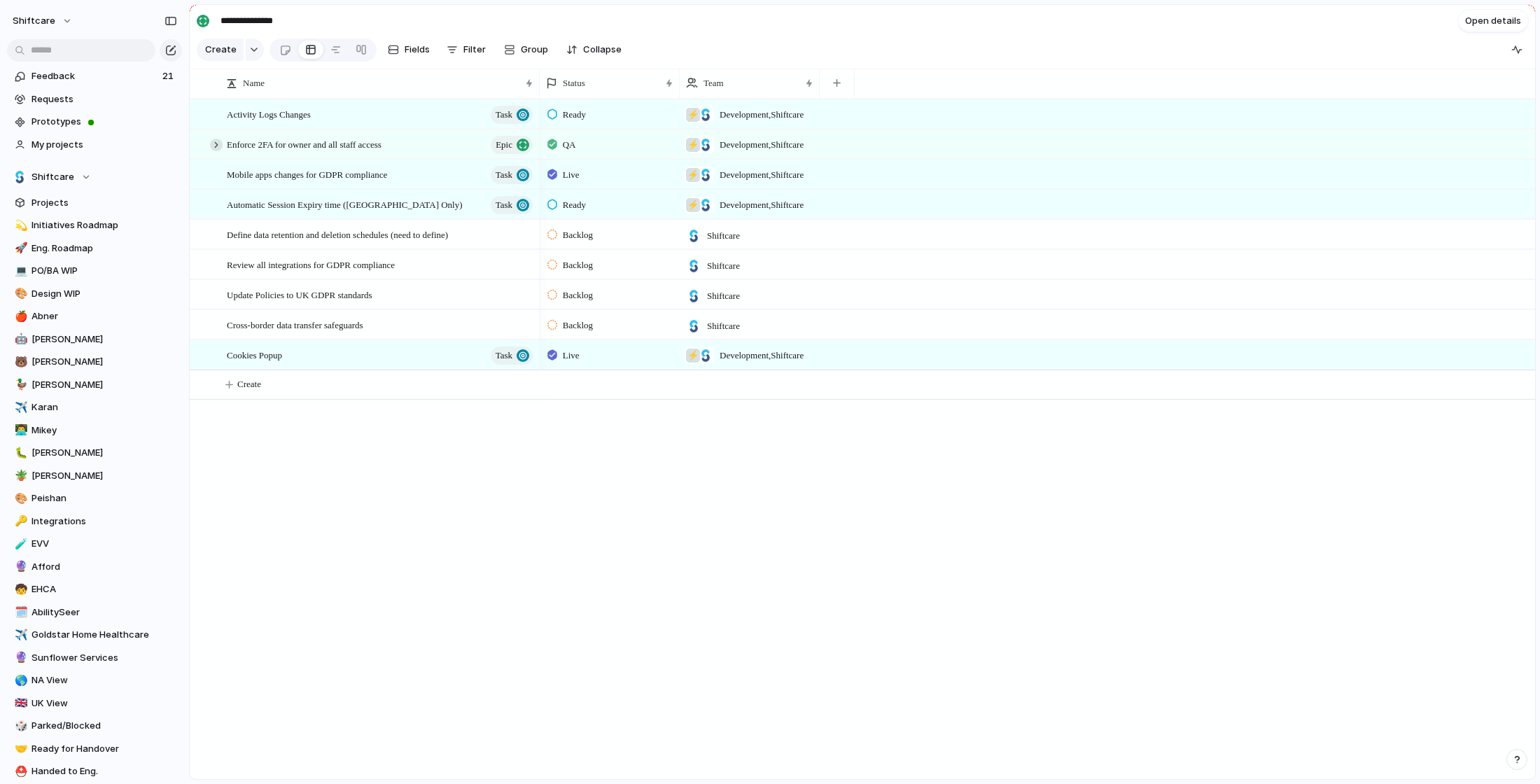
click at [217, 144] on div at bounding box center [216, 144] width 12 height 12
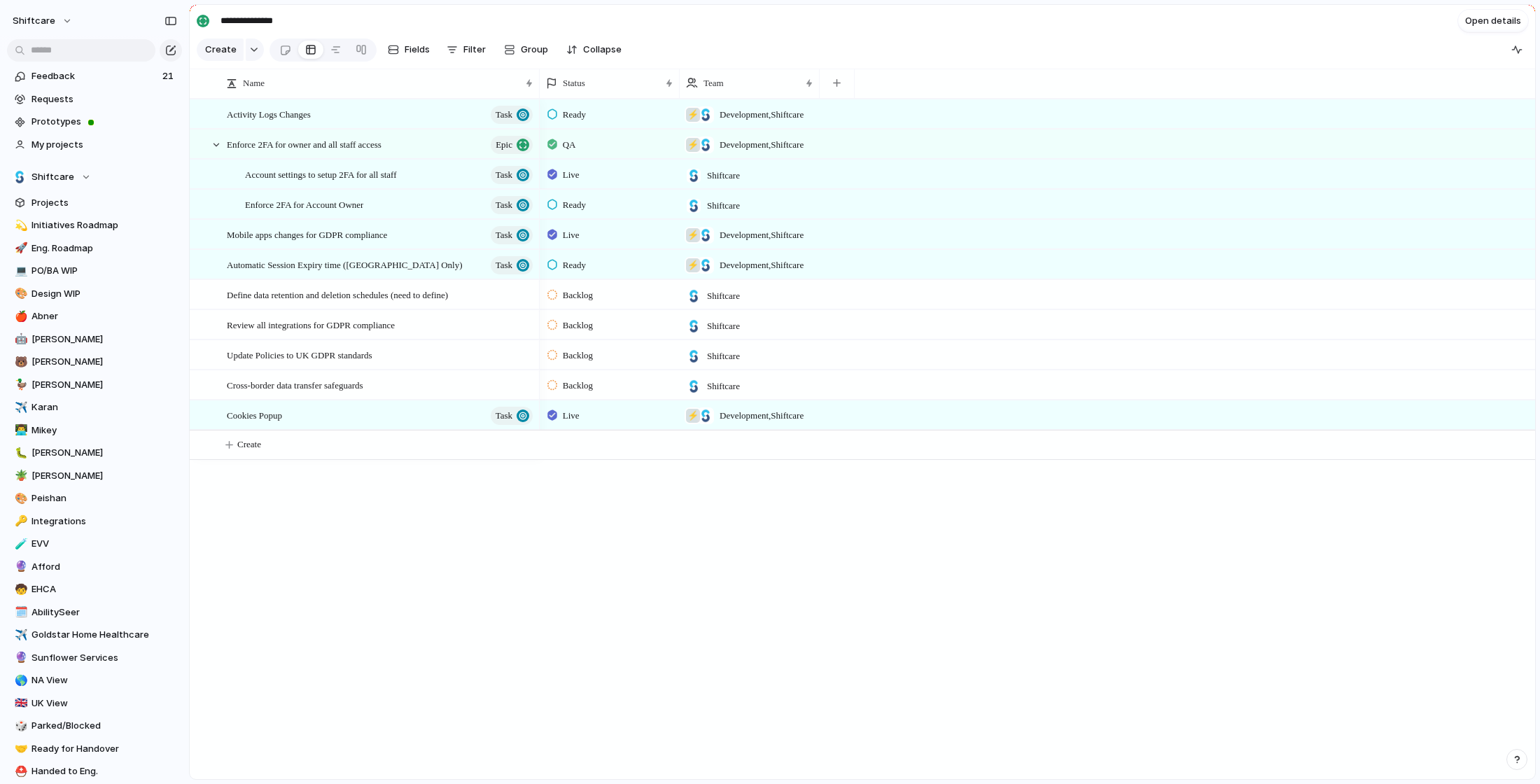
click at [579, 203] on span "Ready" at bounding box center [574, 204] width 23 height 14
click at [404, 524] on div "Backlog Accepted Product In Progress Designs Needed Design In Progress Designs …" at bounding box center [770, 392] width 1540 height 784
click at [563, 175] on span "Live" at bounding box center [571, 175] width 17 height 14
click at [470, 530] on div "Backlog Accepted Product In Progress Designs Needed Design In Progress Designs …" at bounding box center [770, 392] width 1540 height 784
click at [569, 180] on span "Live" at bounding box center [571, 175] width 17 height 14
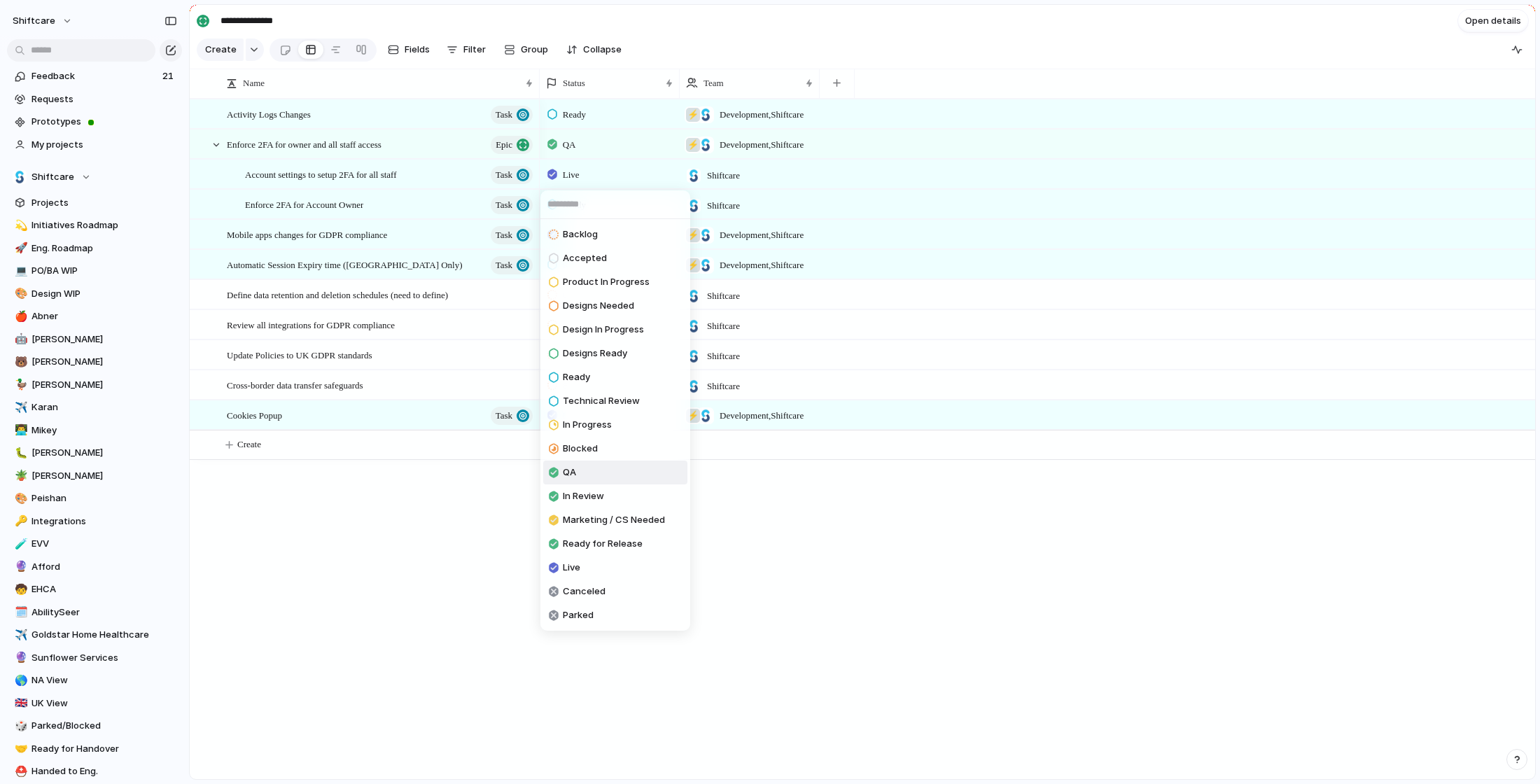
click at [574, 475] on span "QA" at bounding box center [569, 472] width 13 height 14
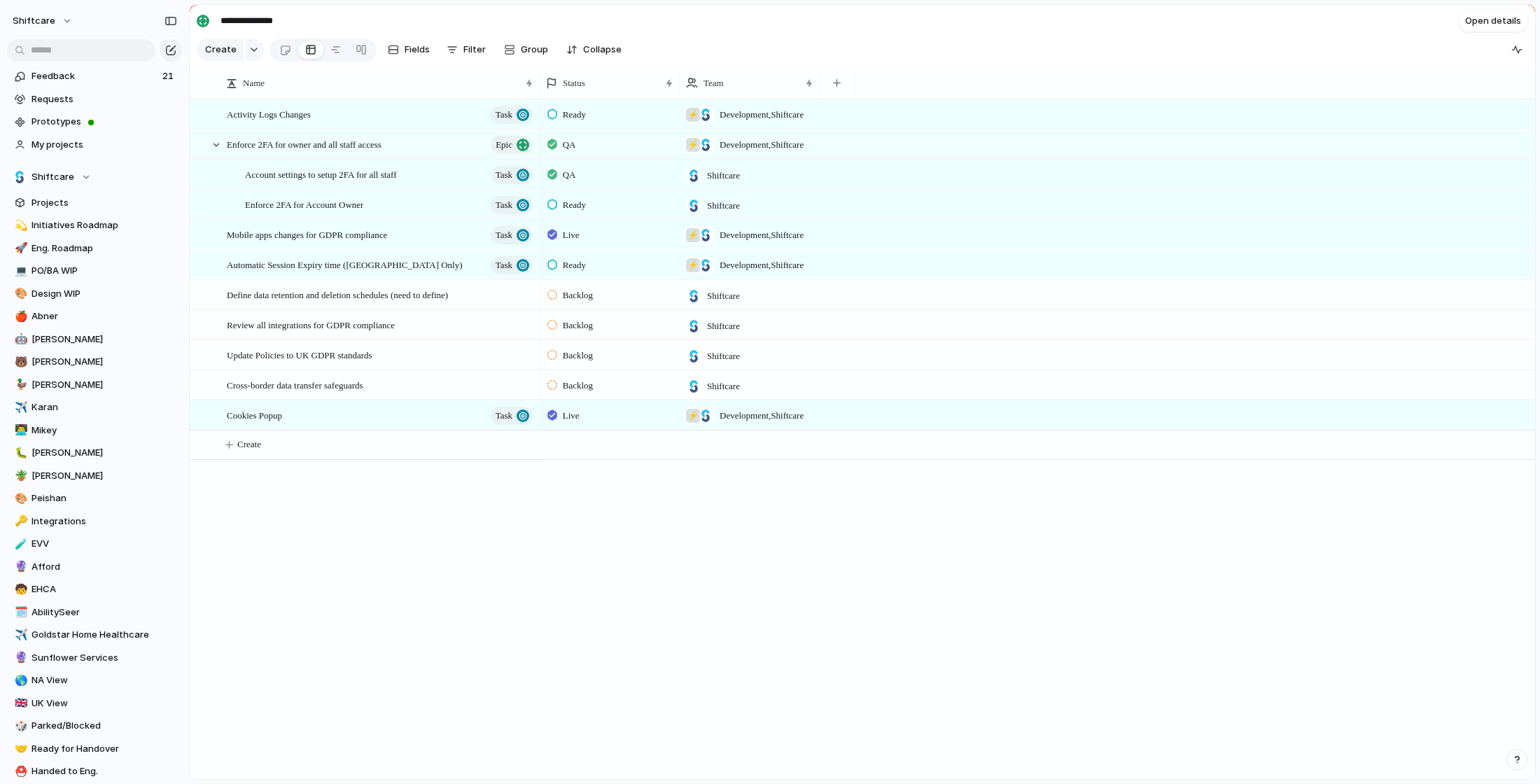
click at [493, 556] on div "Activity Logs Changes Task Enforce 2FA for owner and all staff access Epic Mobi…" at bounding box center [863, 438] width 1345 height 680
click at [588, 211] on div "Ready" at bounding box center [568, 205] width 43 height 17
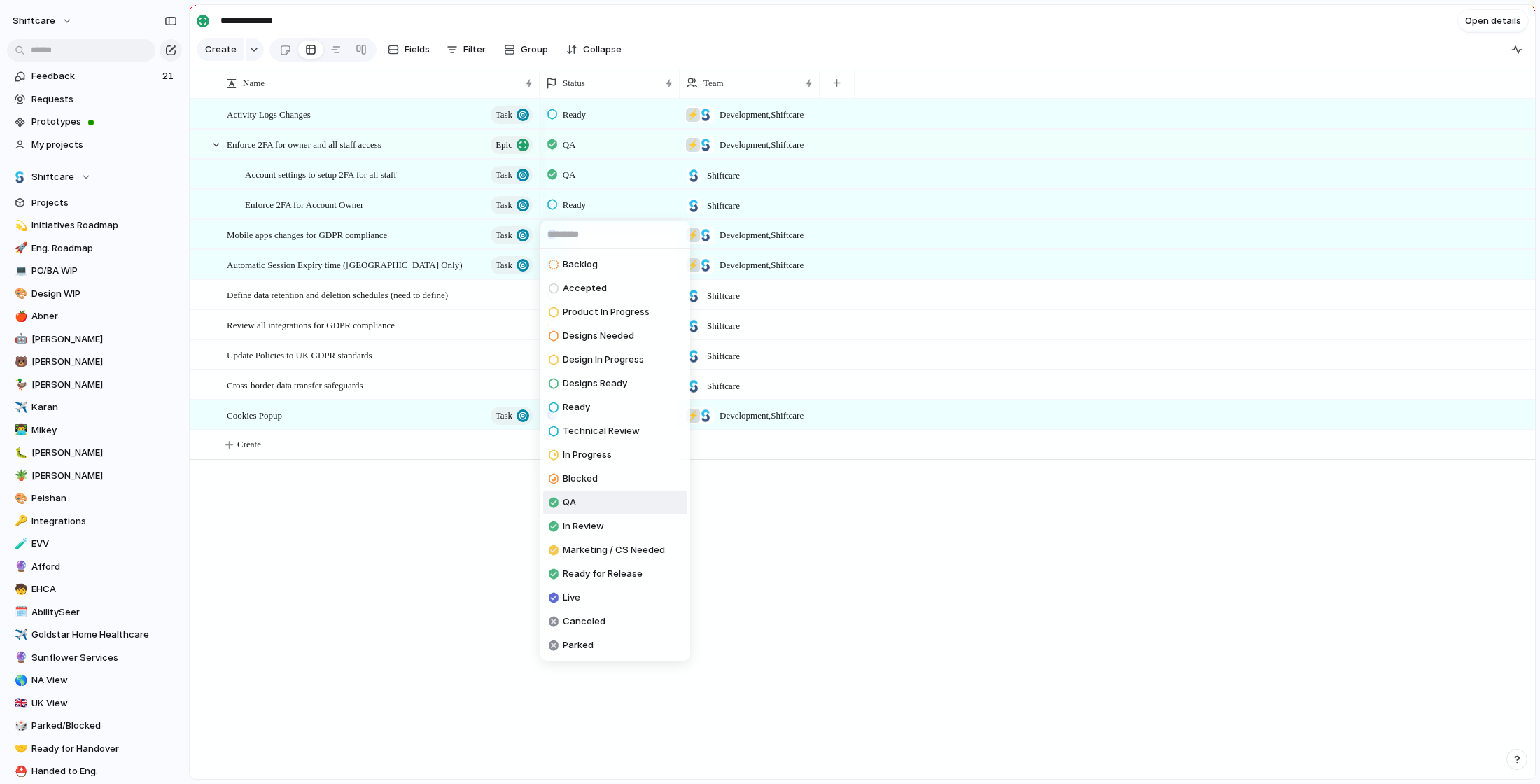
click at [602, 498] on li "QA" at bounding box center [615, 502] width 144 height 24
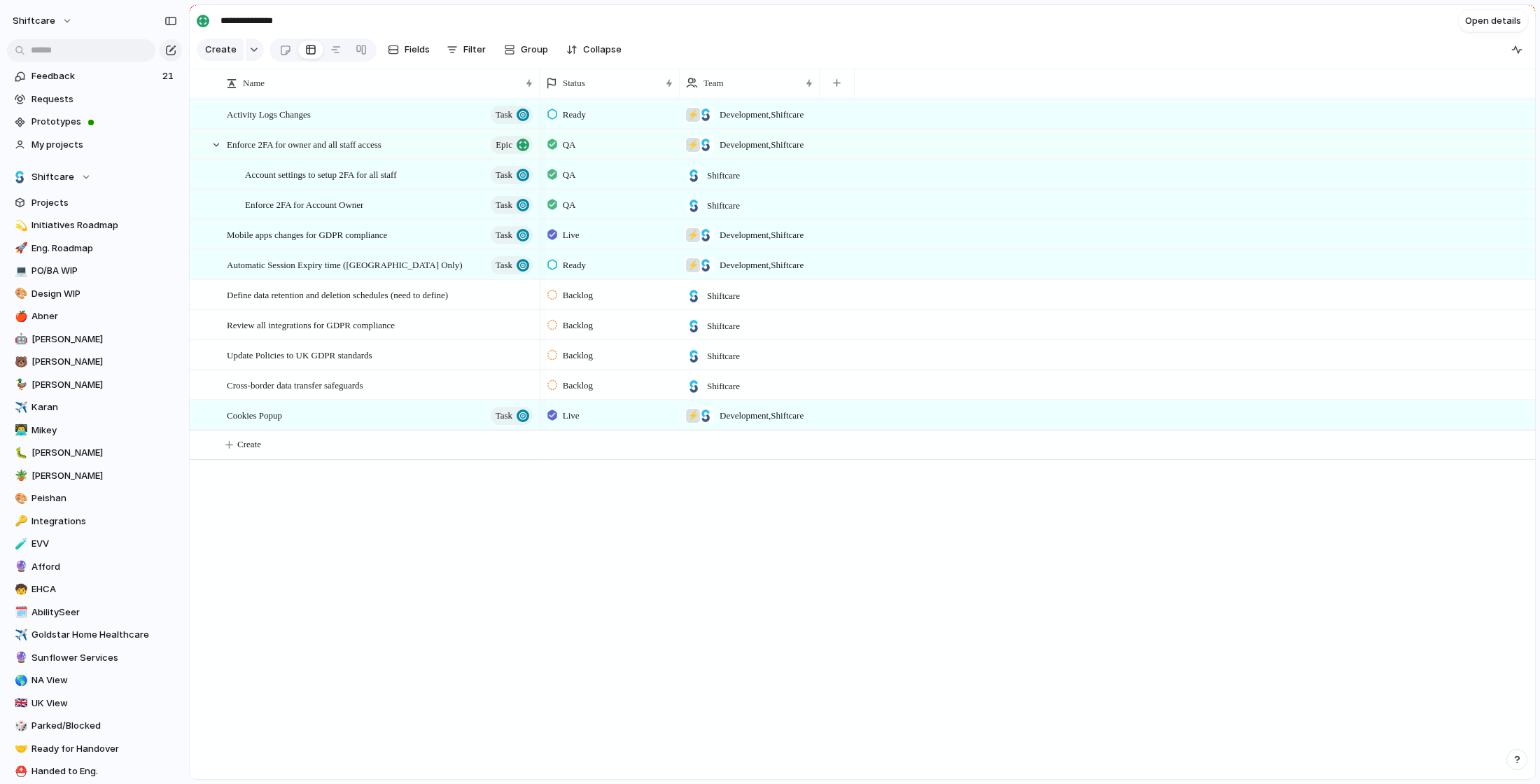
click at [420, 566] on div "Activity Logs Changes Task Enforce 2FA for owner and all staff access Epic Mobi…" at bounding box center [863, 438] width 1345 height 680
click at [216, 145] on div at bounding box center [216, 144] width 12 height 12
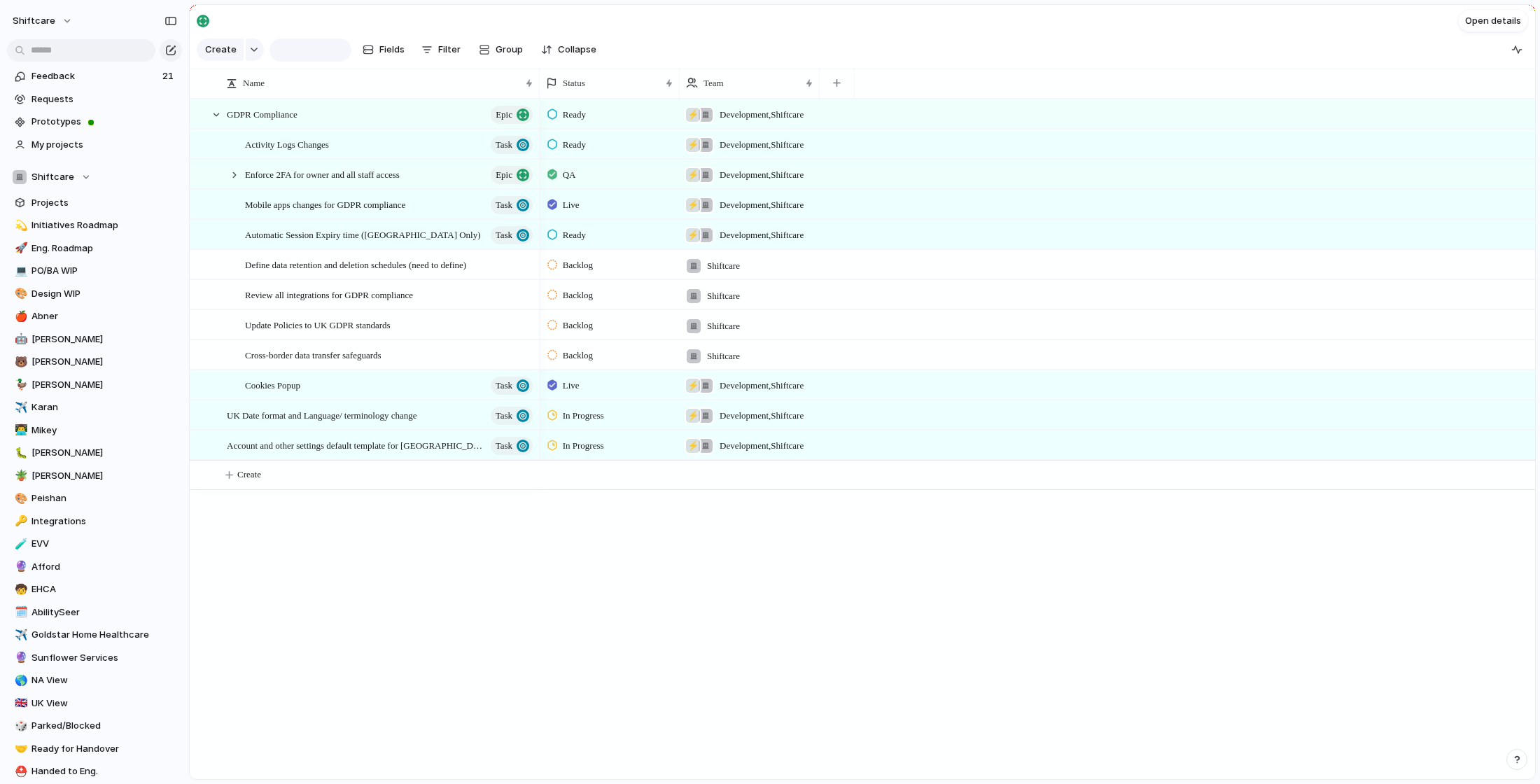
type input "**********"
click at [213, 113] on div at bounding box center [216, 115] width 12 height 12
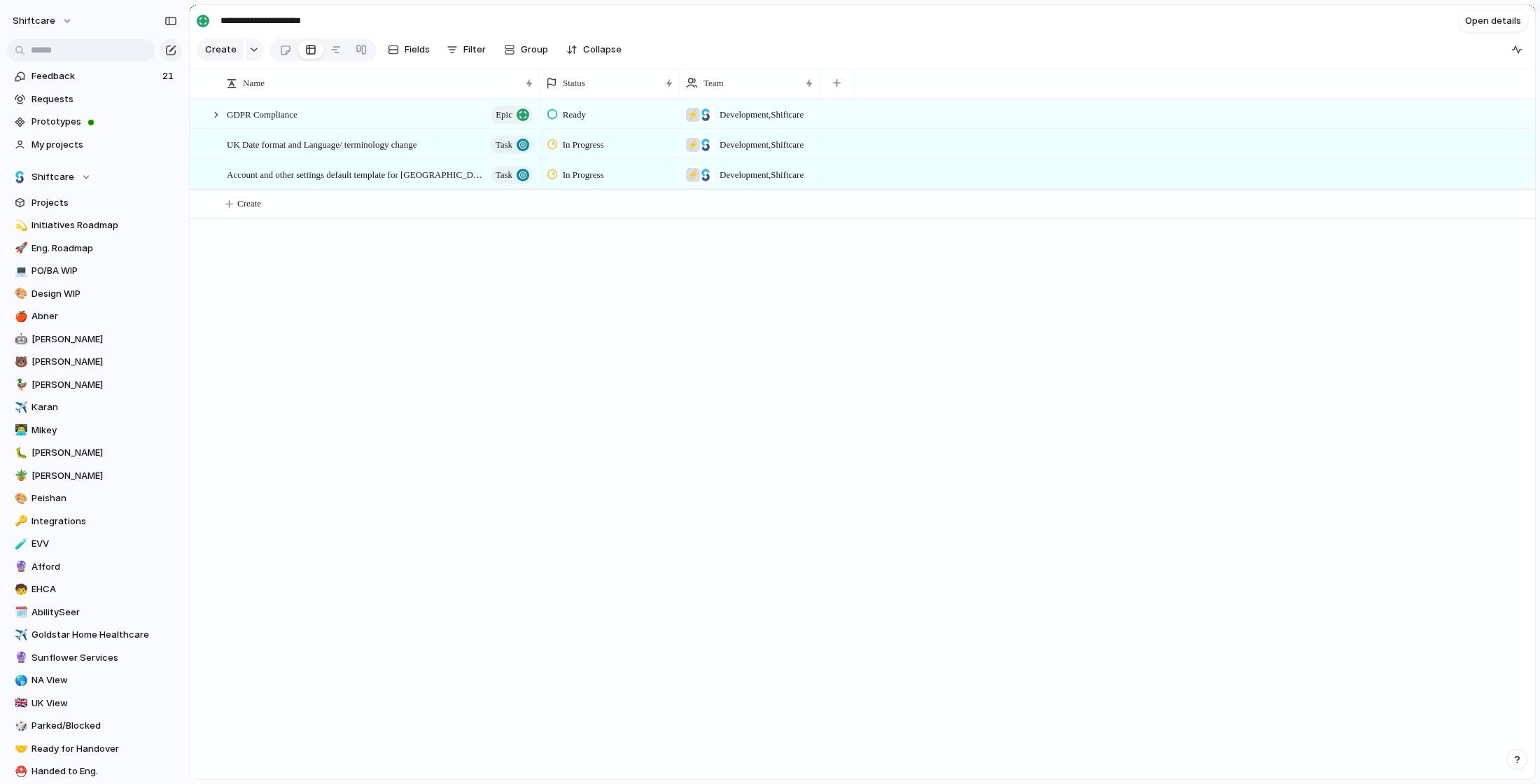
click at [460, 326] on div "GDPR Compliance Epic UK Date format and Language/ terminology change Task Accou…" at bounding box center [863, 438] width 1345 height 680
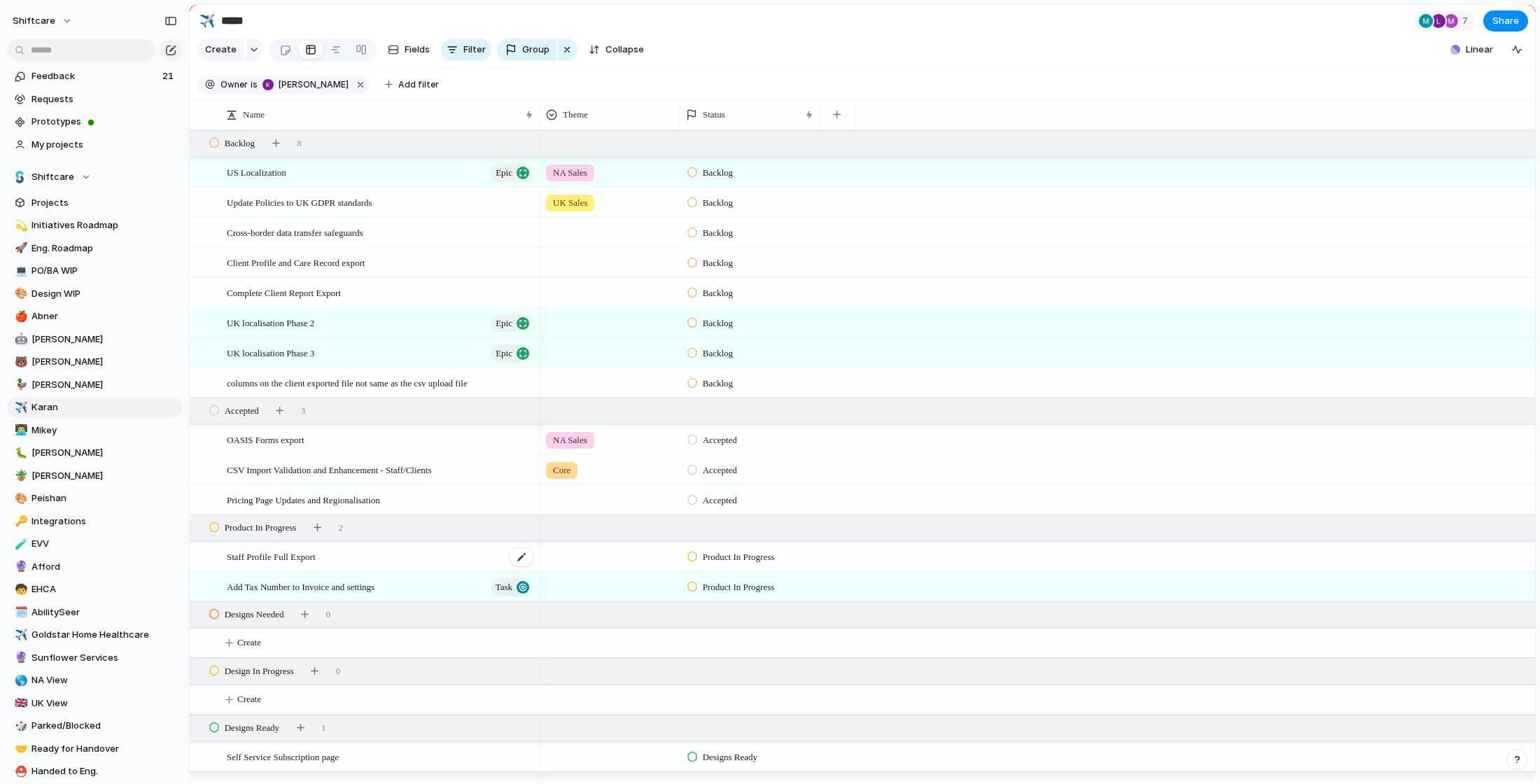
click at [265, 558] on span "Staff Profile Full Export" at bounding box center [270, 556] width 89 height 16
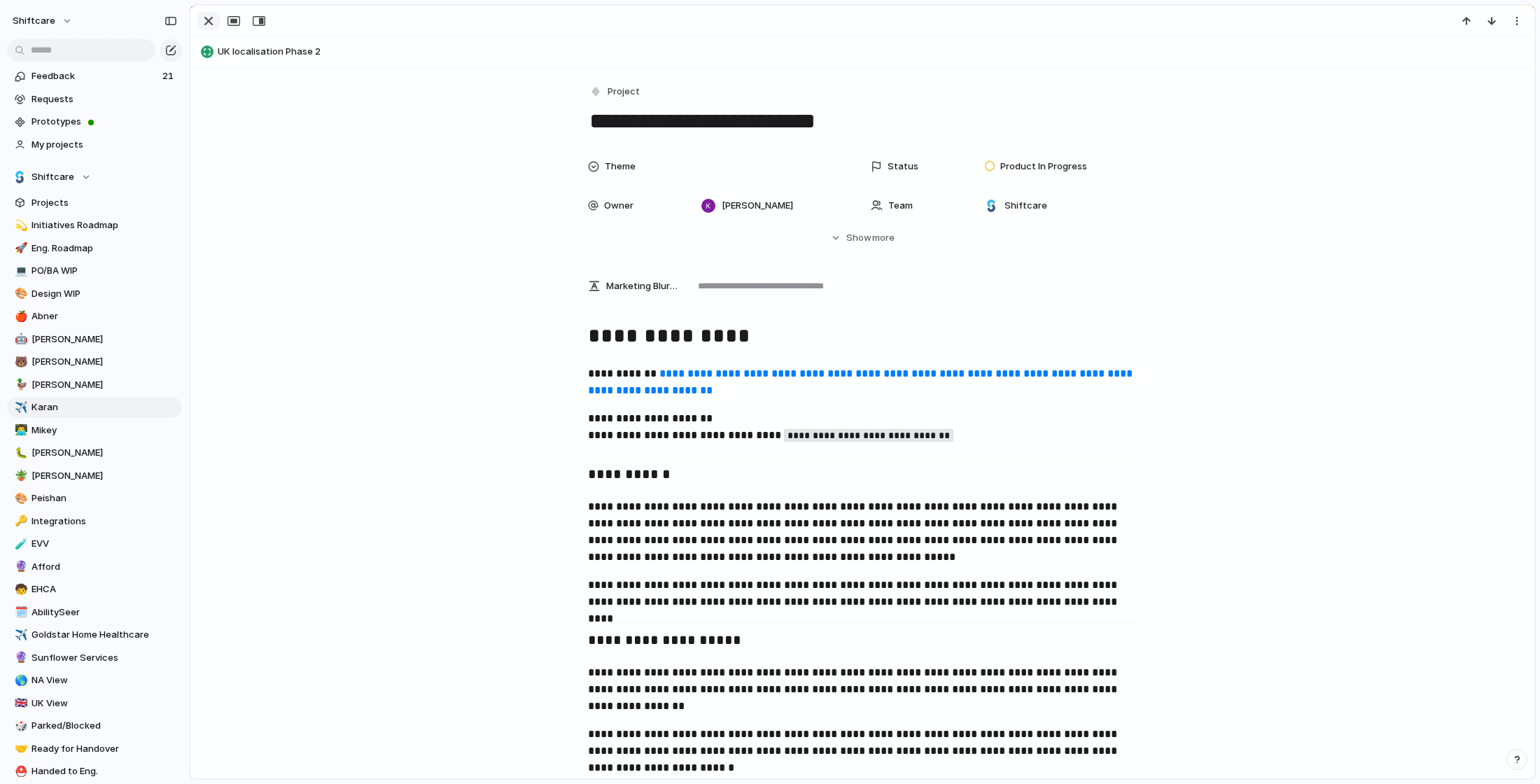
click at [208, 17] on div "button" at bounding box center [209, 21] width 17 height 17
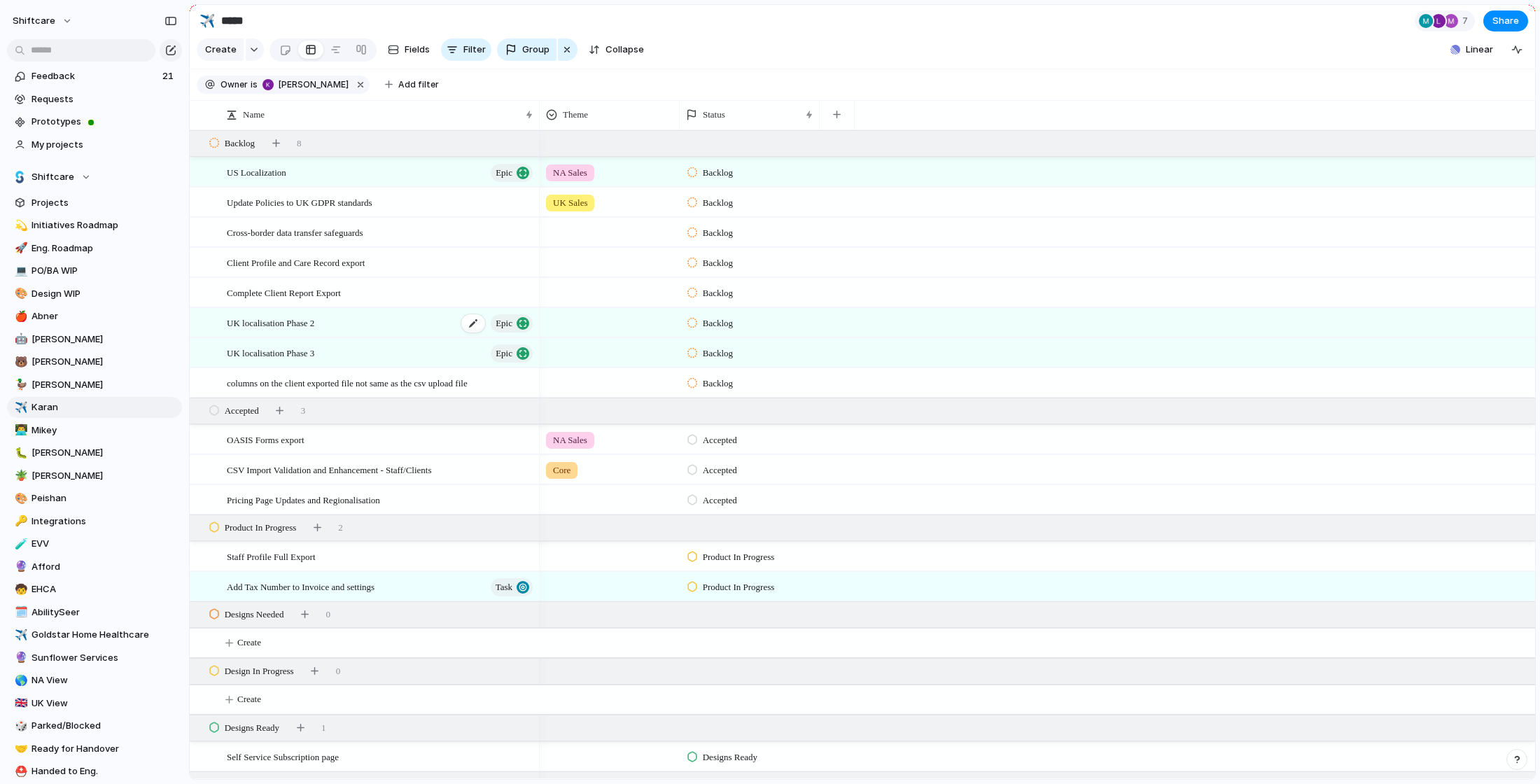
click at [292, 323] on span "UK localisation Phase 2" at bounding box center [270, 322] width 88 height 16
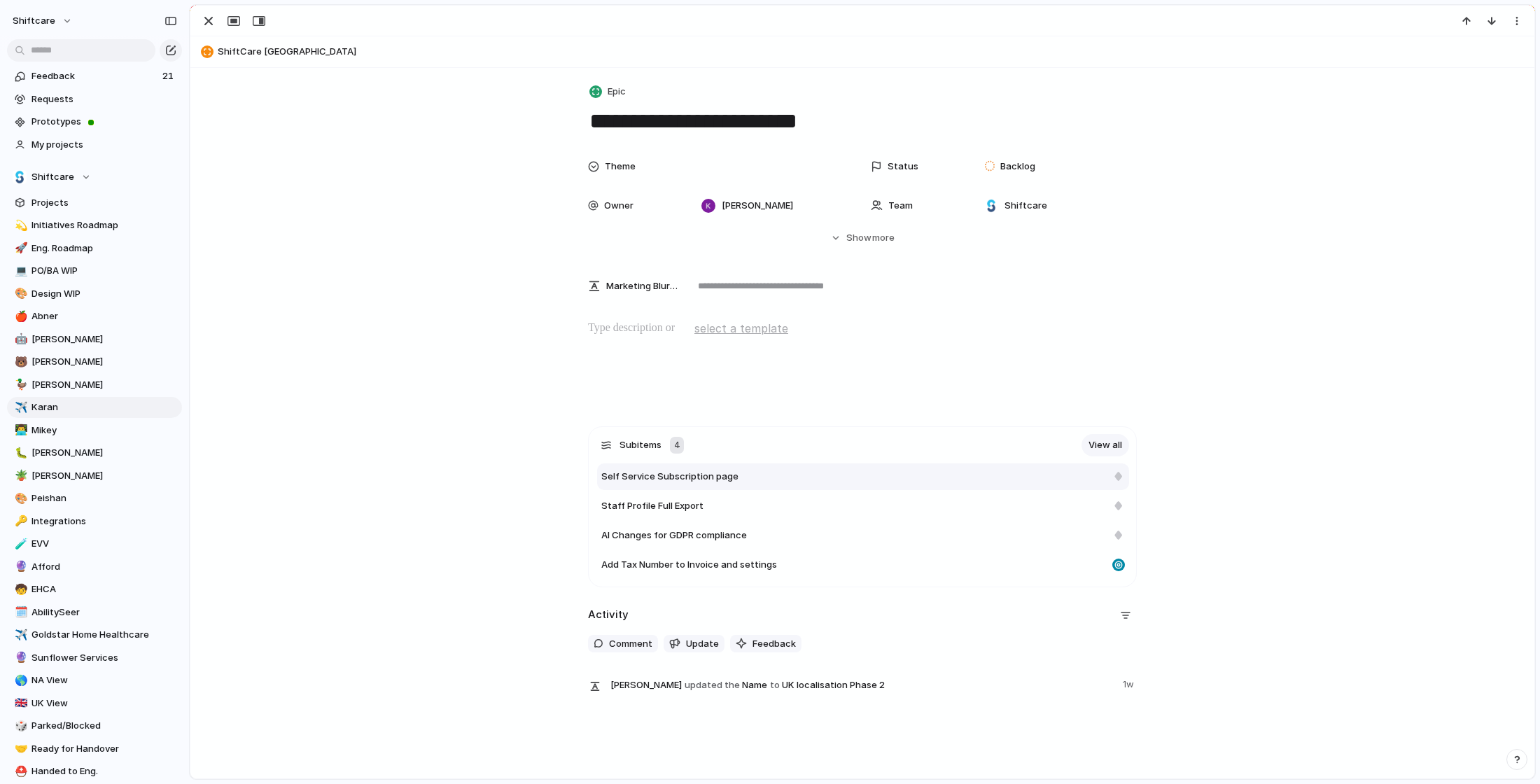
scroll to position [6, 0]
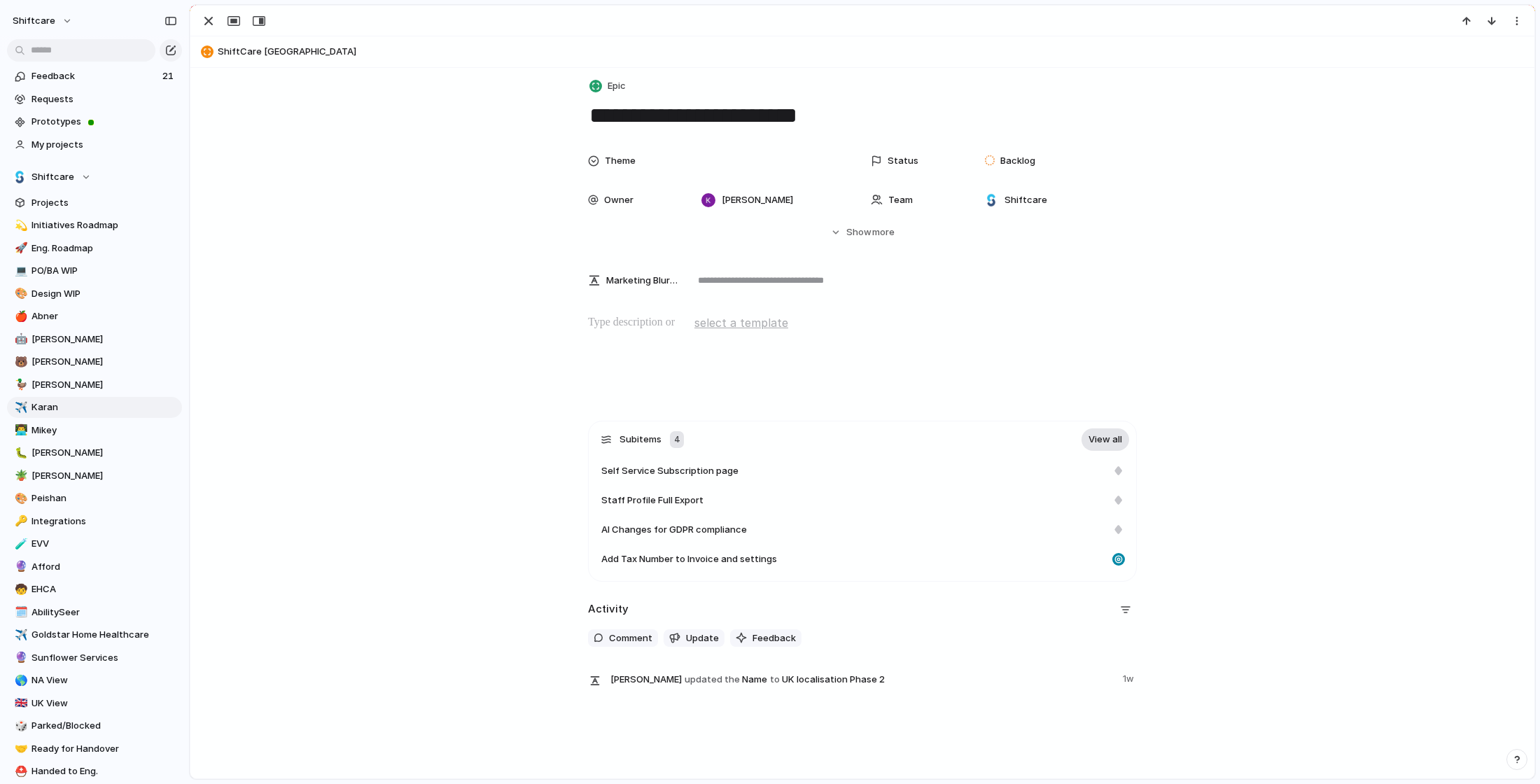
click at [1106, 443] on link "View all" at bounding box center [1105, 438] width 48 height 22
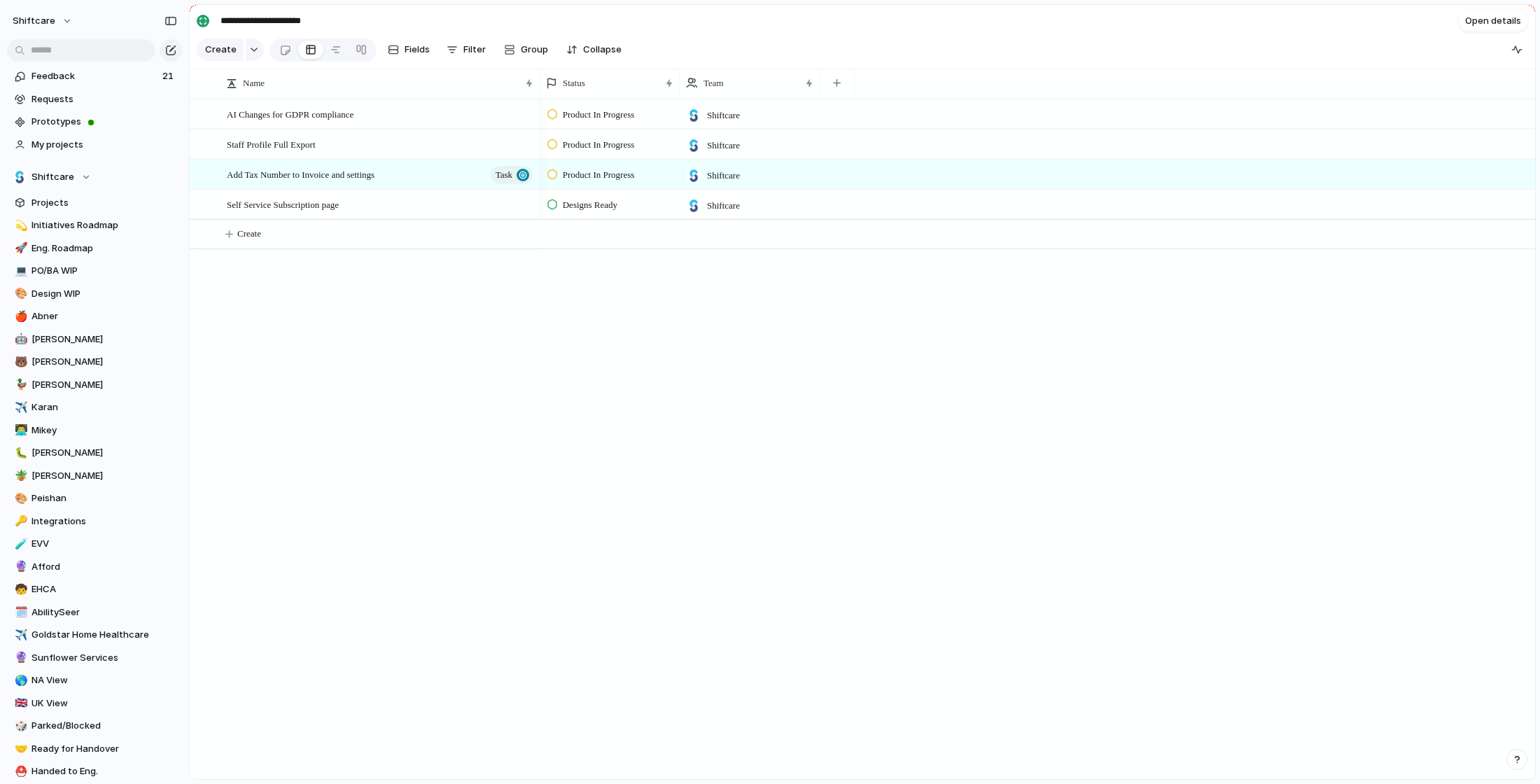
click at [599, 174] on span "Product In Progress" at bounding box center [598, 175] width 72 height 14
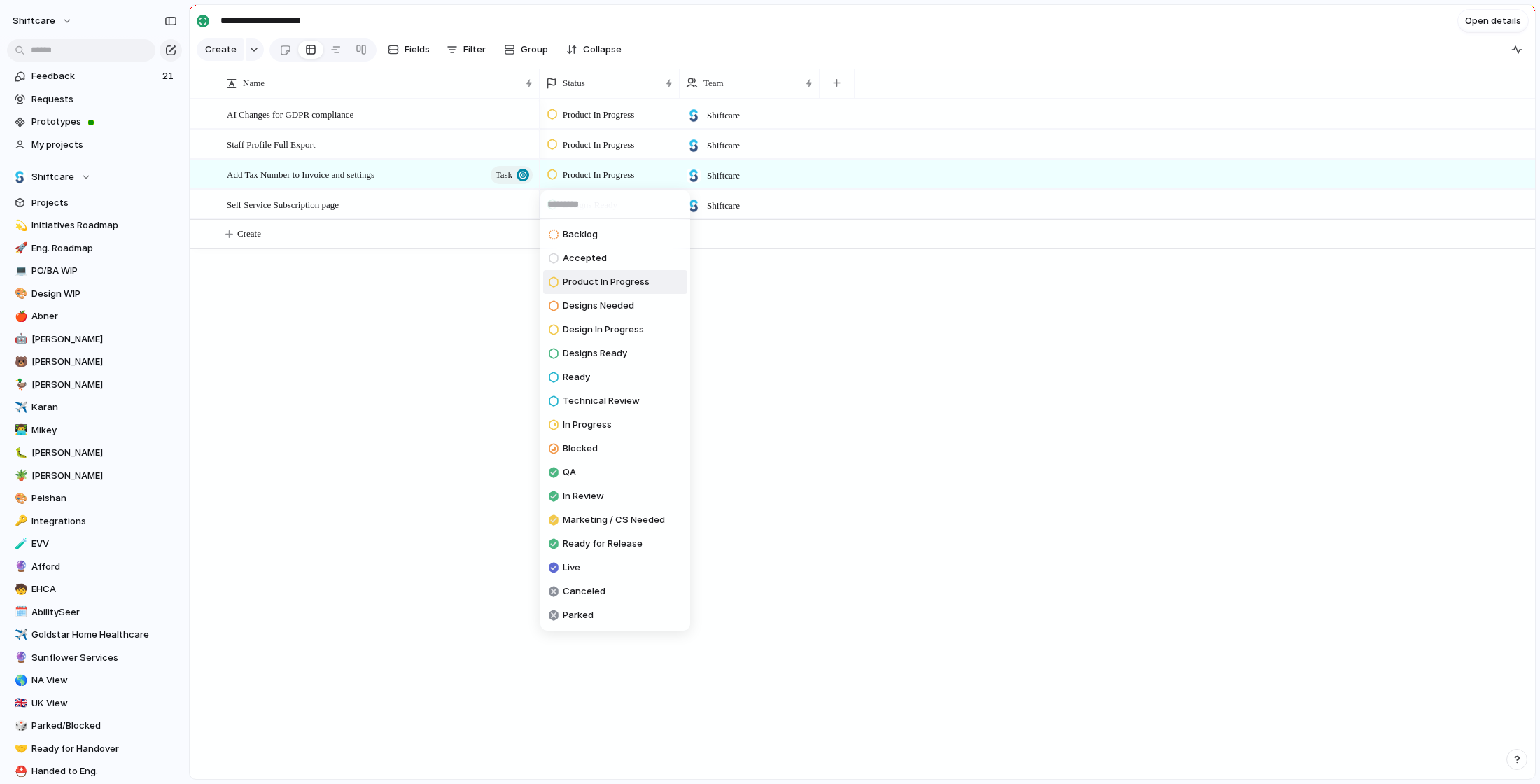
click at [455, 302] on div "Backlog Accepted Product In Progress Designs Needed Design In Progress Designs …" at bounding box center [770, 392] width 1540 height 784
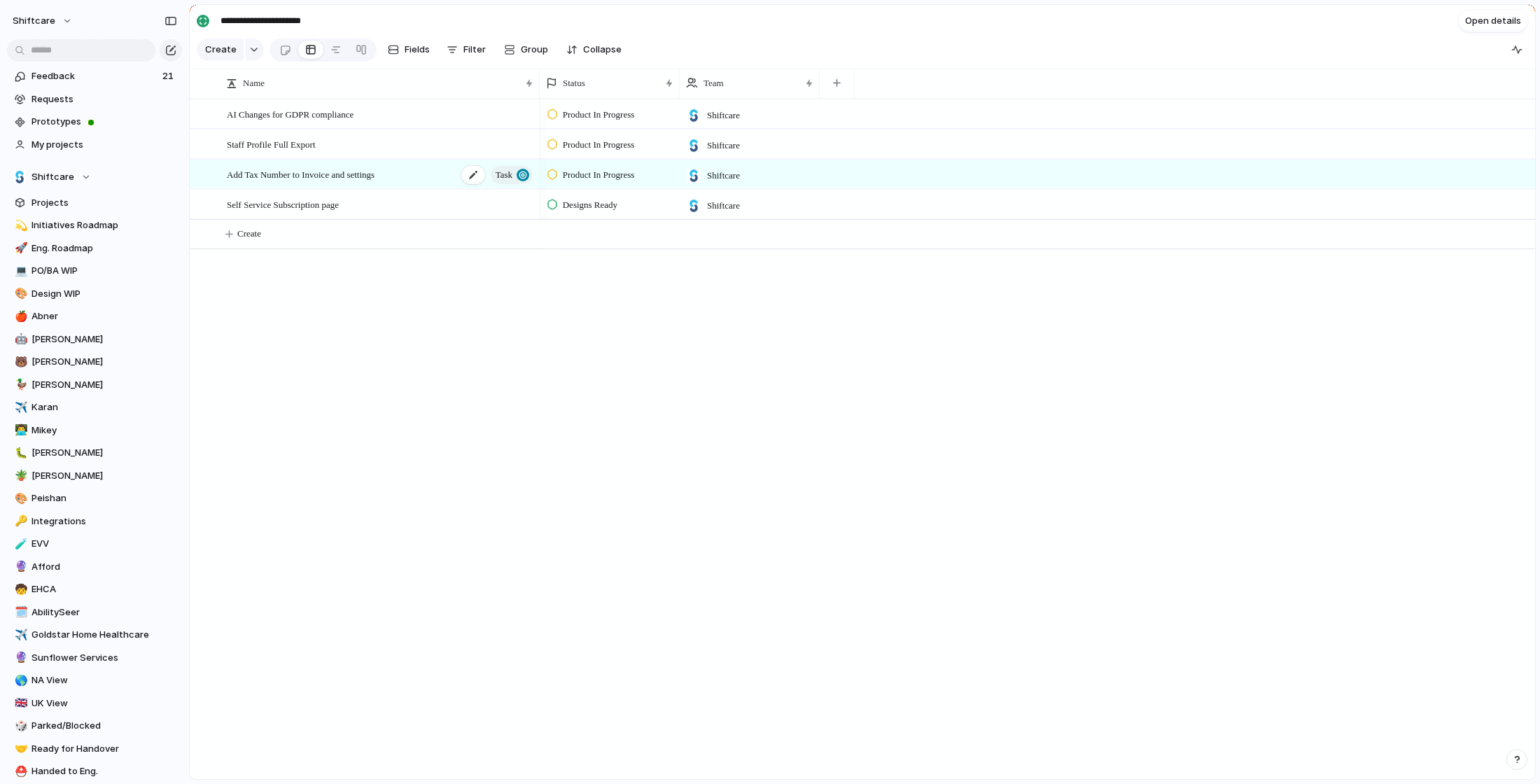
click at [430, 169] on div "Add Tax Number to Invoice and settings Task" at bounding box center [380, 175] width 308 height 29
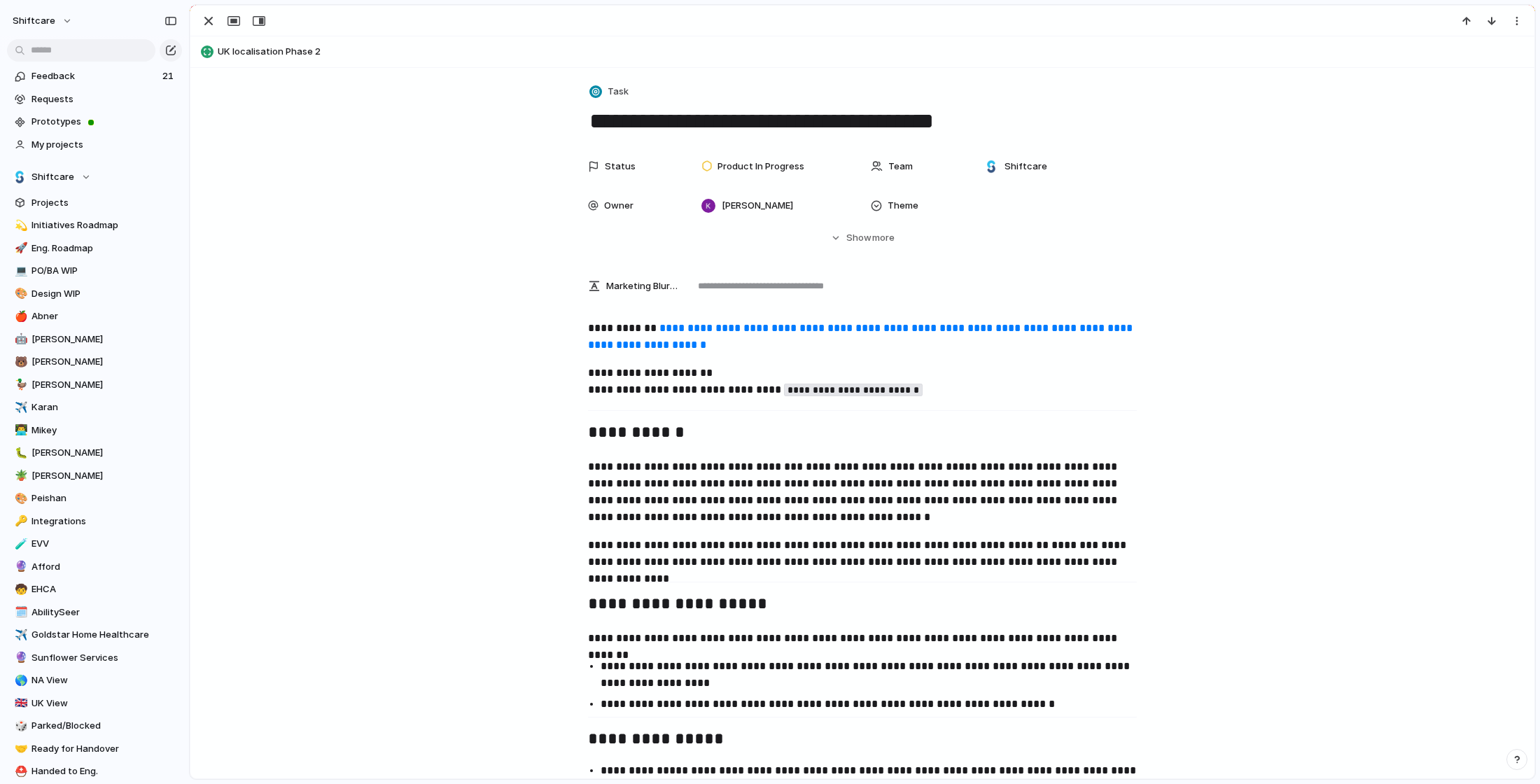
click at [737, 331] on link "**********" at bounding box center [861, 336] width 547 height 28
click at [771, 166] on span "Product In Progress" at bounding box center [760, 166] width 87 height 14
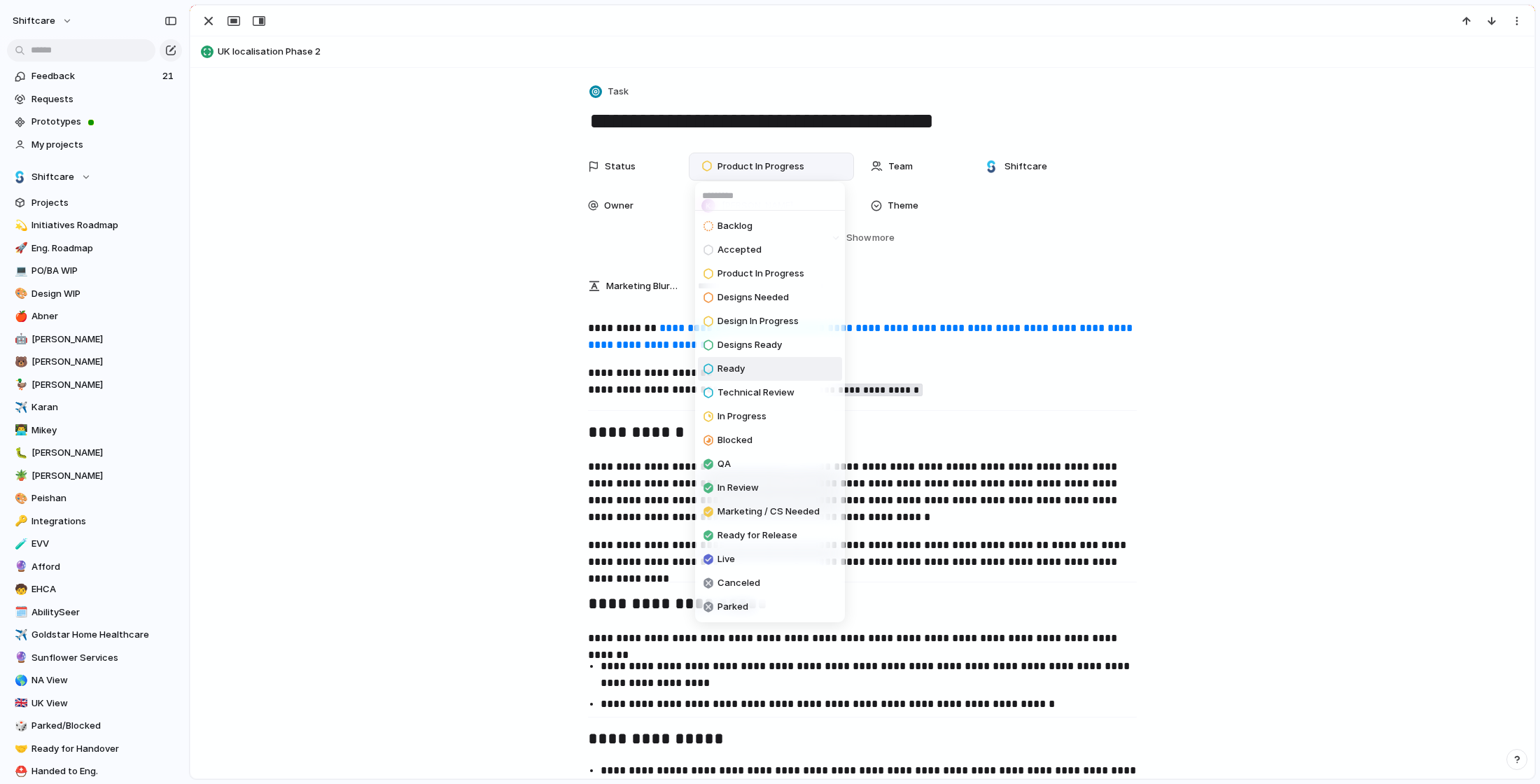
click at [763, 371] on li "Ready" at bounding box center [769, 369] width 144 height 24
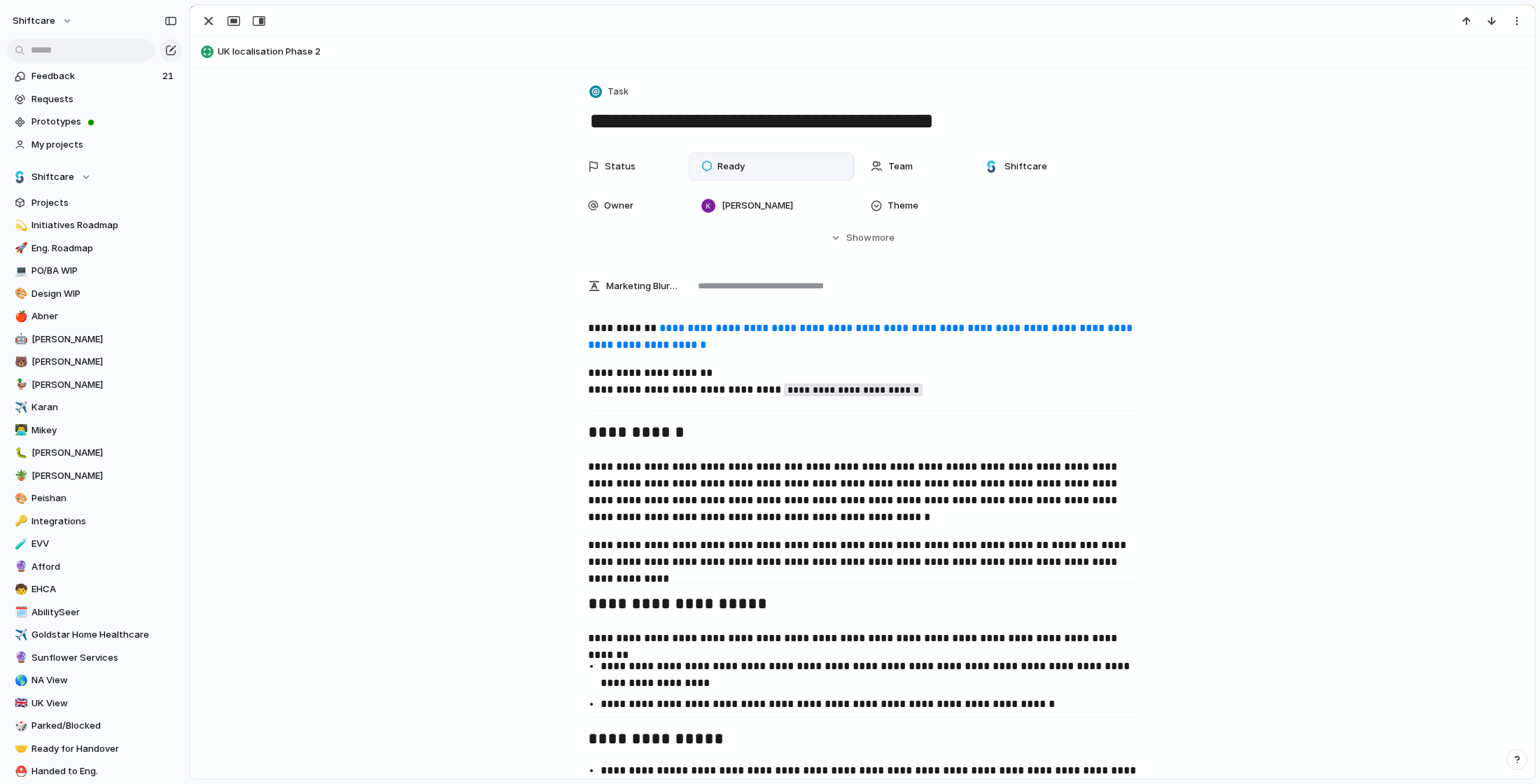
click at [874, 11] on div at bounding box center [862, 21] width 1344 height 31
click at [236, 51] on button "UK localisation Phase 2" at bounding box center [863, 51] width 1332 height 22
type textarea "**********"
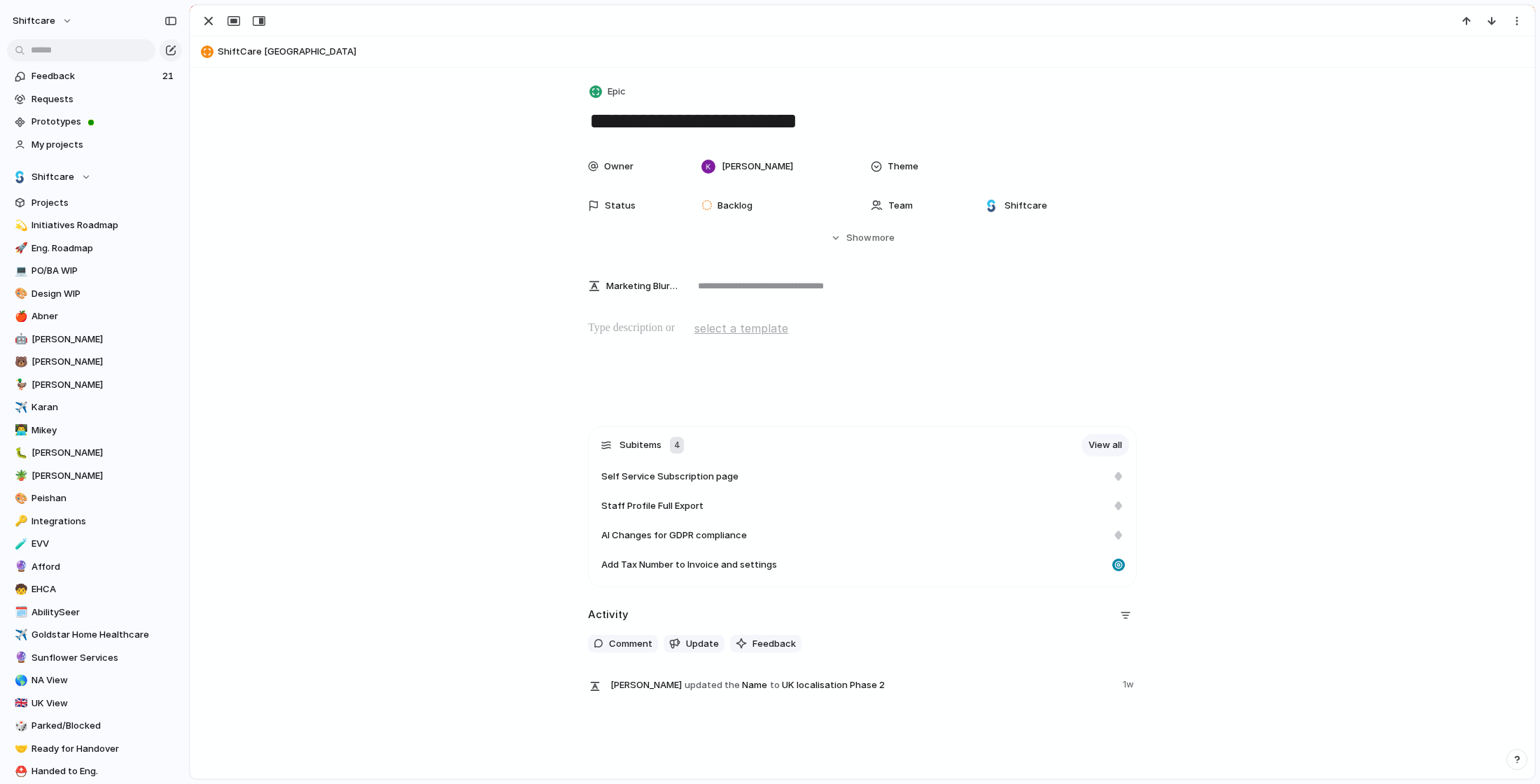
scroll to position [31, 0]
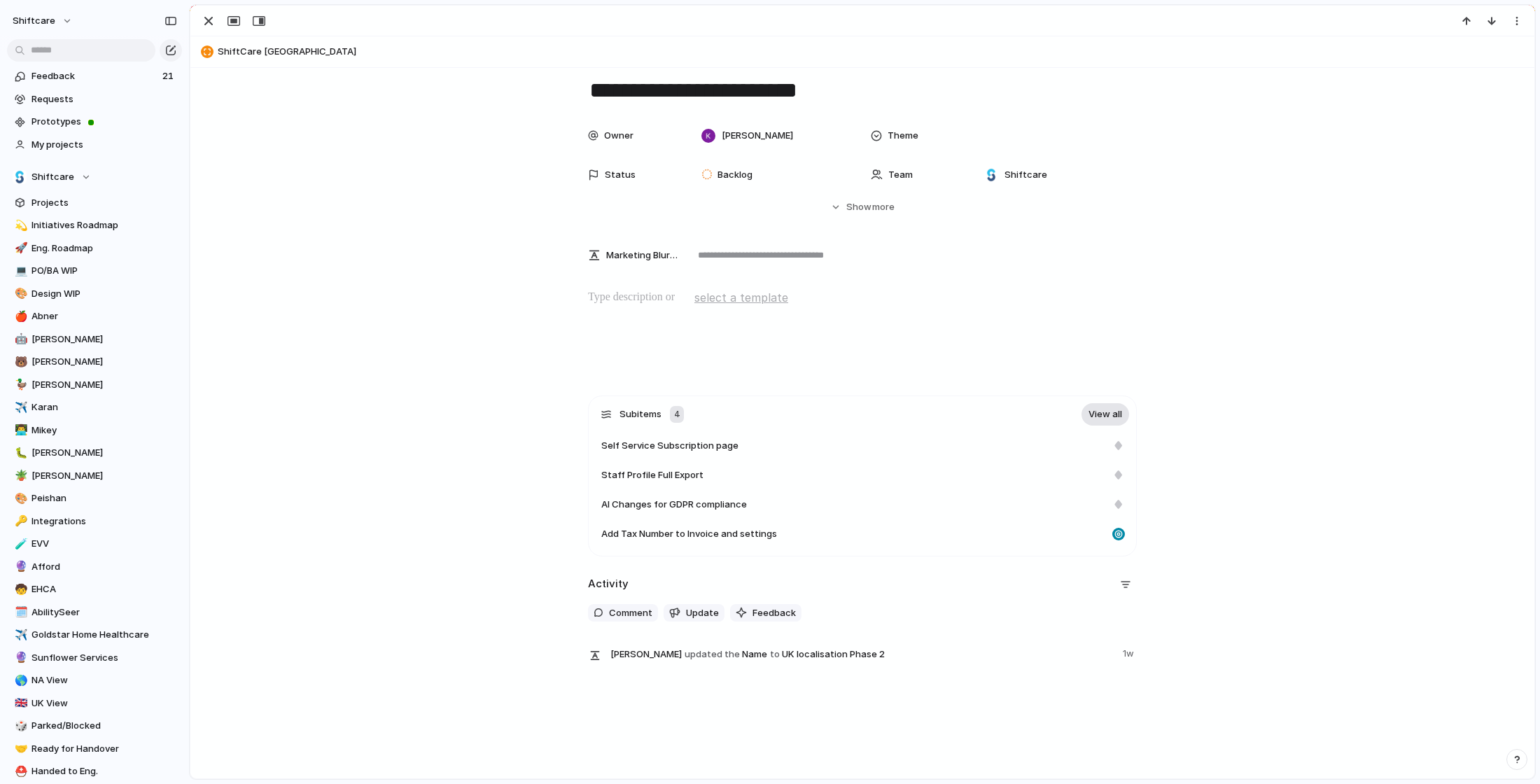
click at [1111, 414] on link "View all" at bounding box center [1105, 413] width 48 height 22
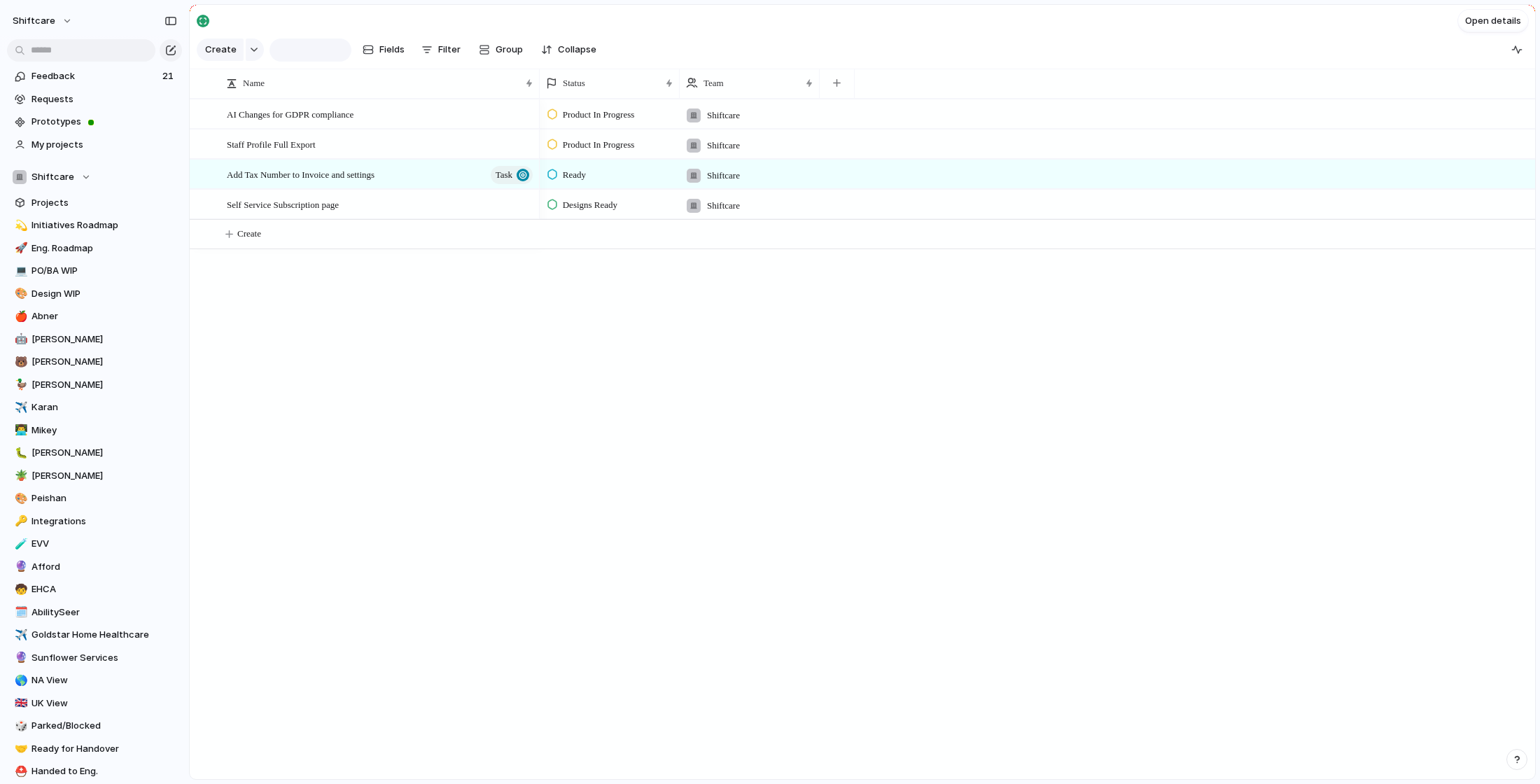
type input "**********"
click at [398, 112] on div "AI Changes for GDPR compliance" at bounding box center [380, 115] width 308 height 29
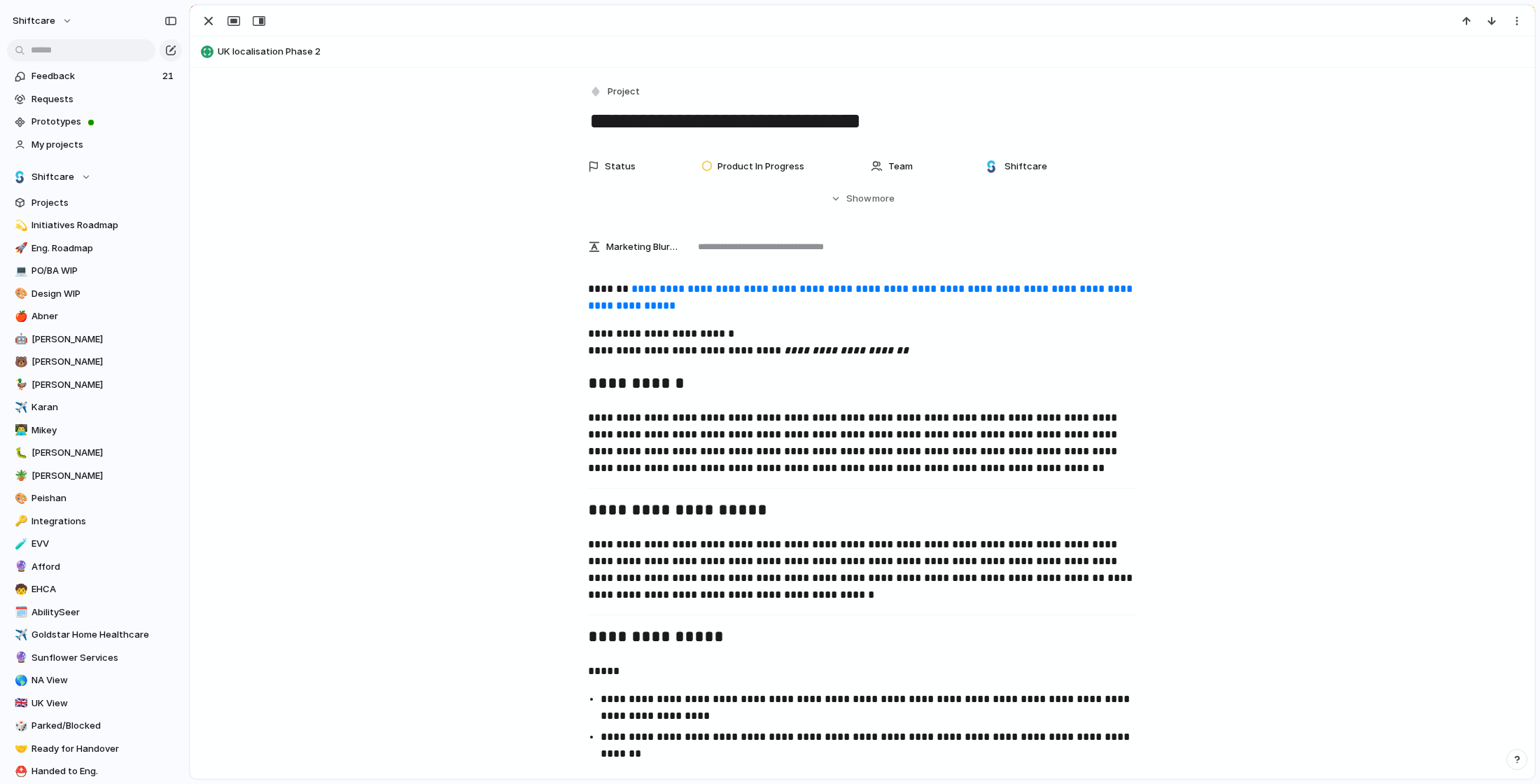
click at [700, 292] on link "**********" at bounding box center [861, 297] width 547 height 28
click at [213, 23] on div "button" at bounding box center [209, 21] width 17 height 17
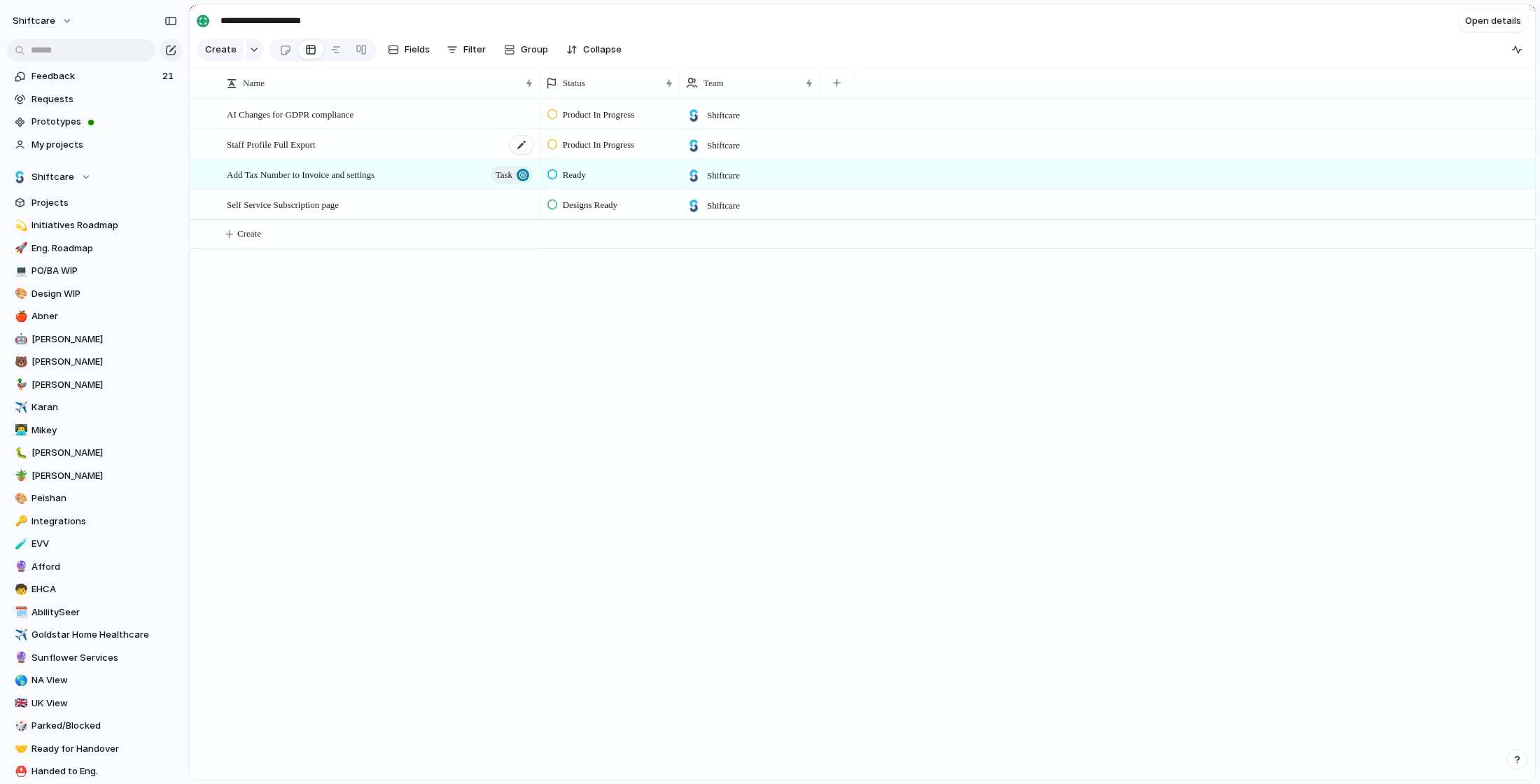
click at [357, 150] on div "Staff Profile Full Export" at bounding box center [380, 144] width 308 height 29
